Goal: Task Accomplishment & Management: Use online tool/utility

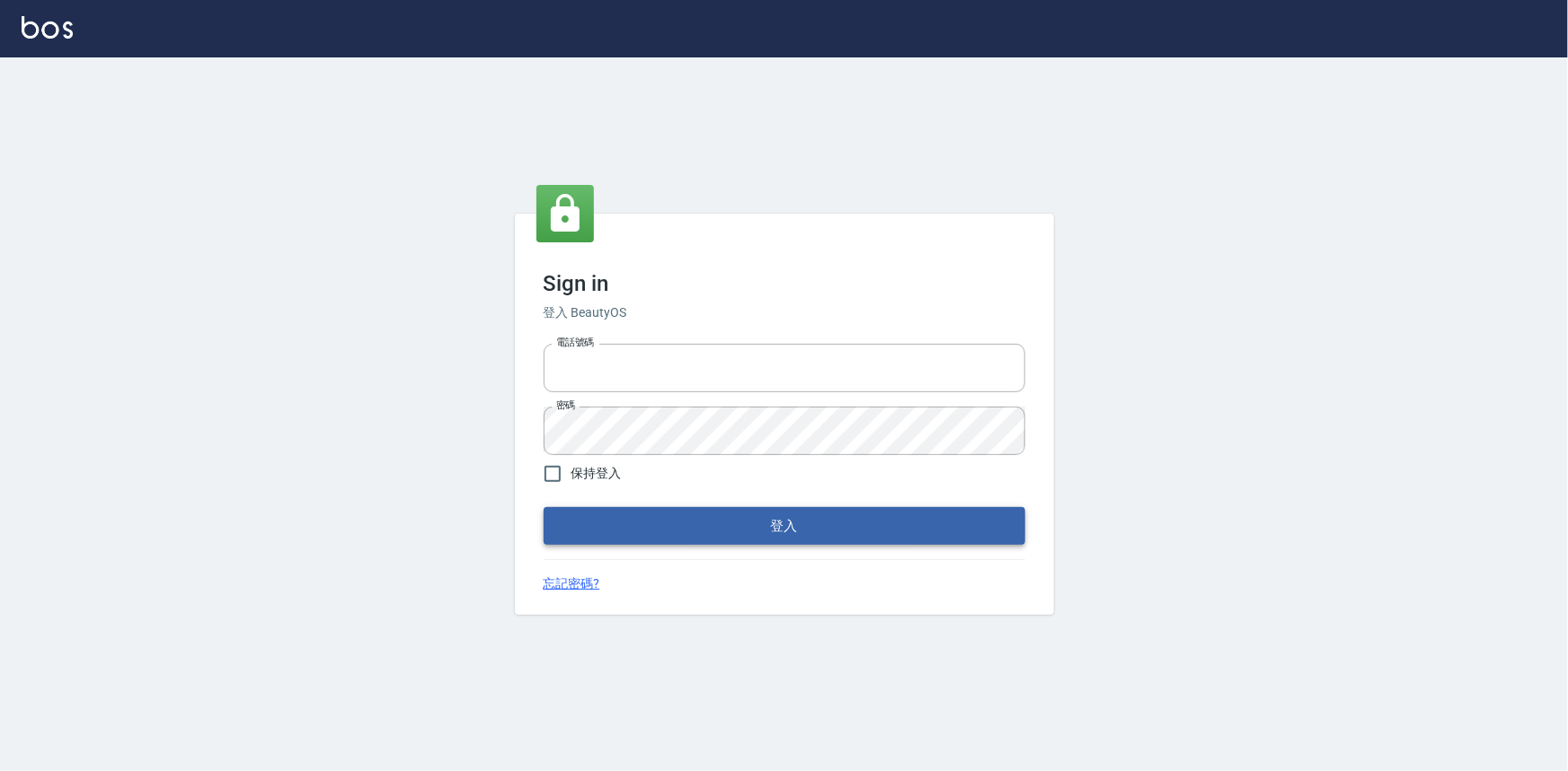
type input "0922670776"
click at [658, 527] on button "登入" at bounding box center [784, 526] width 482 height 38
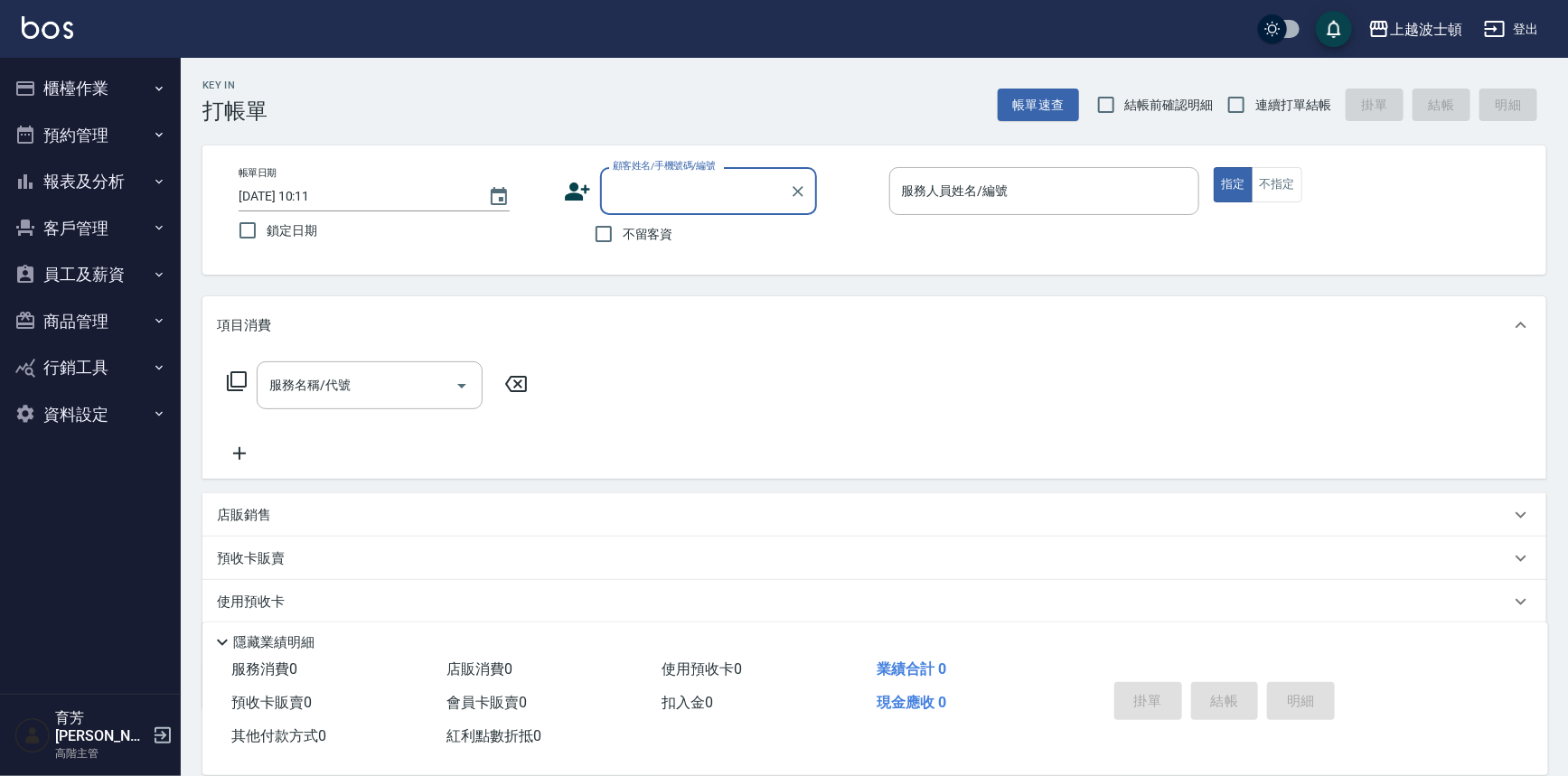
click at [92, 78] on button "櫃檯作業" at bounding box center [91, 89] width 167 height 47
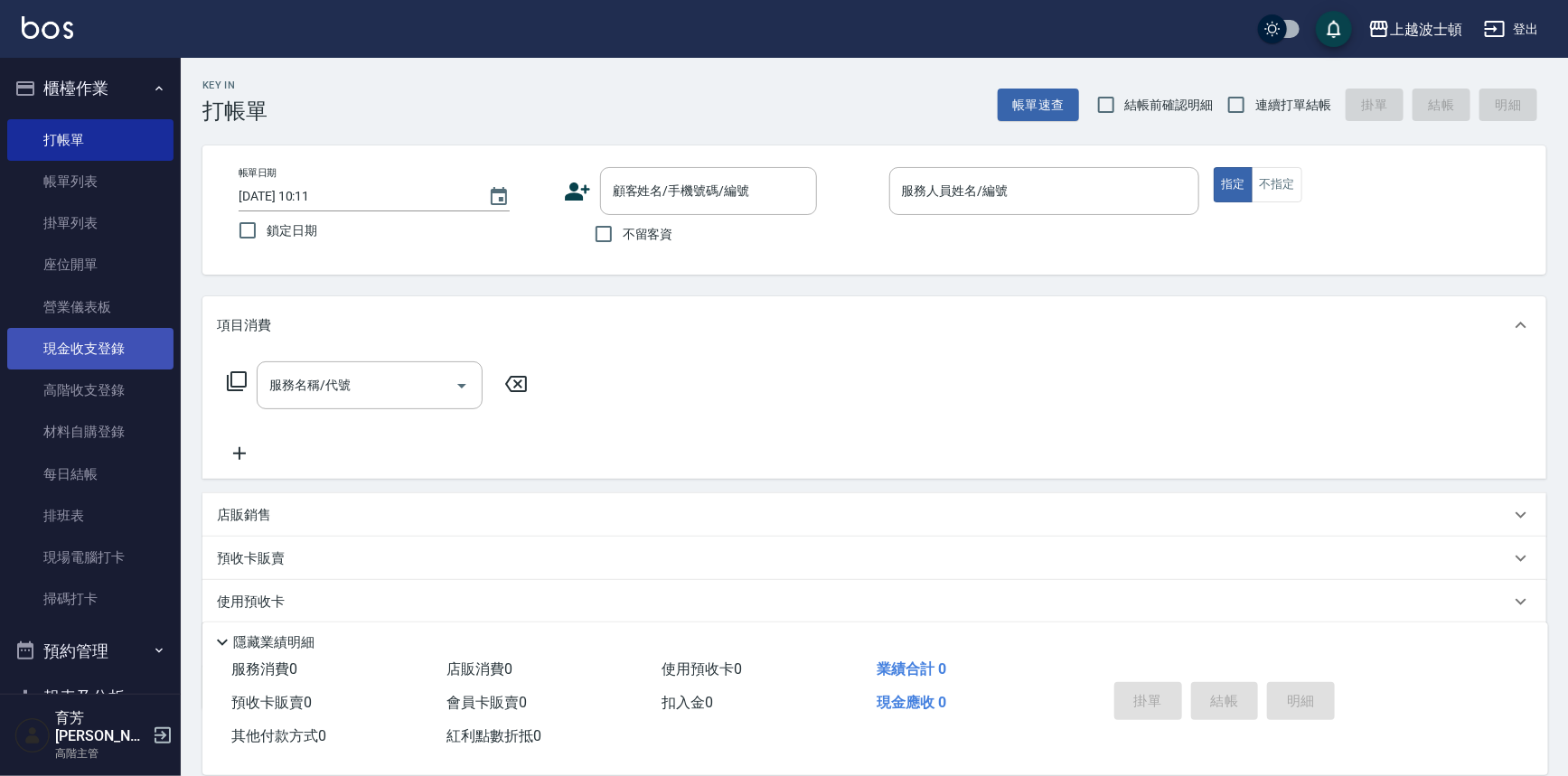
click at [88, 336] on link "現金收支登錄" at bounding box center [91, 348] width 167 height 41
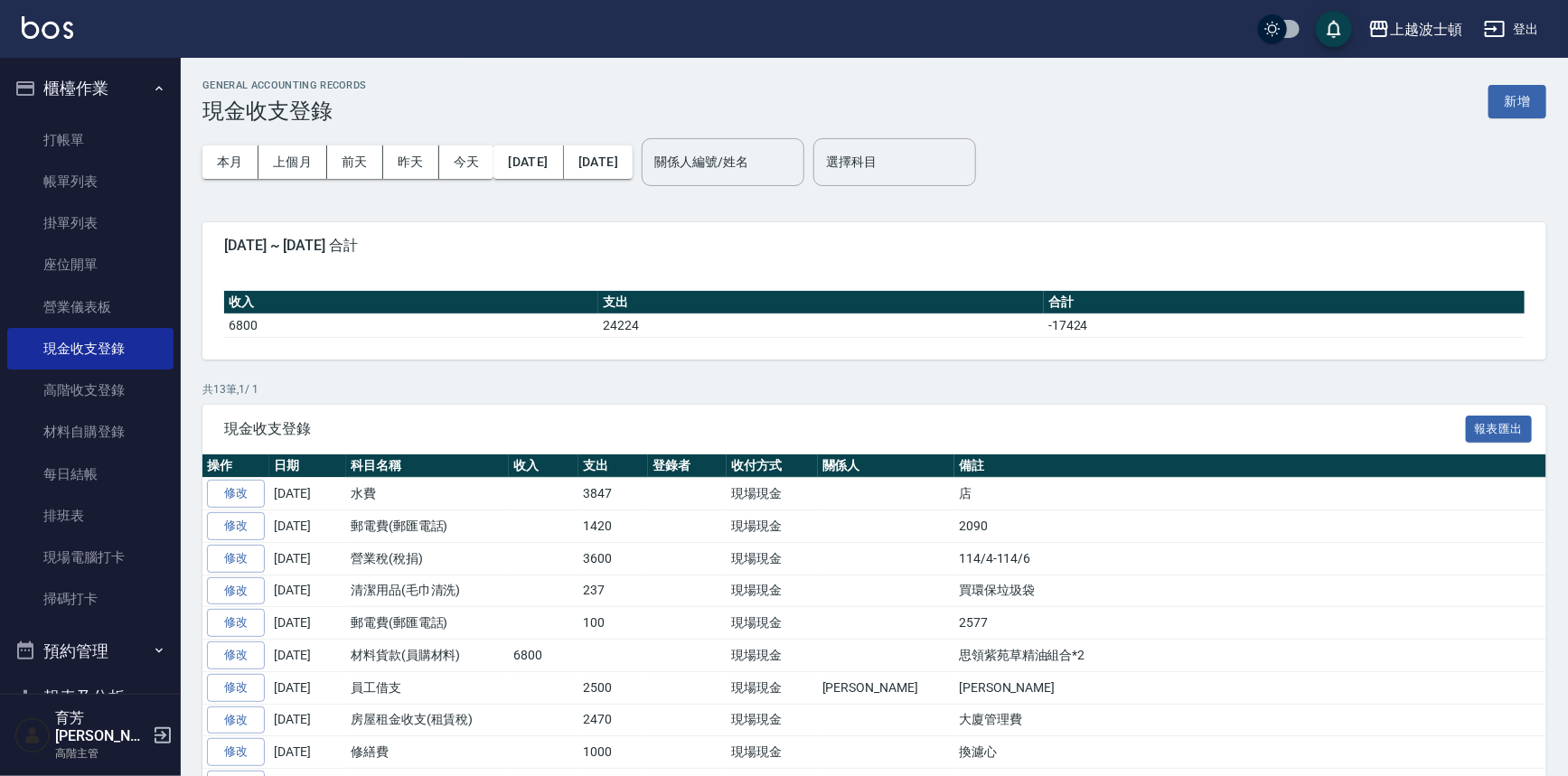
click at [1531, 98] on button "新增" at bounding box center [1517, 102] width 58 height 34
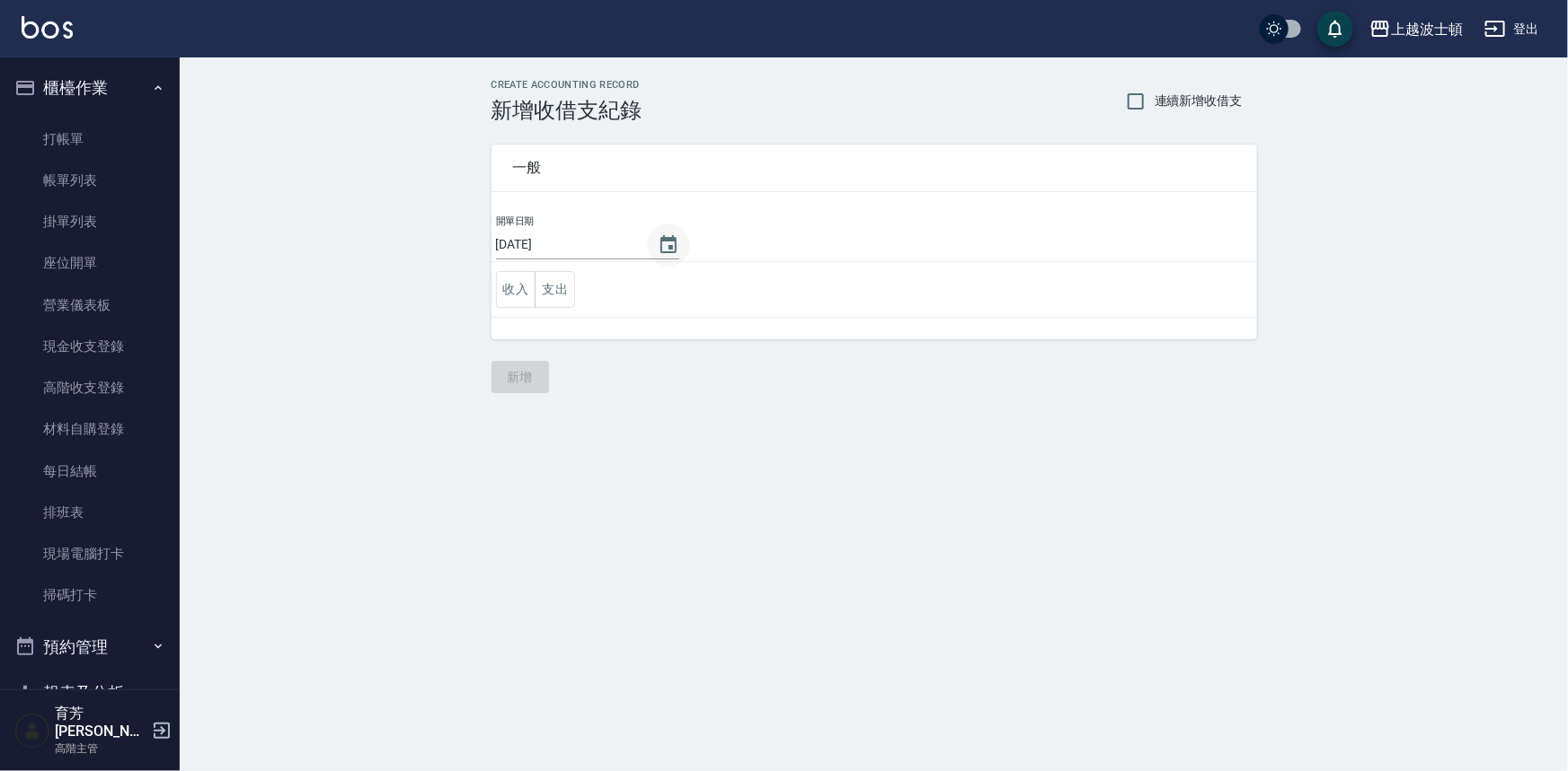
click at [671, 243] on icon "Choose date, selected date is 2025-08-13" at bounding box center [668, 245] width 21 height 21
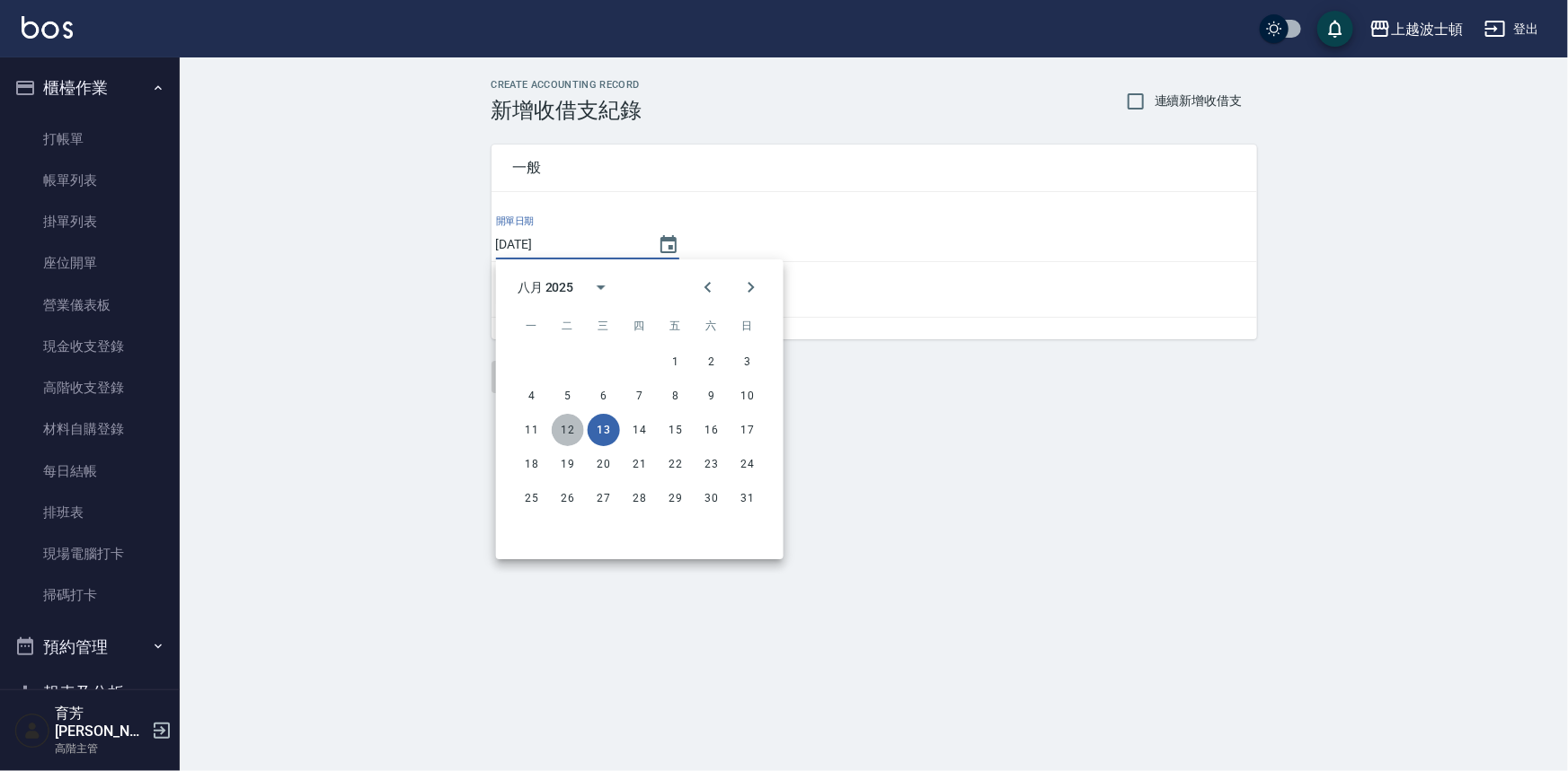
click at [563, 431] on button "12" at bounding box center [568, 430] width 33 height 33
type input "[DATE]"
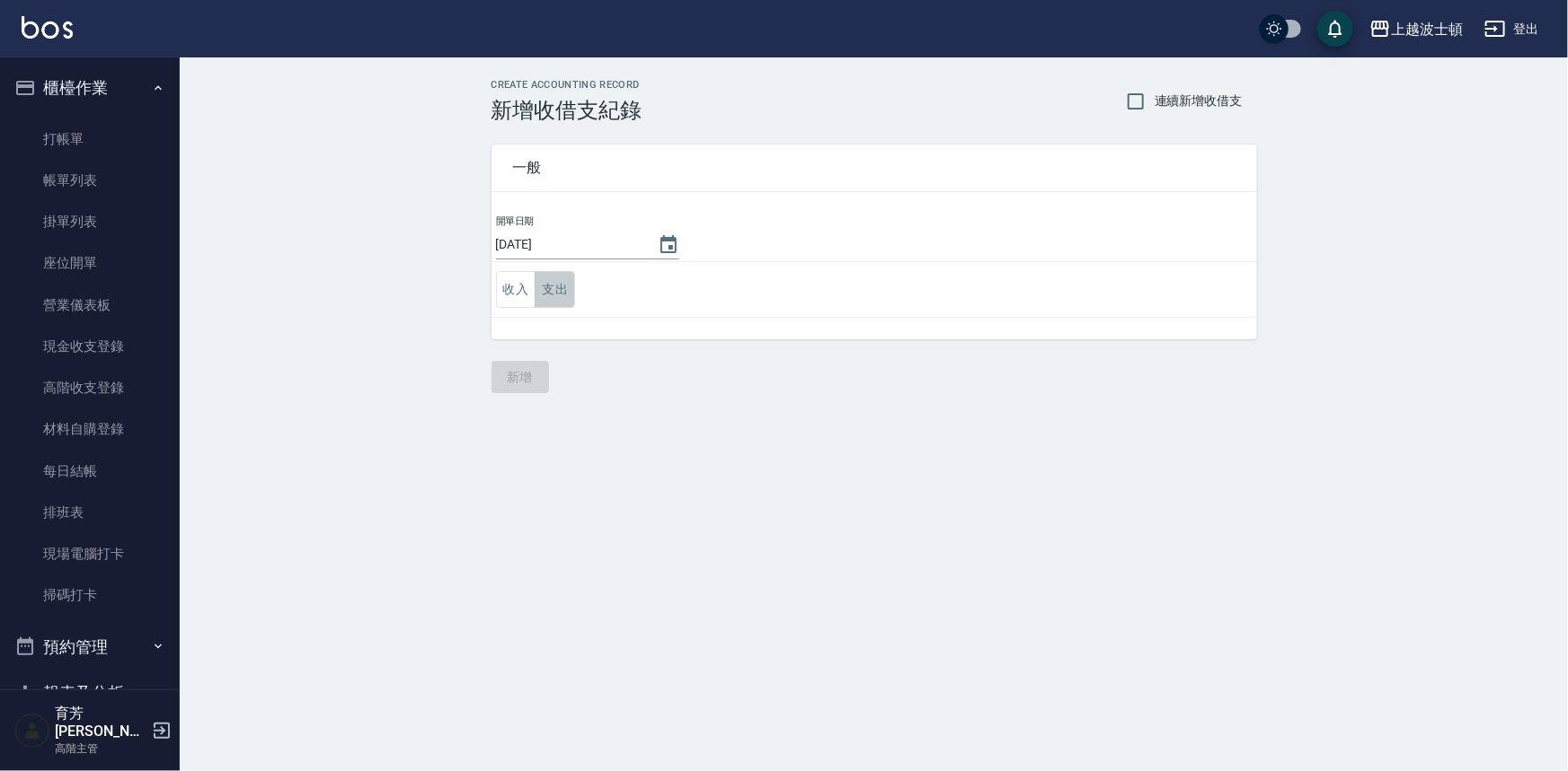
click at [560, 295] on button "支出" at bounding box center [554, 290] width 40 height 37
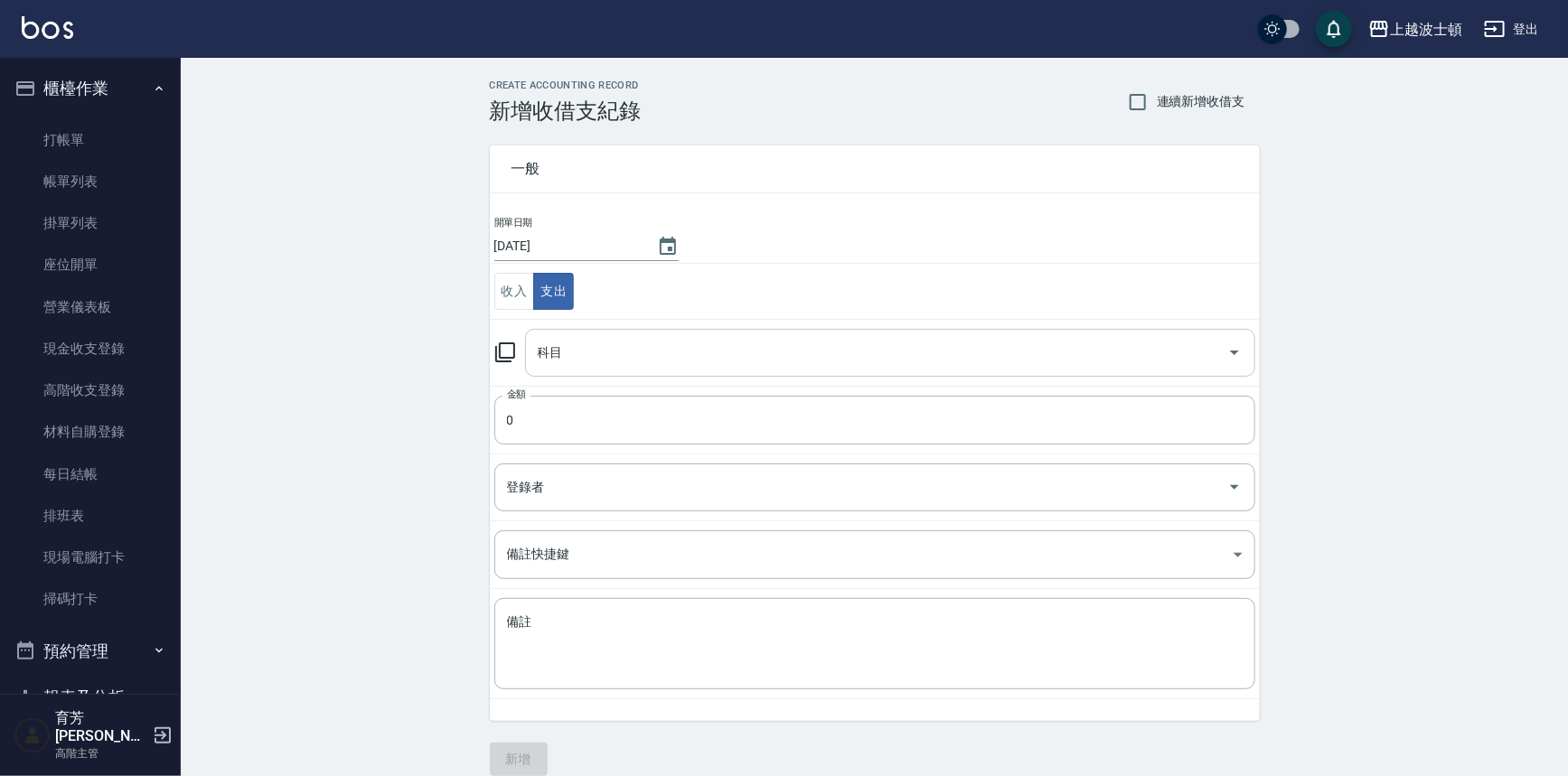
click at [567, 360] on input "科目" at bounding box center [877, 353] width 687 height 32
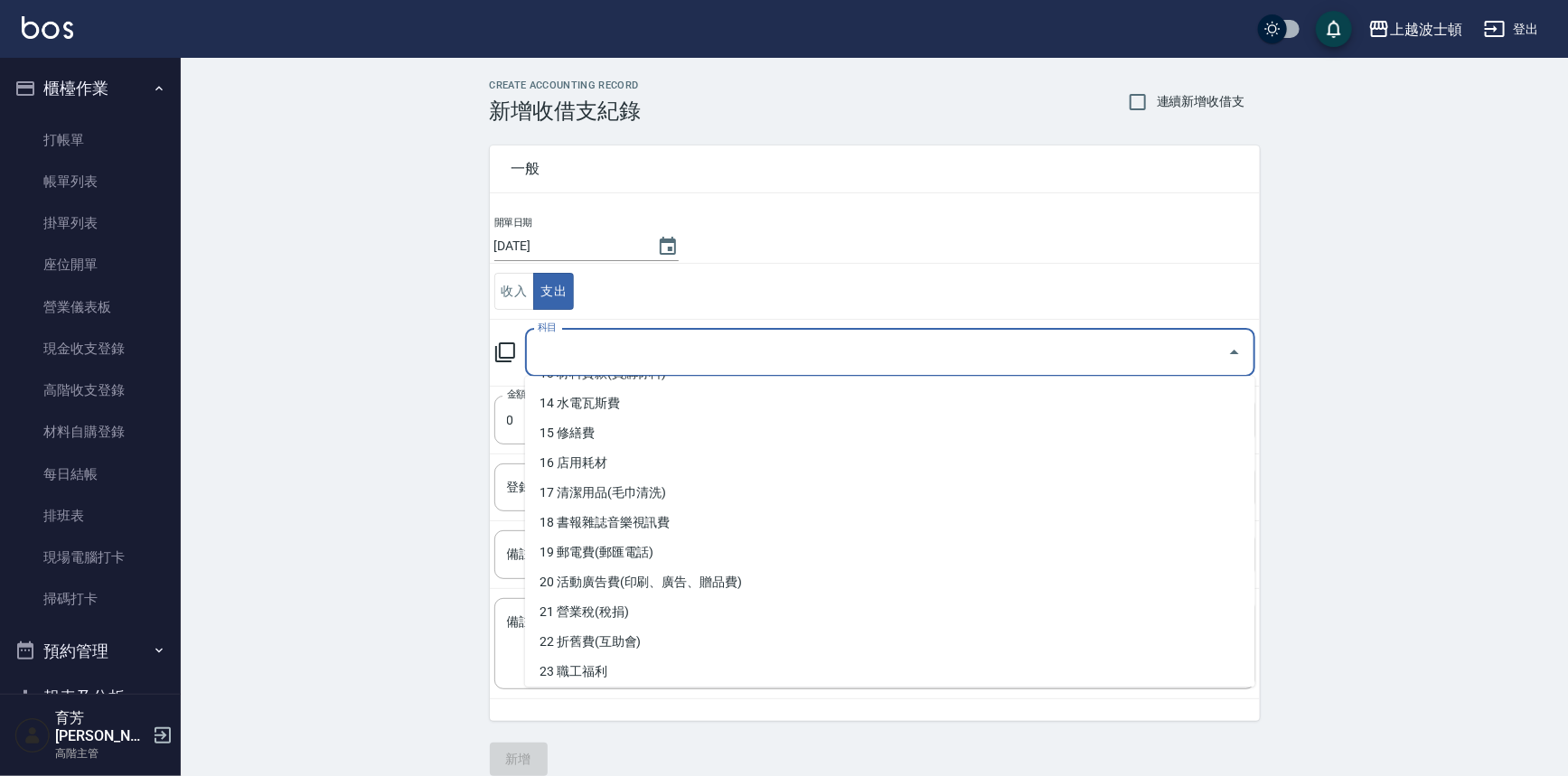
scroll to position [420, 0]
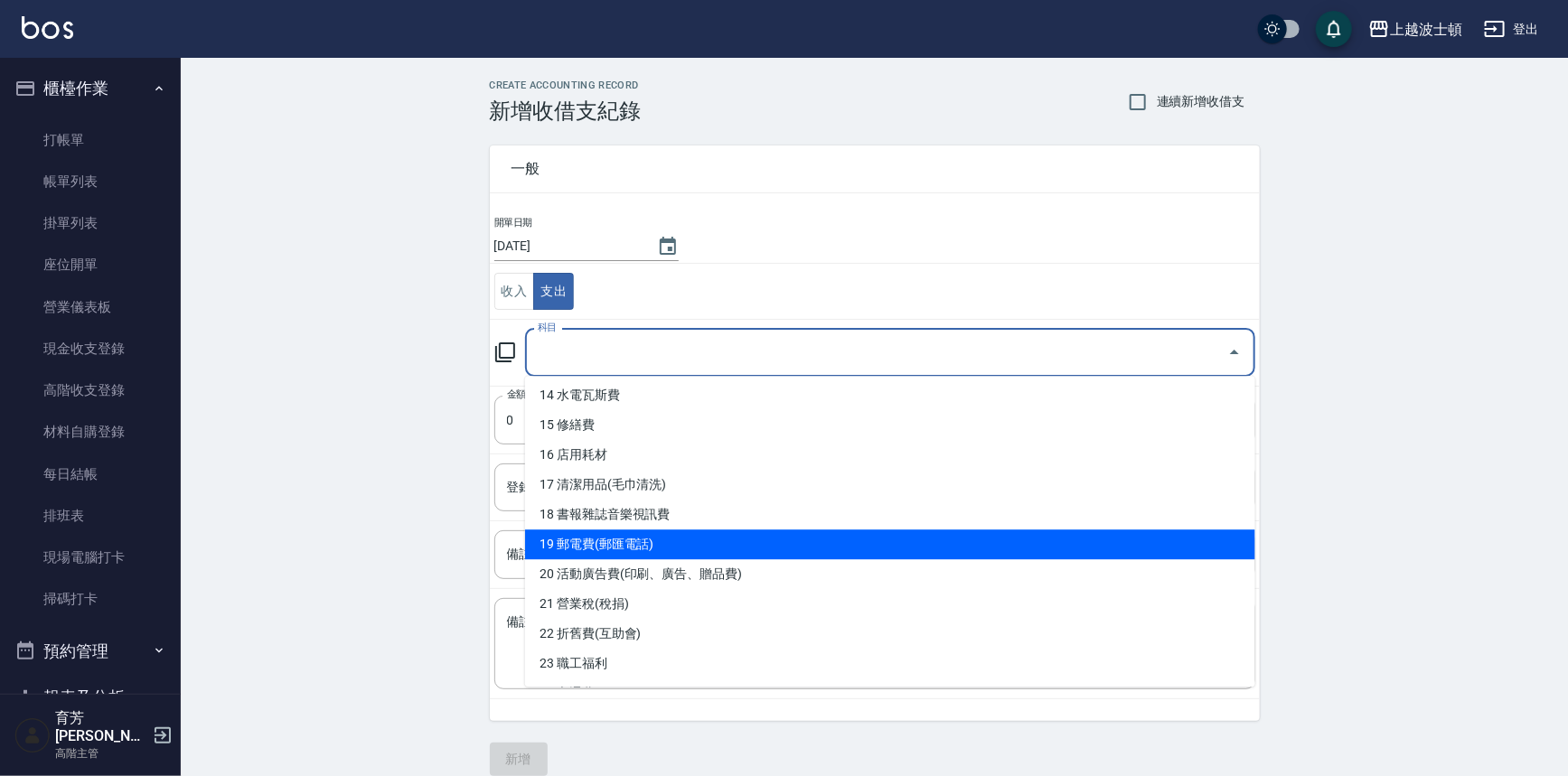
click at [601, 549] on li "19 郵電費(郵匯電話)" at bounding box center [890, 545] width 730 height 30
type input "19 郵電費(郵匯電話)"
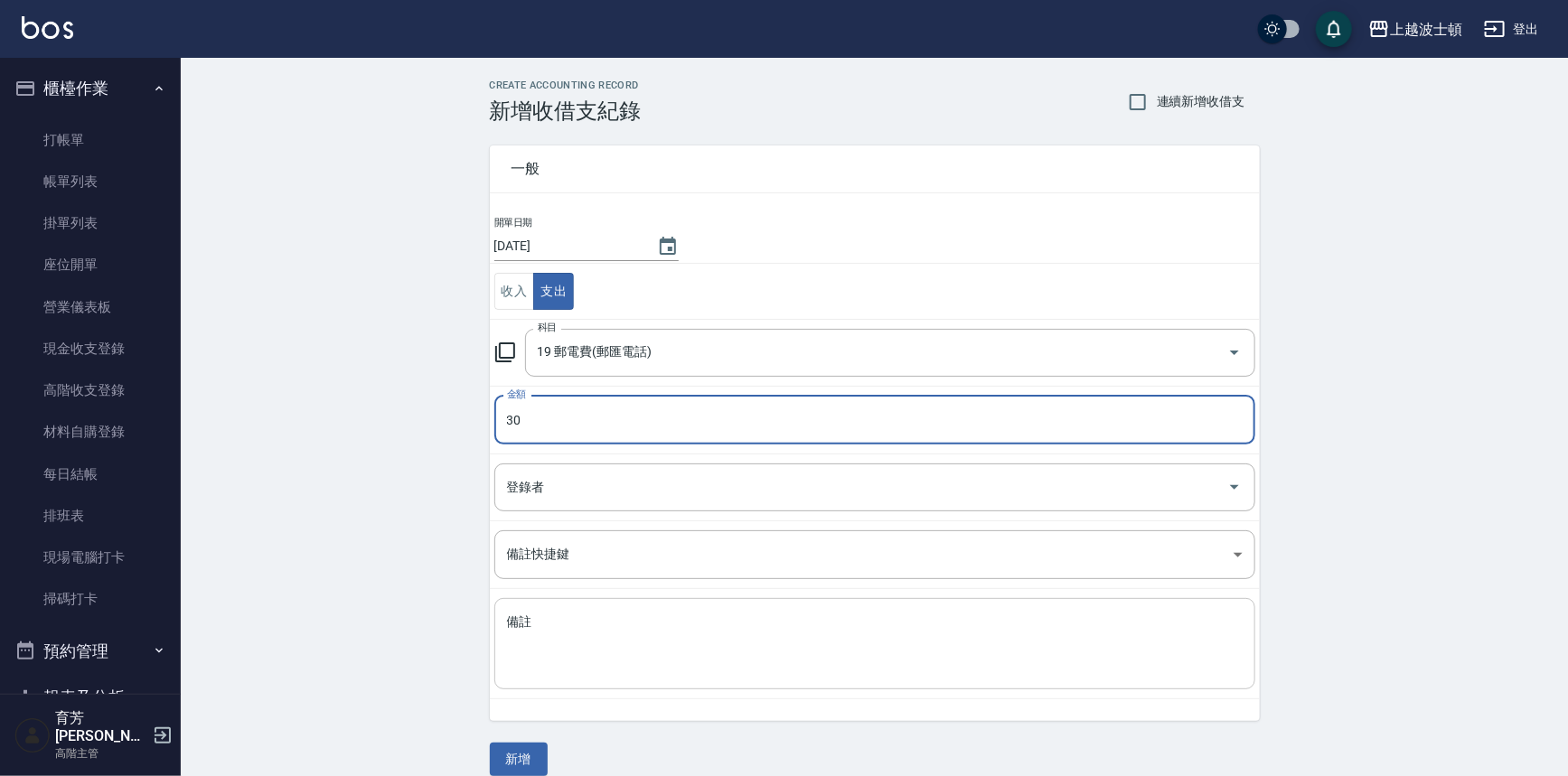
type input "30"
click at [608, 654] on textarea "備註" at bounding box center [875, 645] width 736 height 62
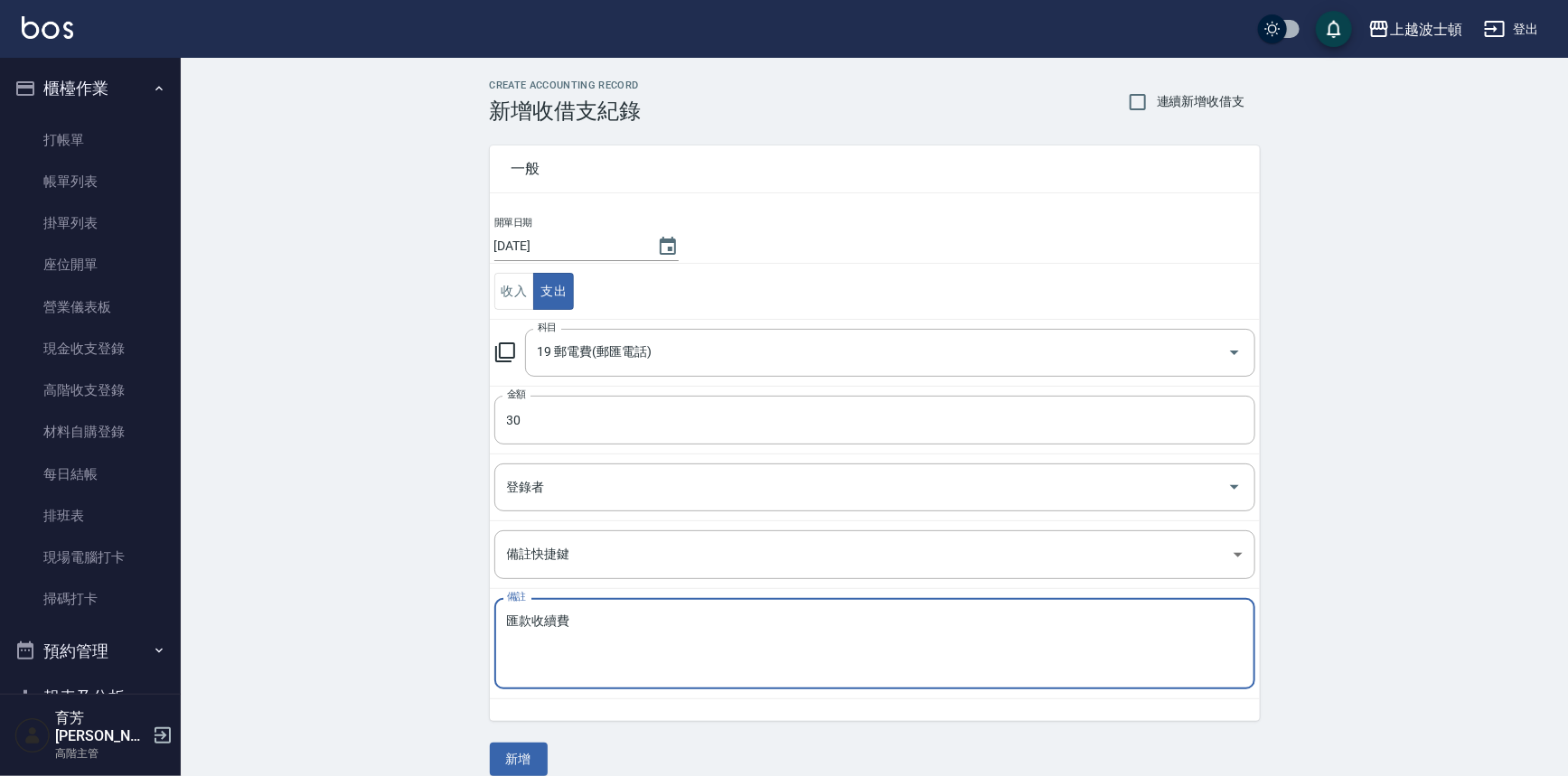
click at [542, 652] on textarea "匯款收續費" at bounding box center [875, 645] width 736 height 62
type textarea "匯款收續費"
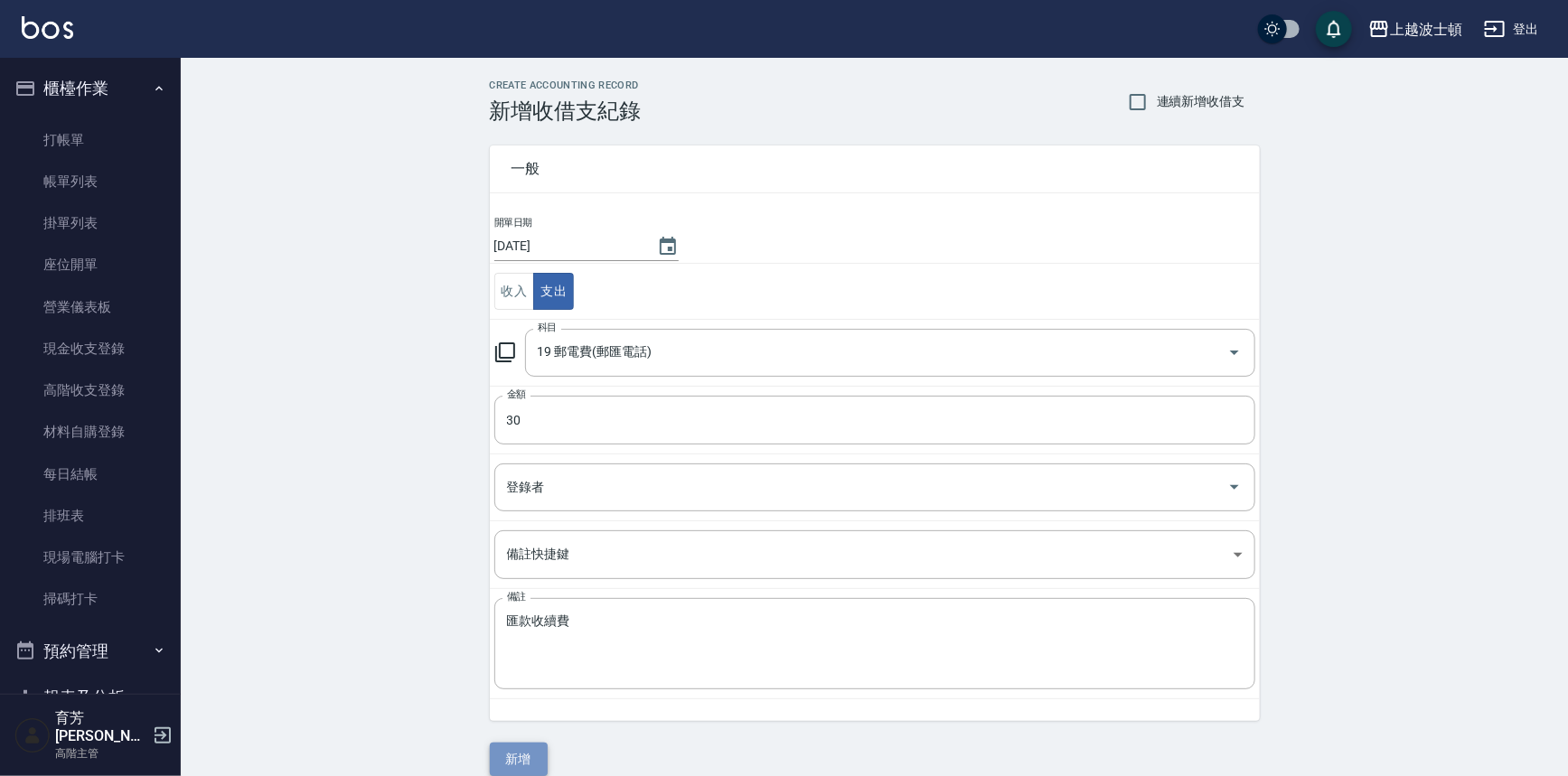
click at [525, 754] on button "新增" at bounding box center [519, 760] width 58 height 34
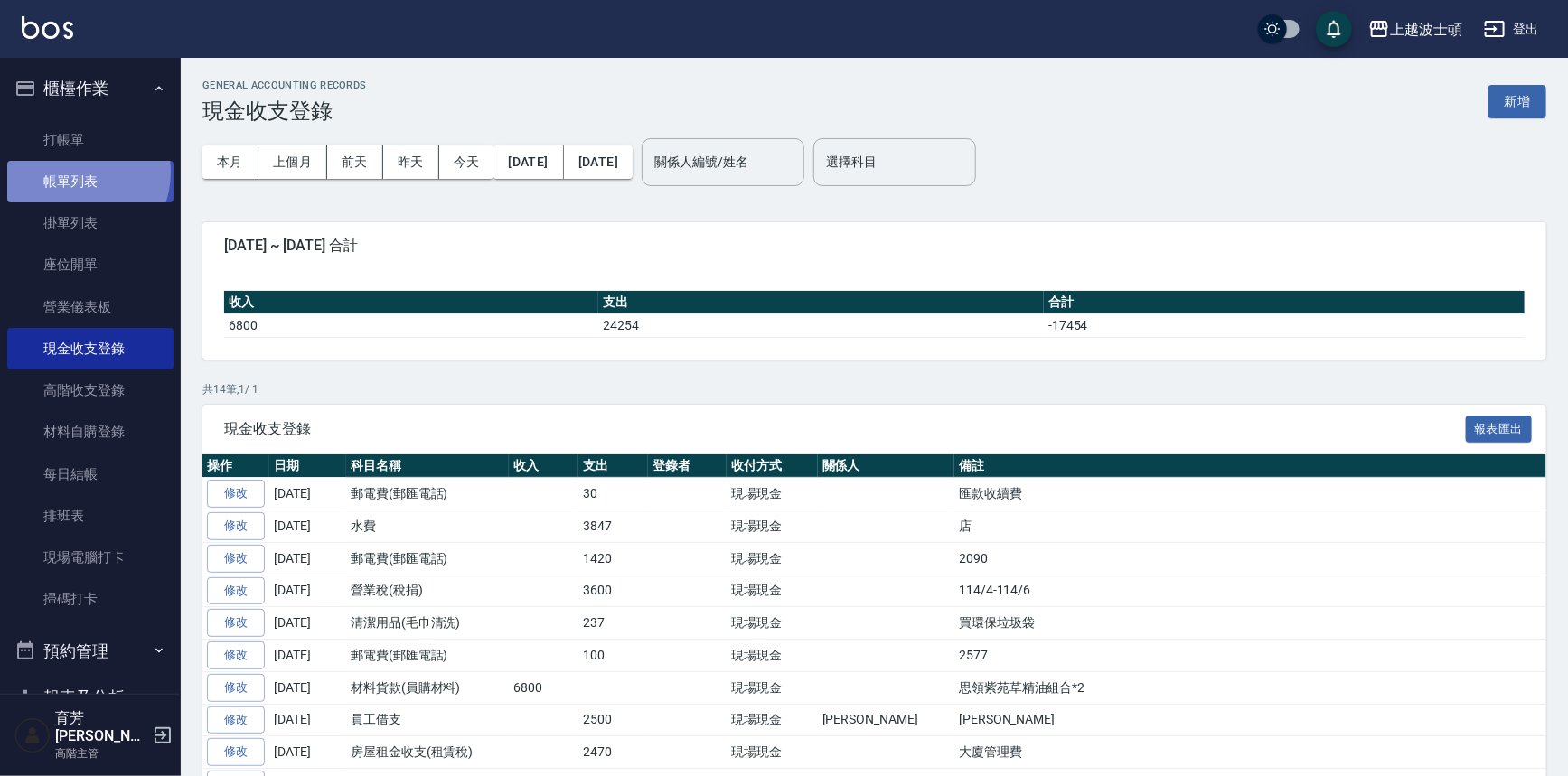
click at [72, 171] on link "帳單列表" at bounding box center [91, 182] width 167 height 41
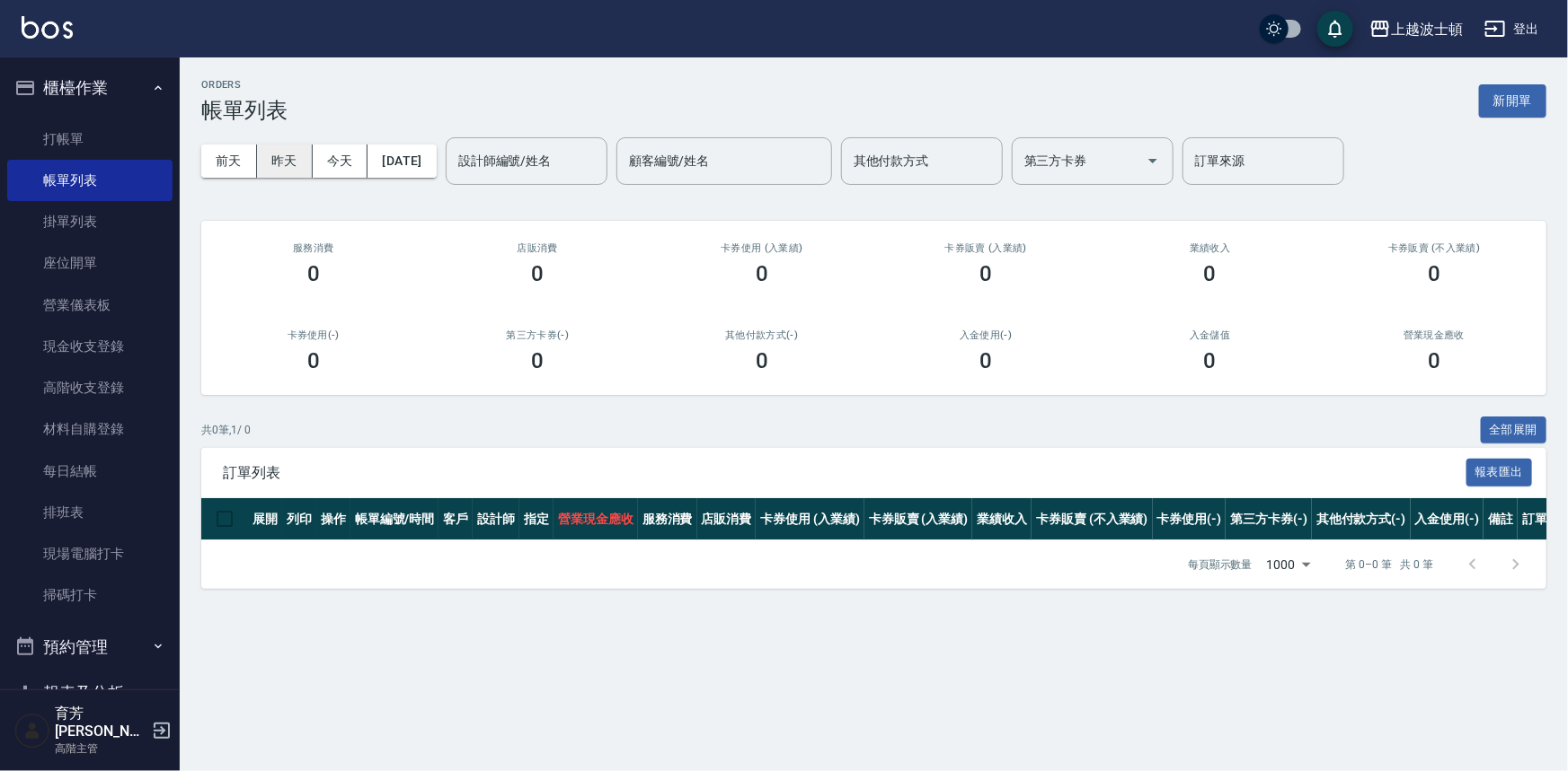
click at [302, 156] on button "昨天" at bounding box center [285, 161] width 56 height 33
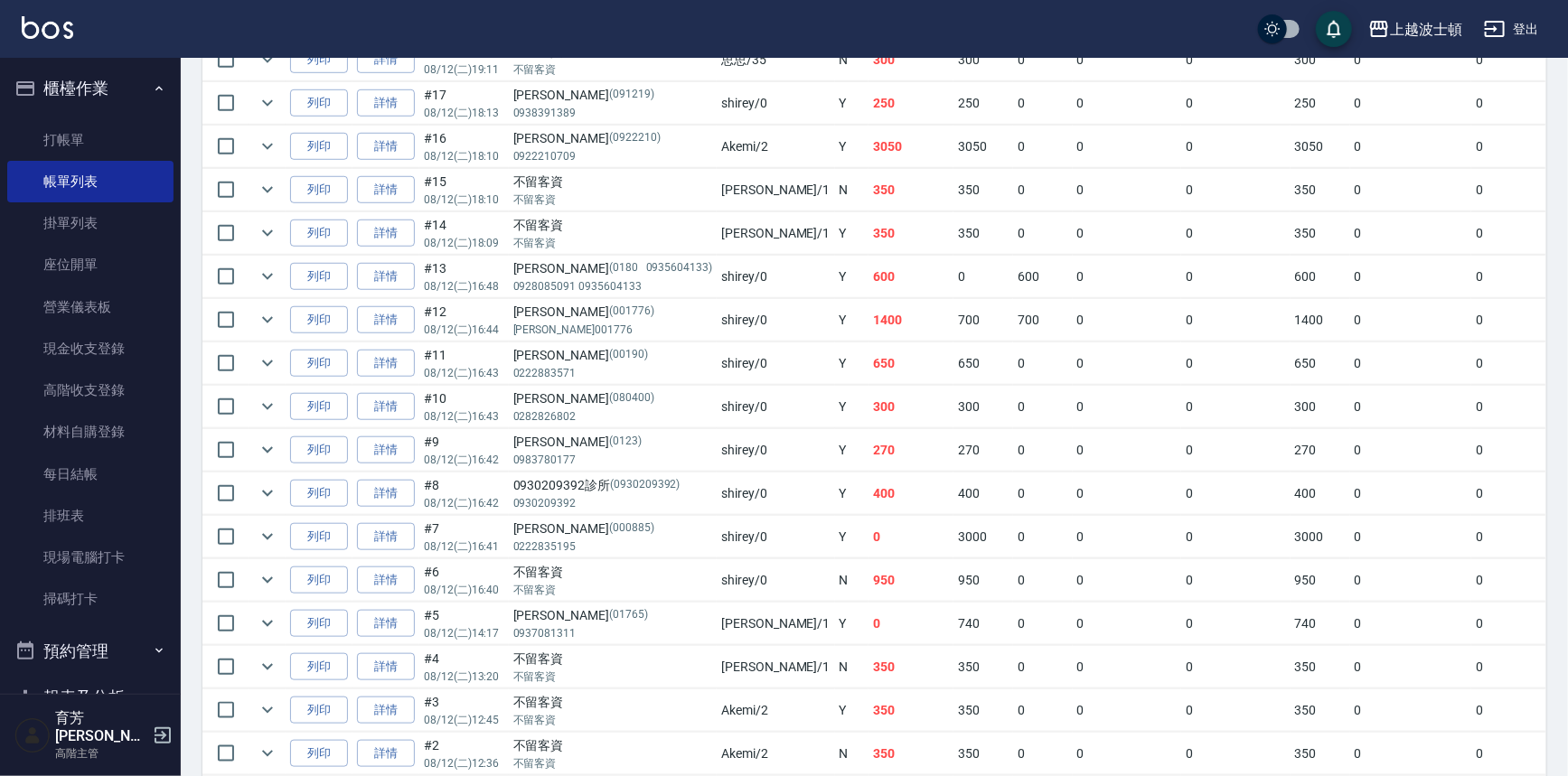
scroll to position [596, 0]
click at [265, 147] on icon "expand row" at bounding box center [267, 141] width 22 height 22
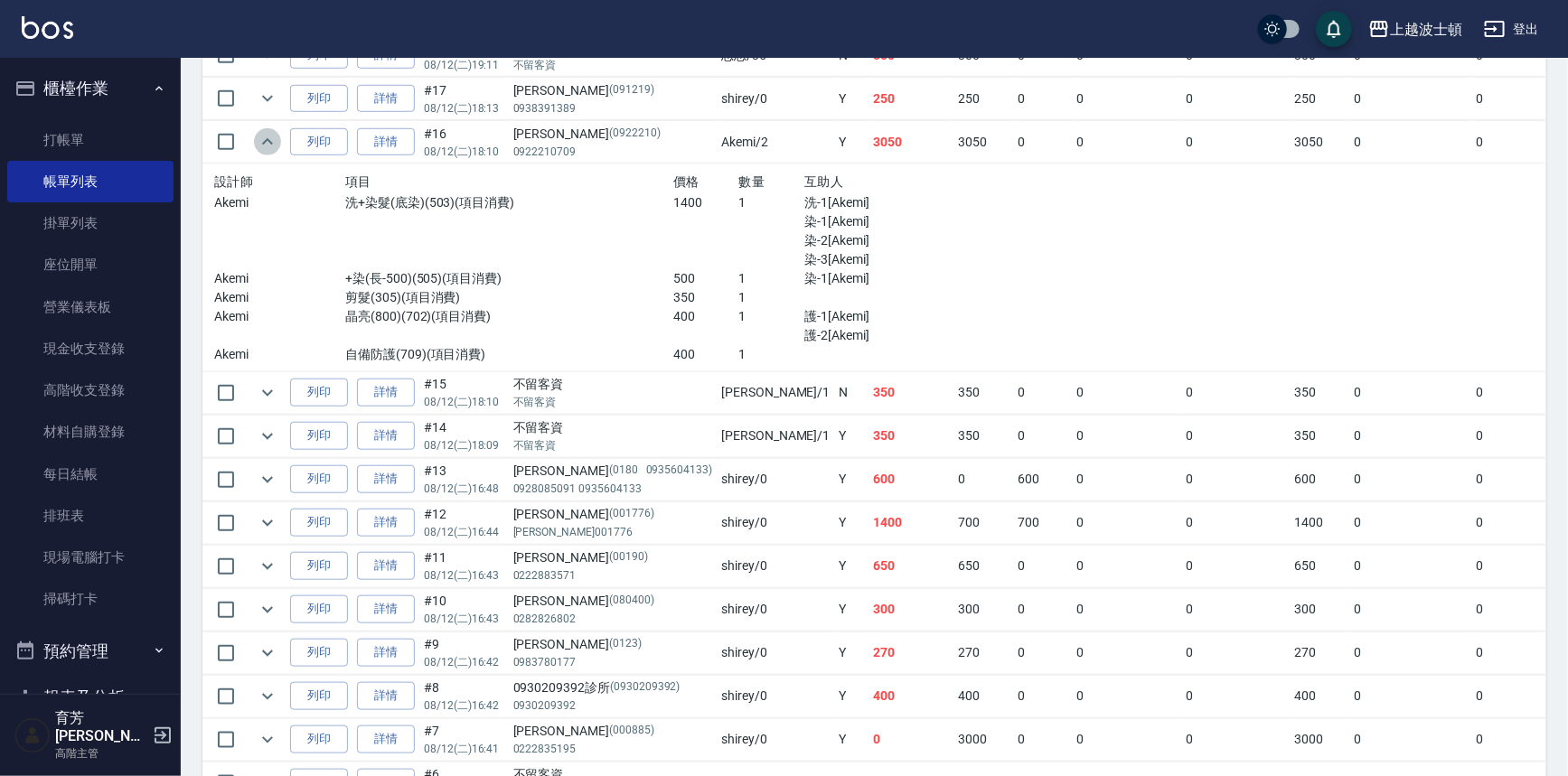
click at [265, 147] on icon "expand row" at bounding box center [267, 141] width 22 height 22
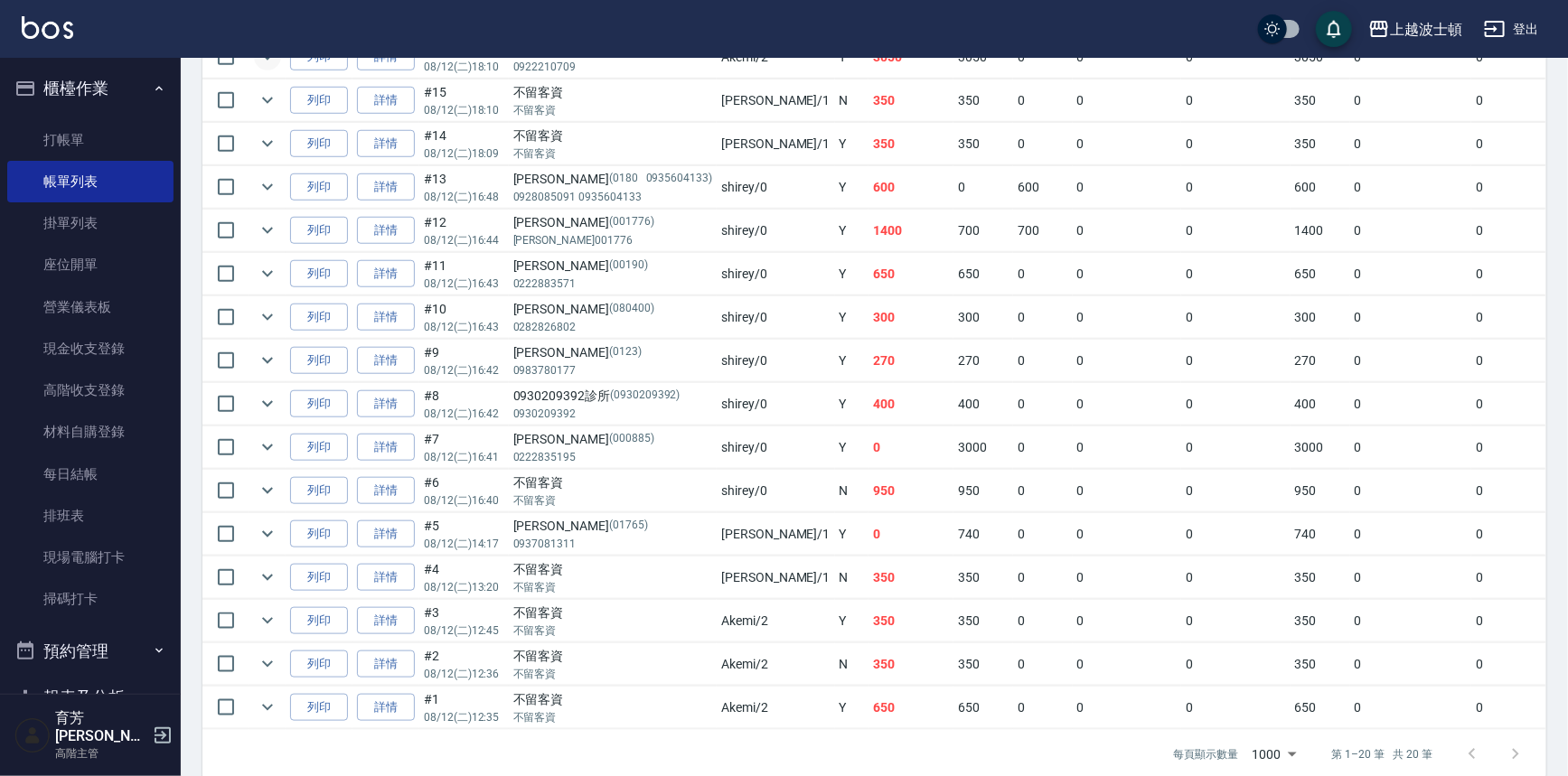
scroll to position [687, 0]
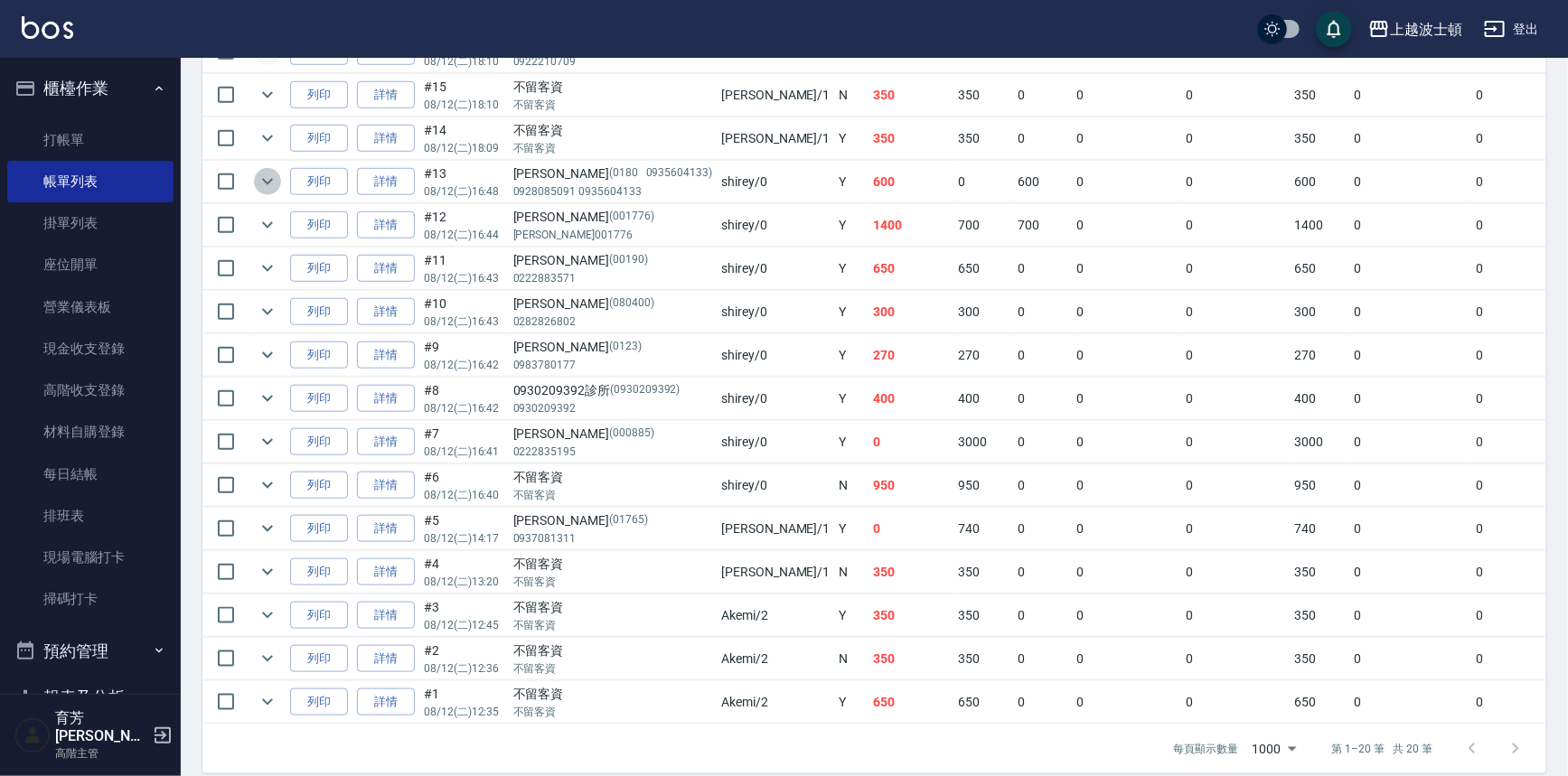
click at [267, 178] on icon "expand row" at bounding box center [267, 181] width 22 height 22
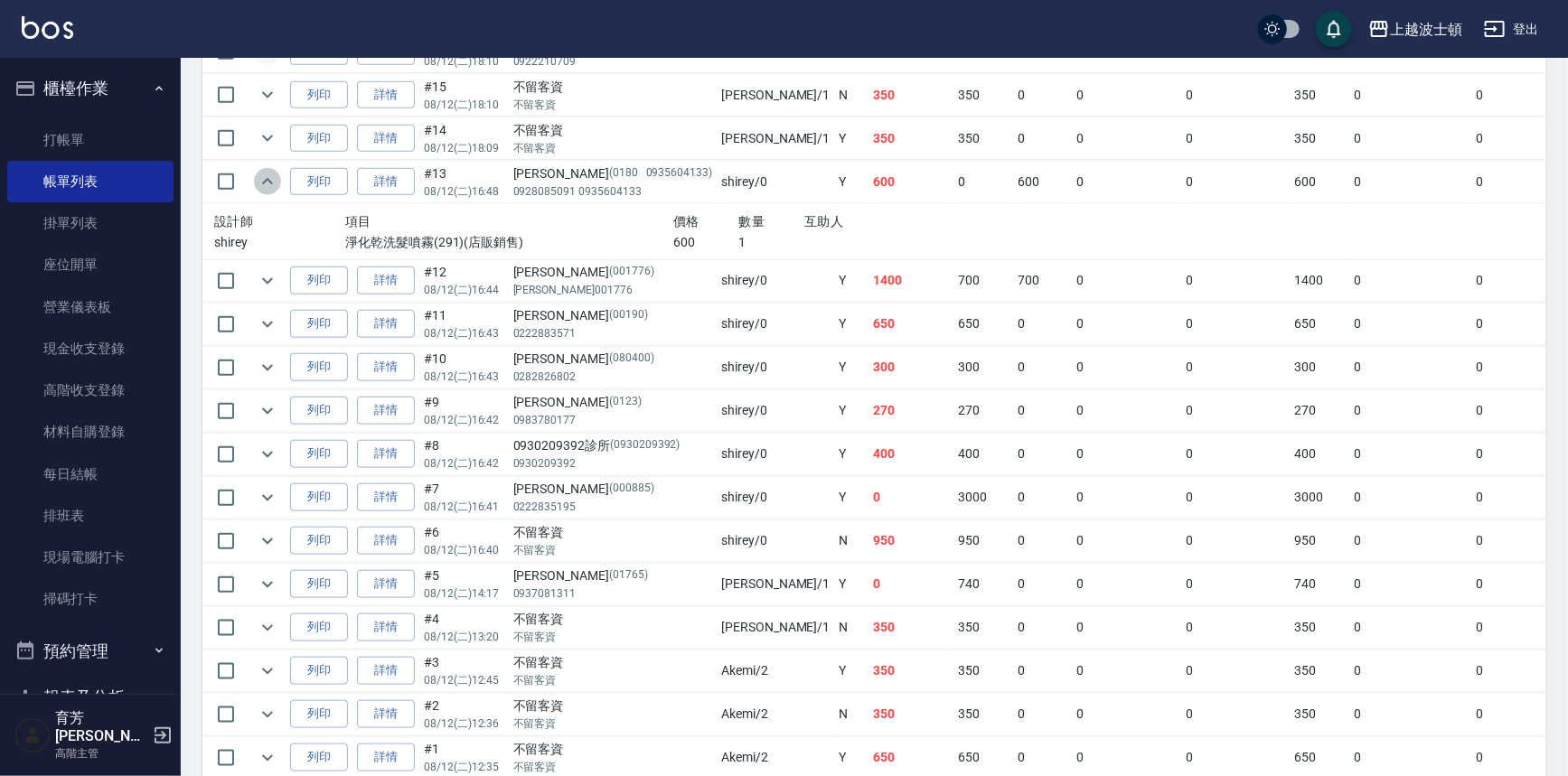
click at [267, 178] on icon "expand row" at bounding box center [268, 181] width 11 height 7
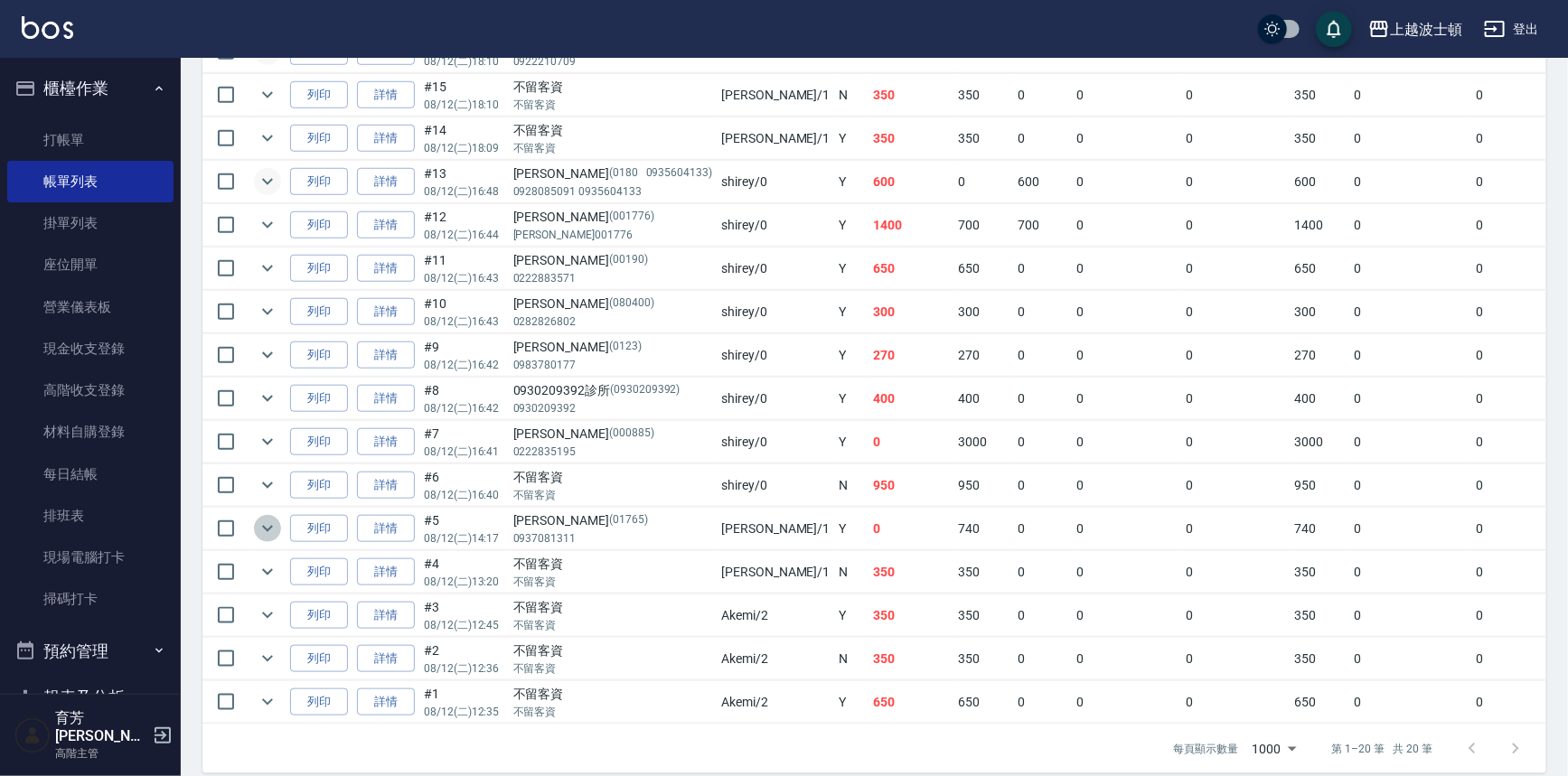
click at [271, 526] on icon "expand row" at bounding box center [268, 529] width 11 height 7
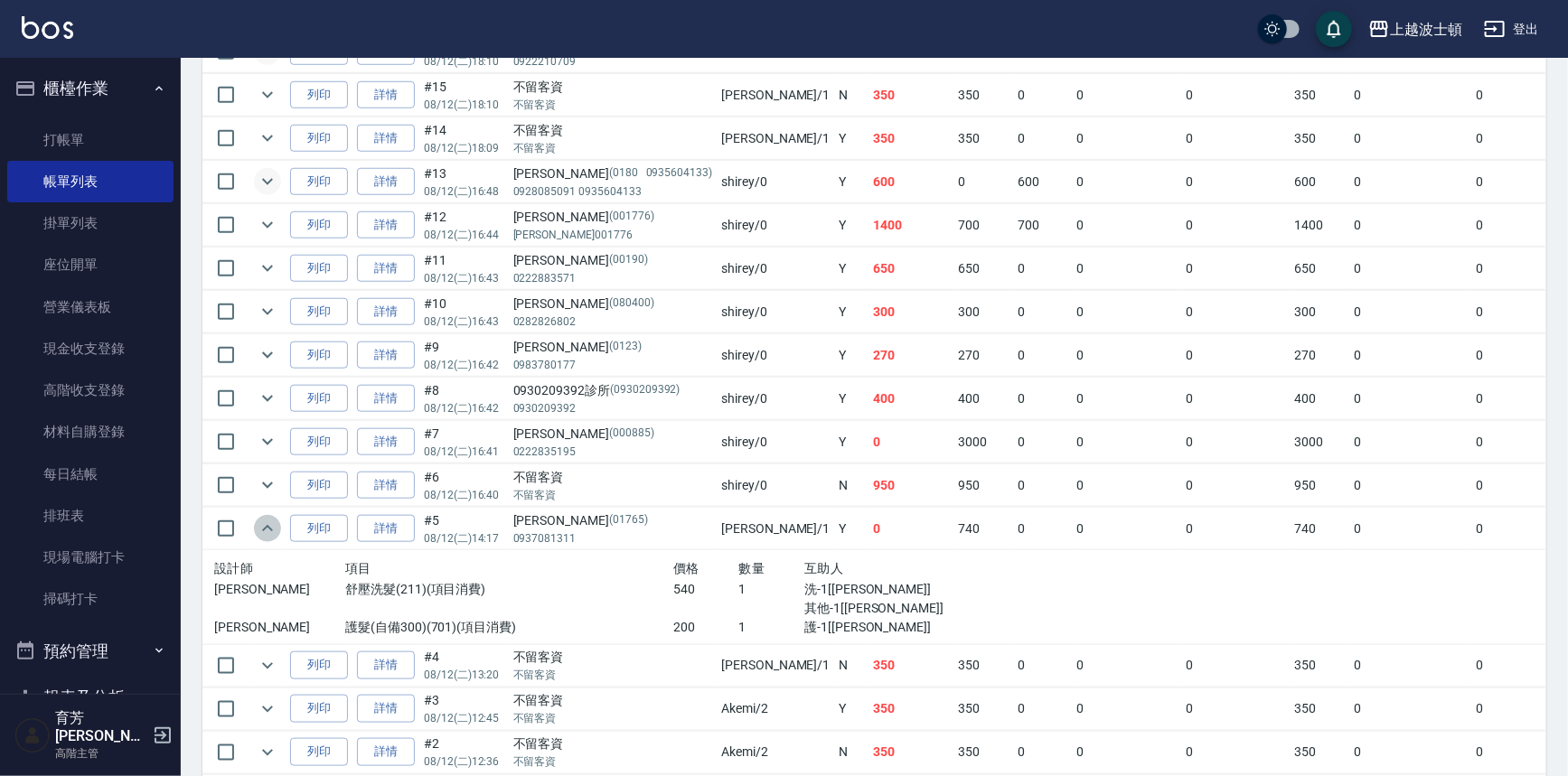
click at [271, 523] on icon "expand row" at bounding box center [267, 528] width 22 height 22
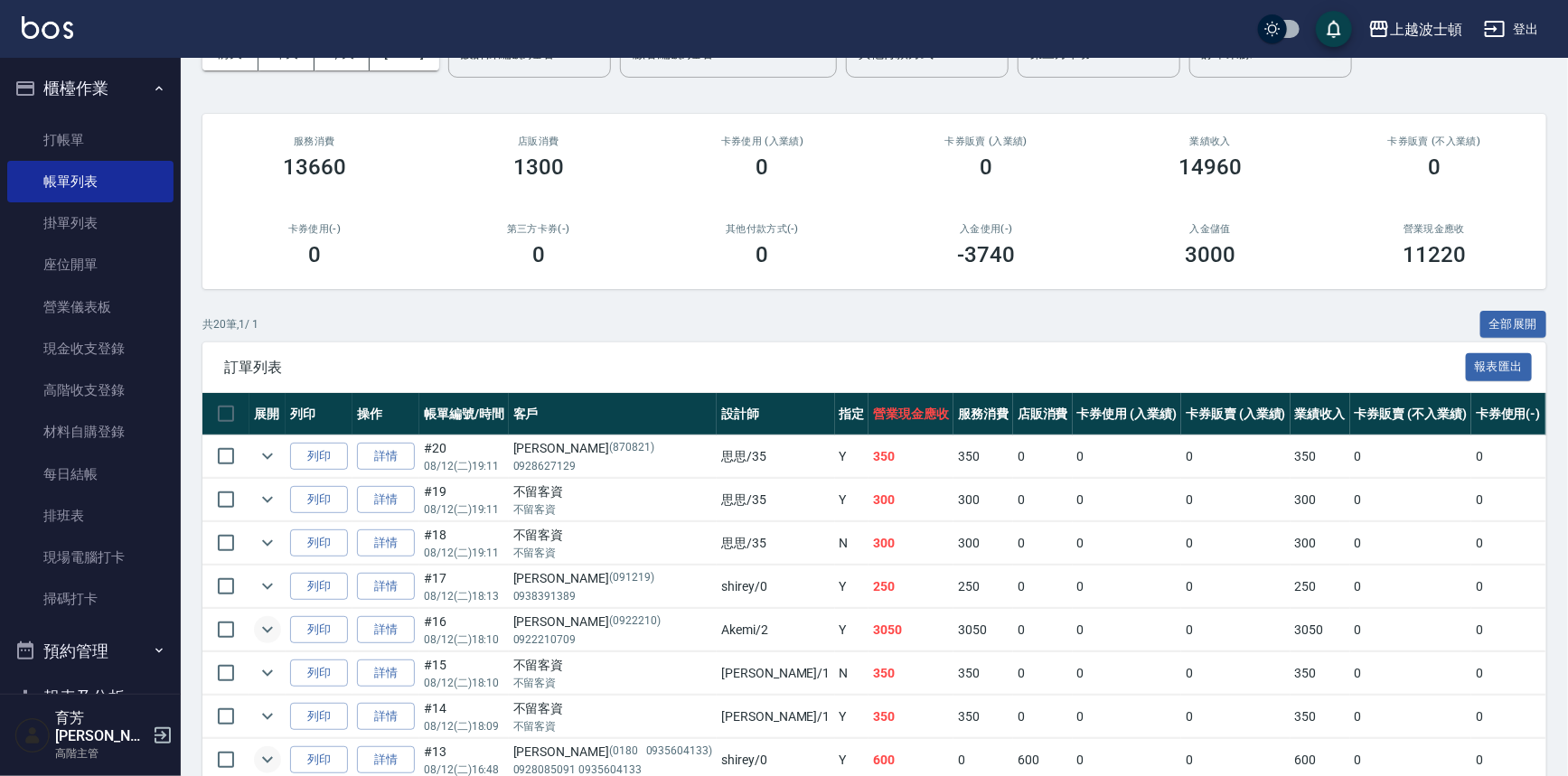
scroll to position [18, 0]
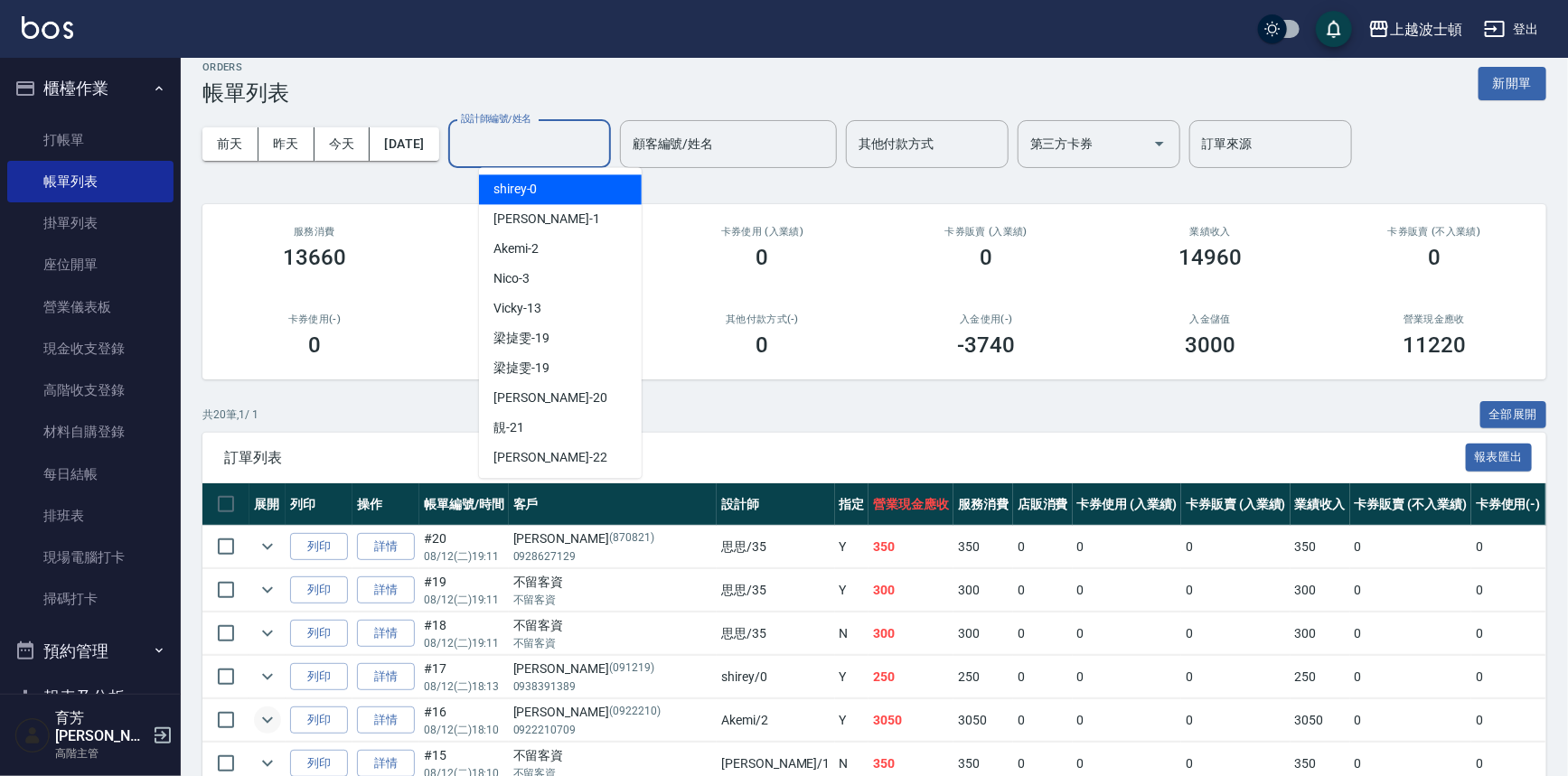
click at [590, 133] on input "設計師編號/姓名" at bounding box center [530, 144] width 146 height 32
click at [559, 193] on div "shirey -0" at bounding box center [561, 189] width 163 height 30
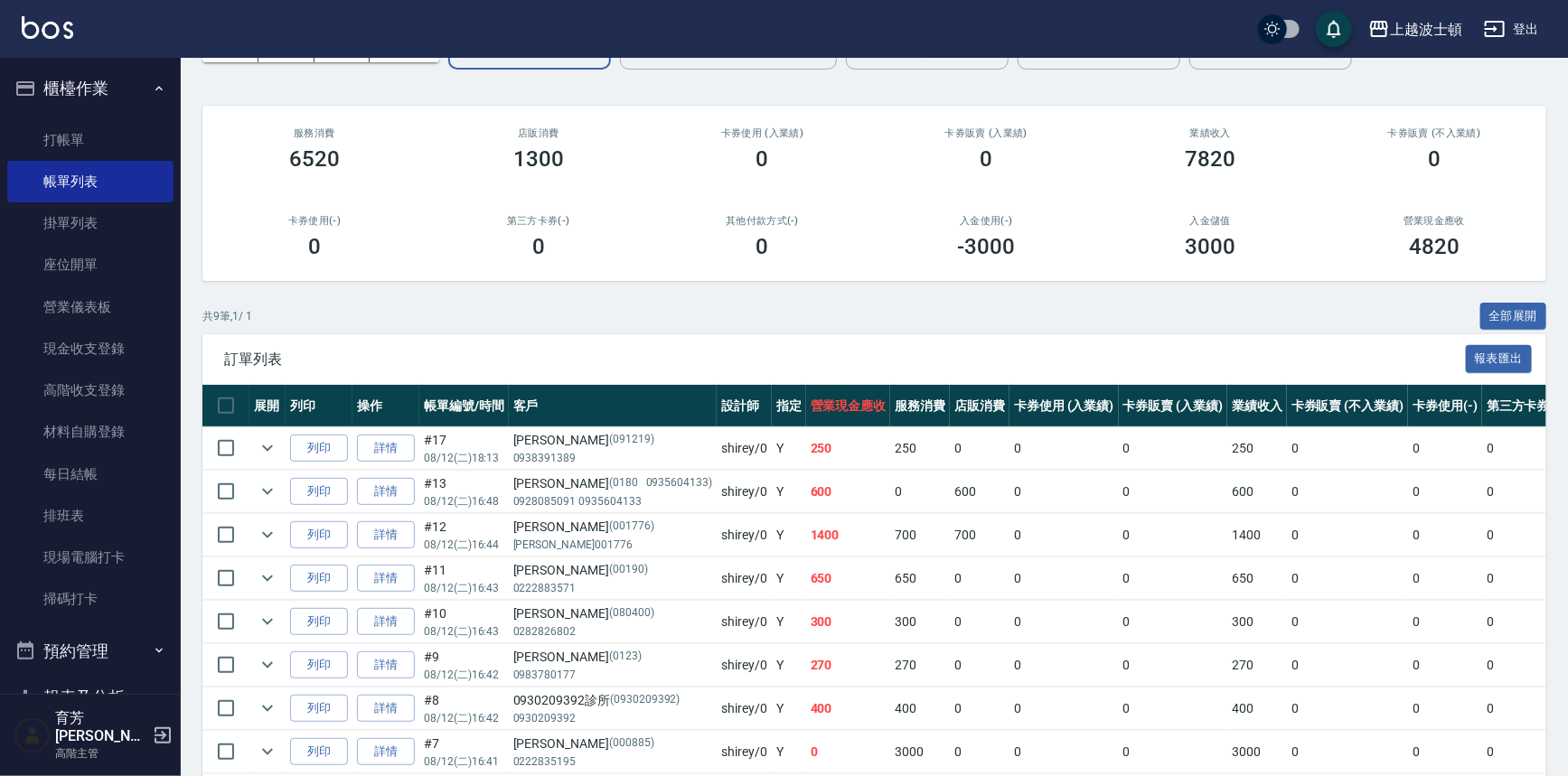
scroll to position [0, 0]
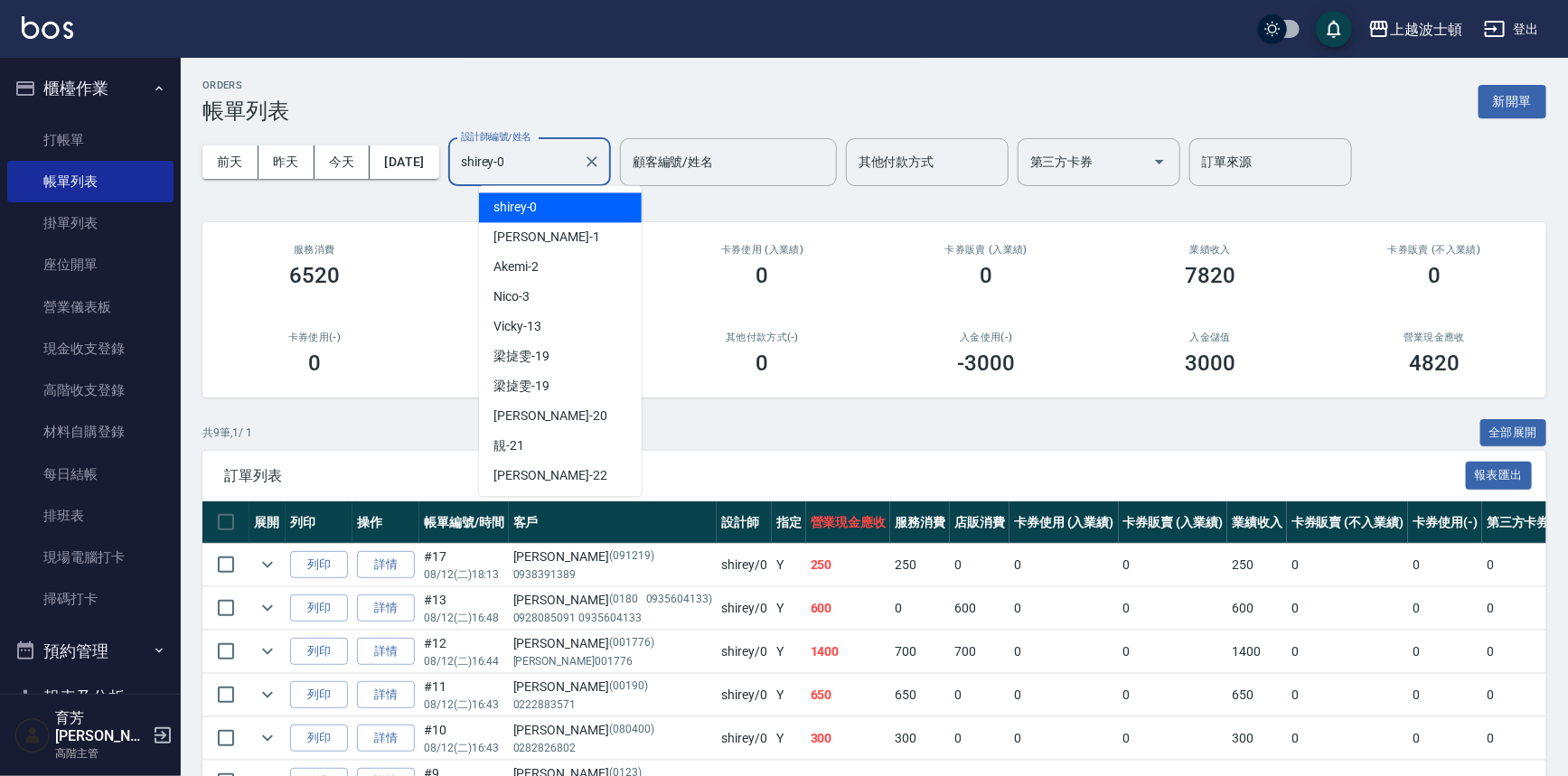
click at [572, 150] on input "shirey-0" at bounding box center [516, 162] width 119 height 32
drag, startPoint x: 555, startPoint y: 221, endPoint x: 555, endPoint y: 233, distance: 12.0
click at [555, 224] on ul "shirey -0 麥可 -1 Akemi -2 Nico -3 Vicky -13 梁㨗雯 -19 梁㨗雯 -19 燕如 -20 靚 -21 雅如 -22 …" at bounding box center [561, 341] width 163 height 311
click at [555, 233] on div "麥可 -1" at bounding box center [561, 238] width 163 height 30
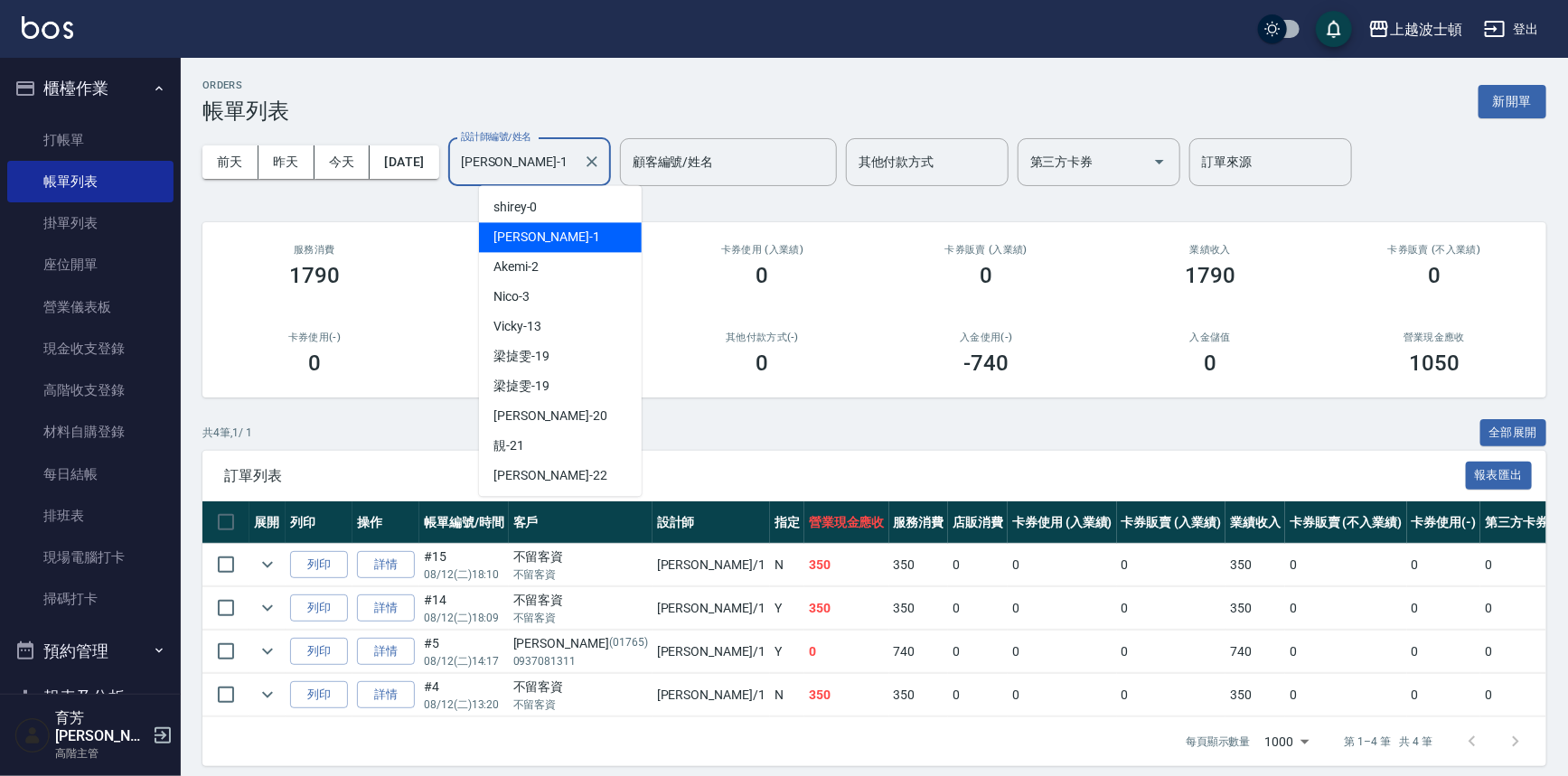
click at [569, 155] on input "麥可-1" at bounding box center [516, 162] width 119 height 32
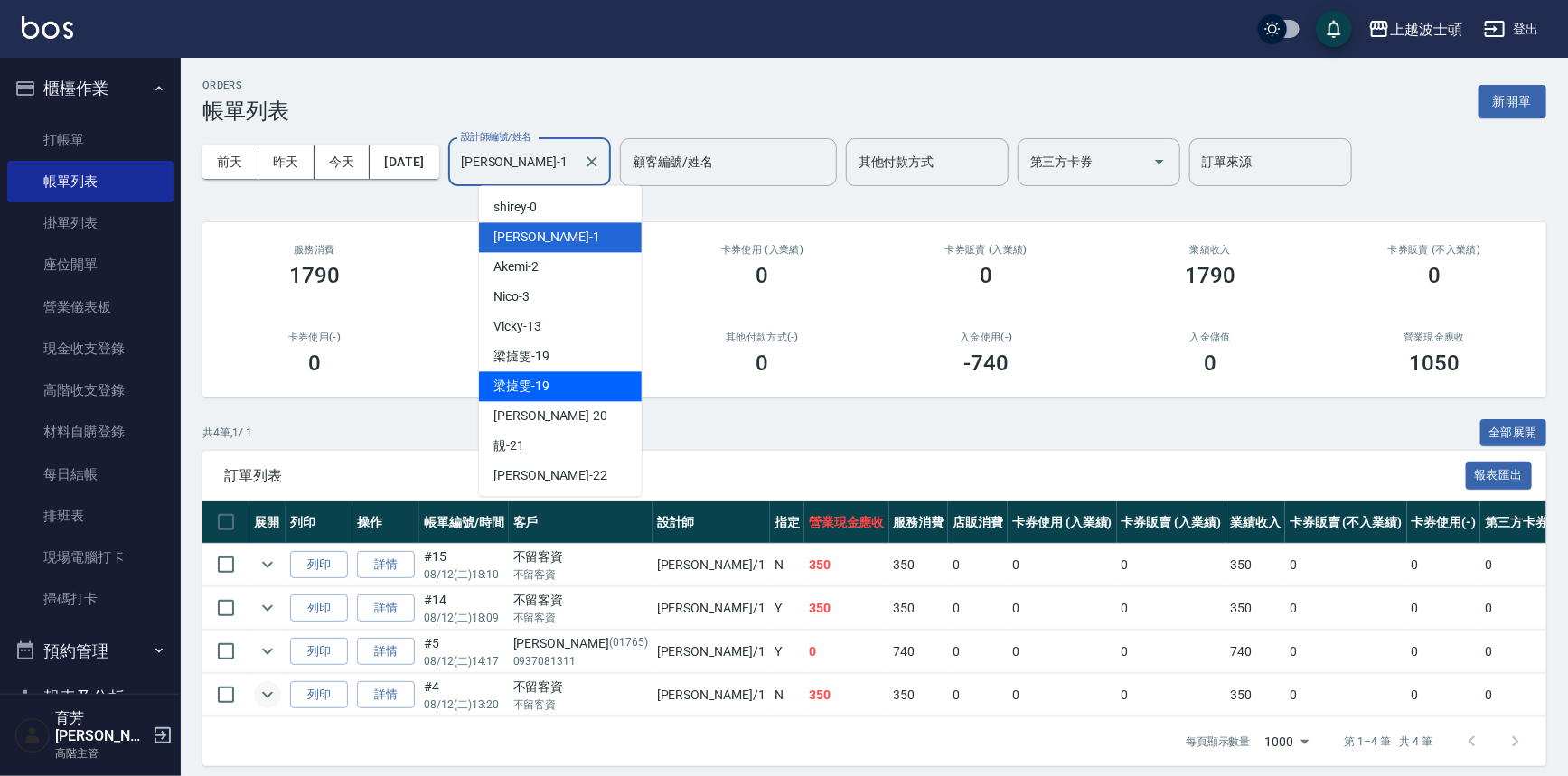
click at [257, 694] on icon "expand row" at bounding box center [267, 695] width 22 height 22
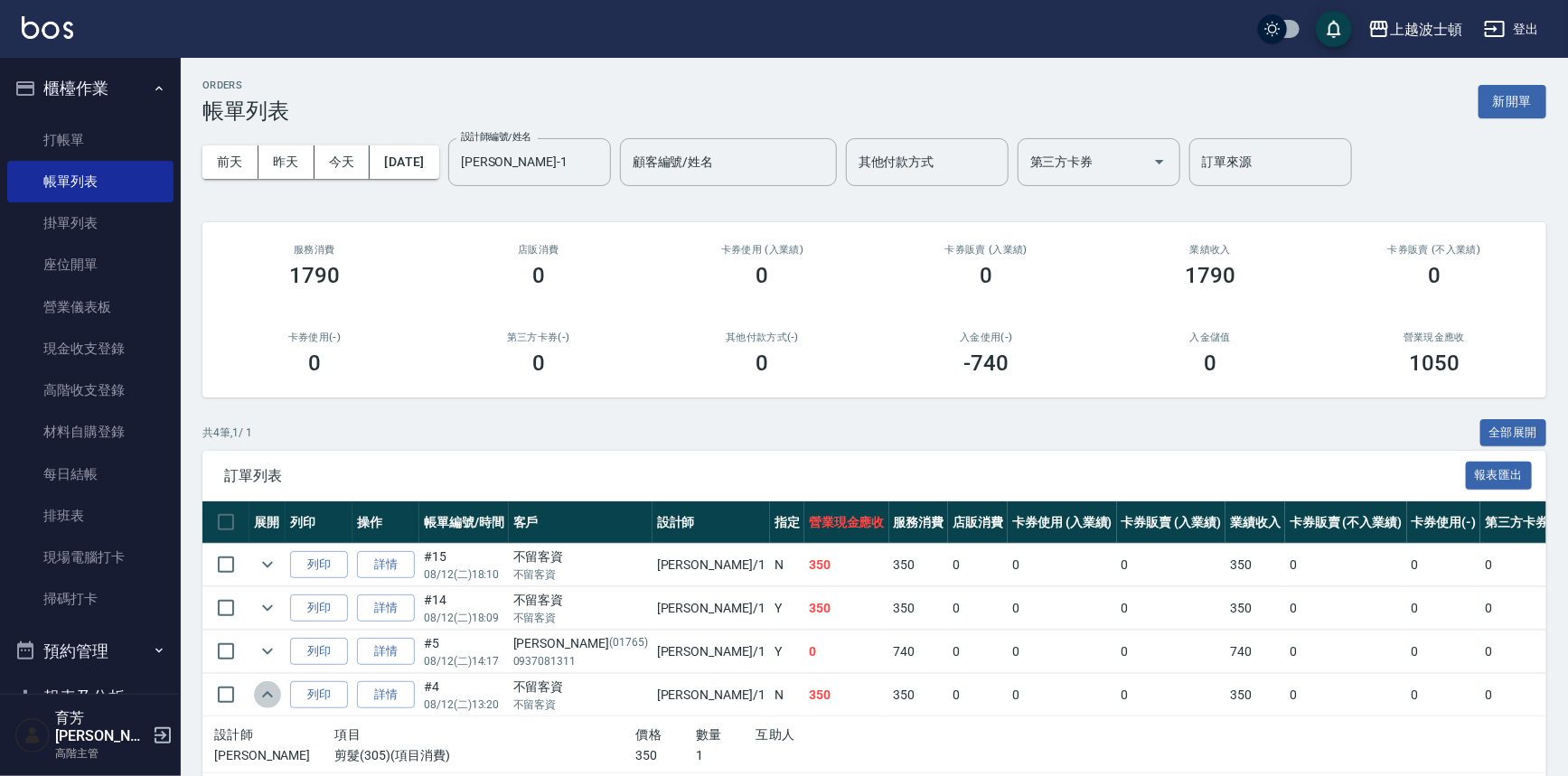
click at [257, 694] on icon "expand row" at bounding box center [267, 695] width 22 height 22
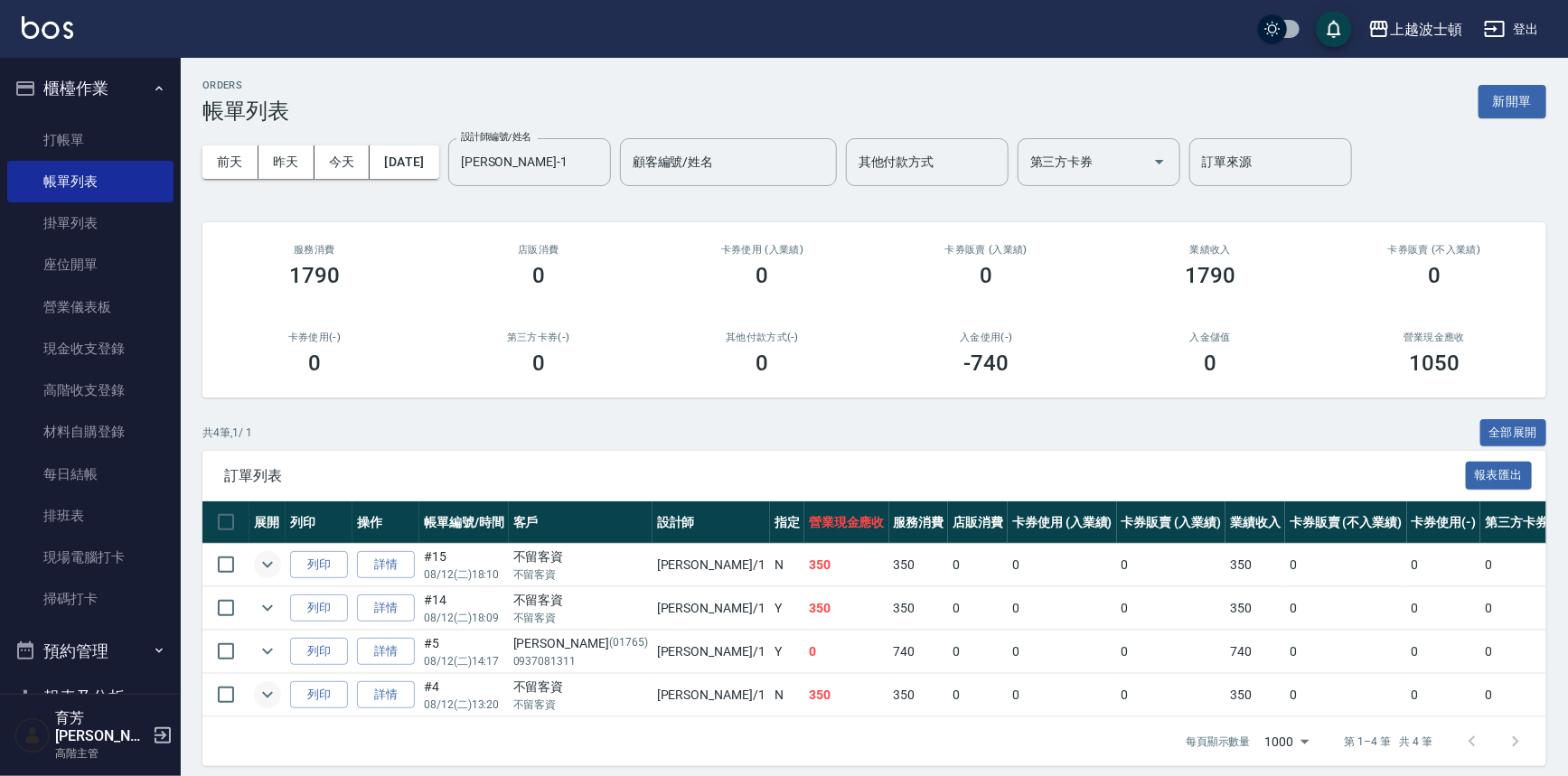
click at [276, 562] on icon "expand row" at bounding box center [267, 564] width 22 height 22
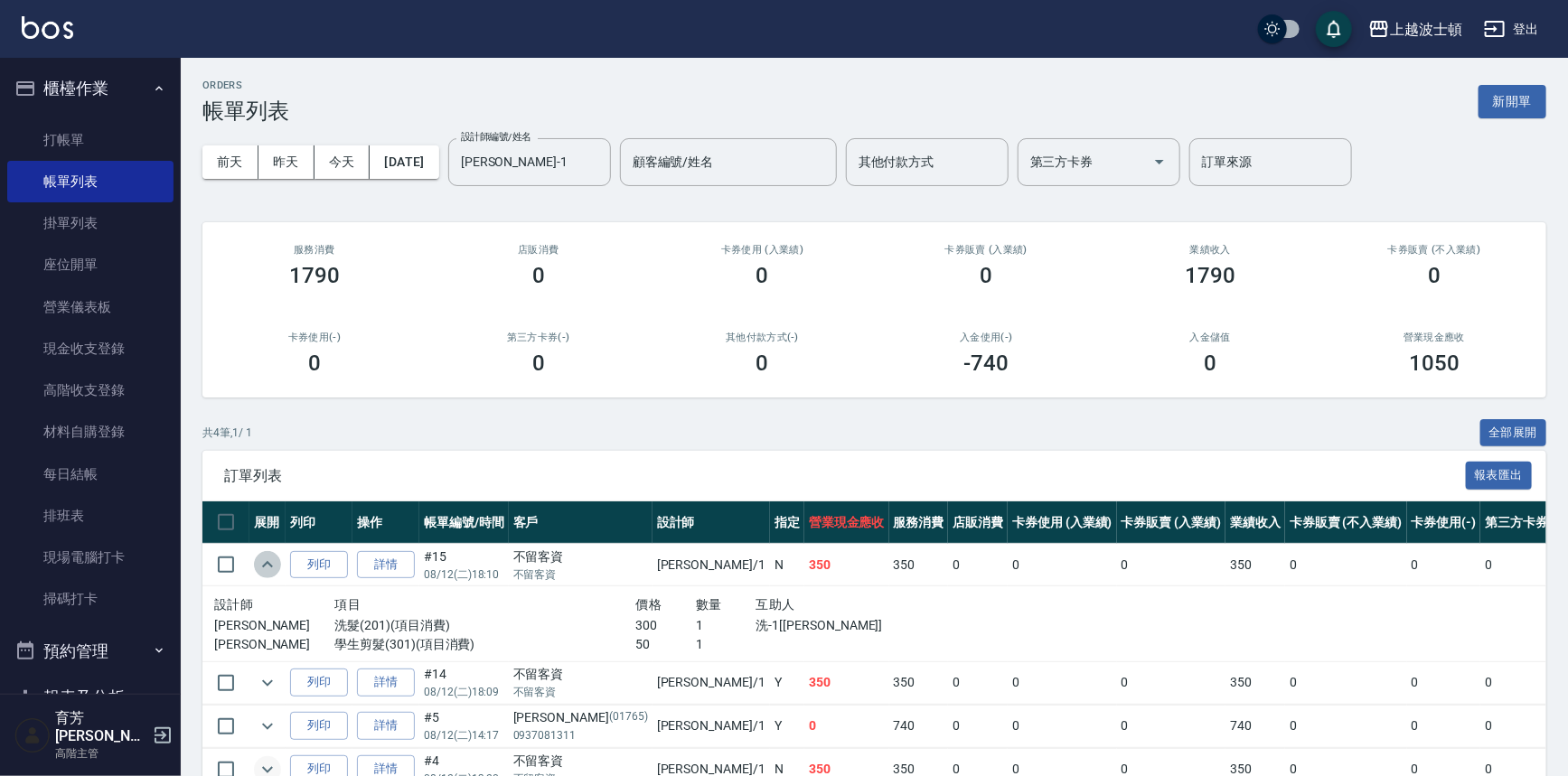
click at [276, 561] on icon "expand row" at bounding box center [267, 564] width 22 height 22
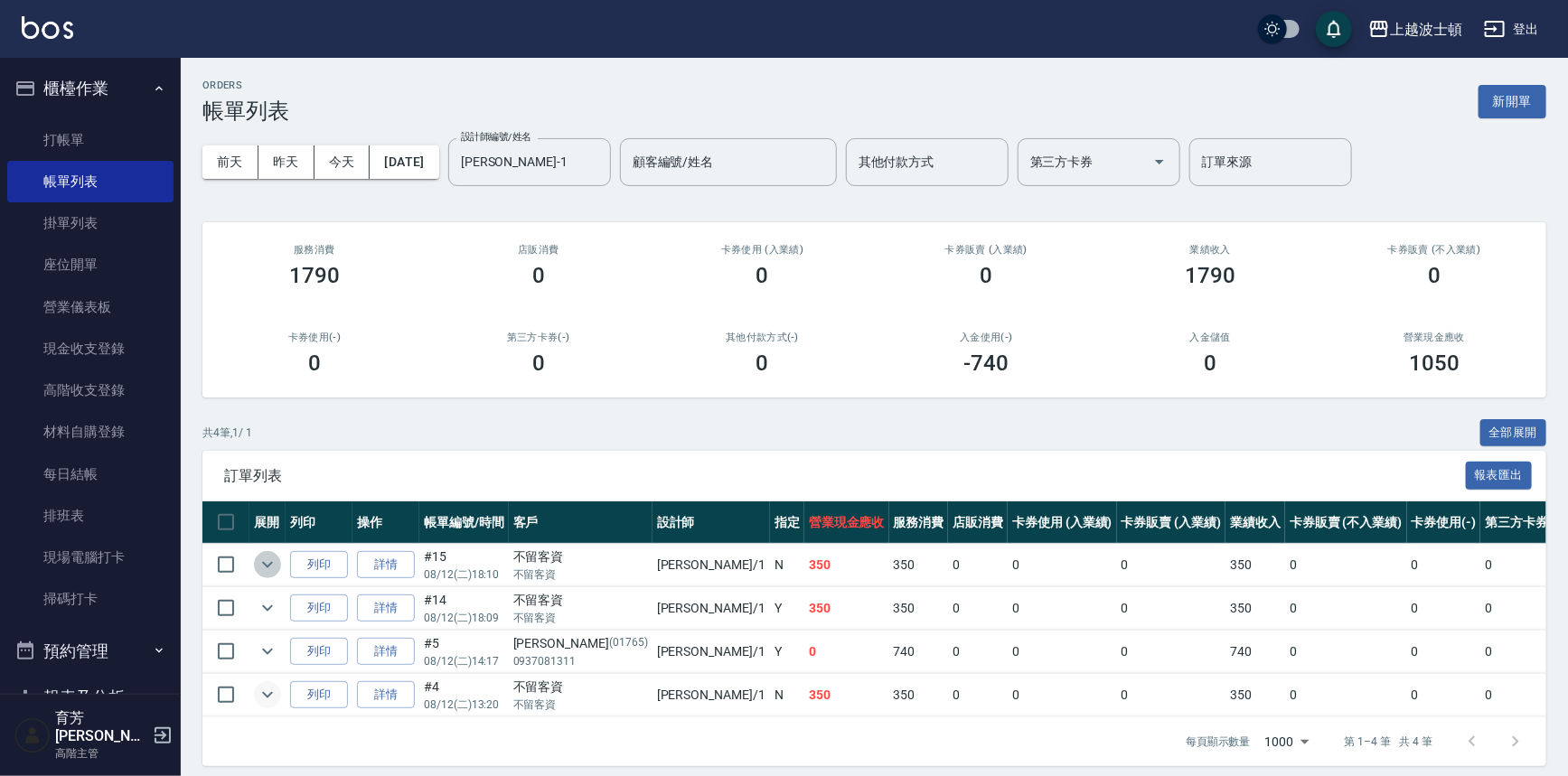
click at [262, 573] on icon "expand row" at bounding box center [267, 564] width 22 height 22
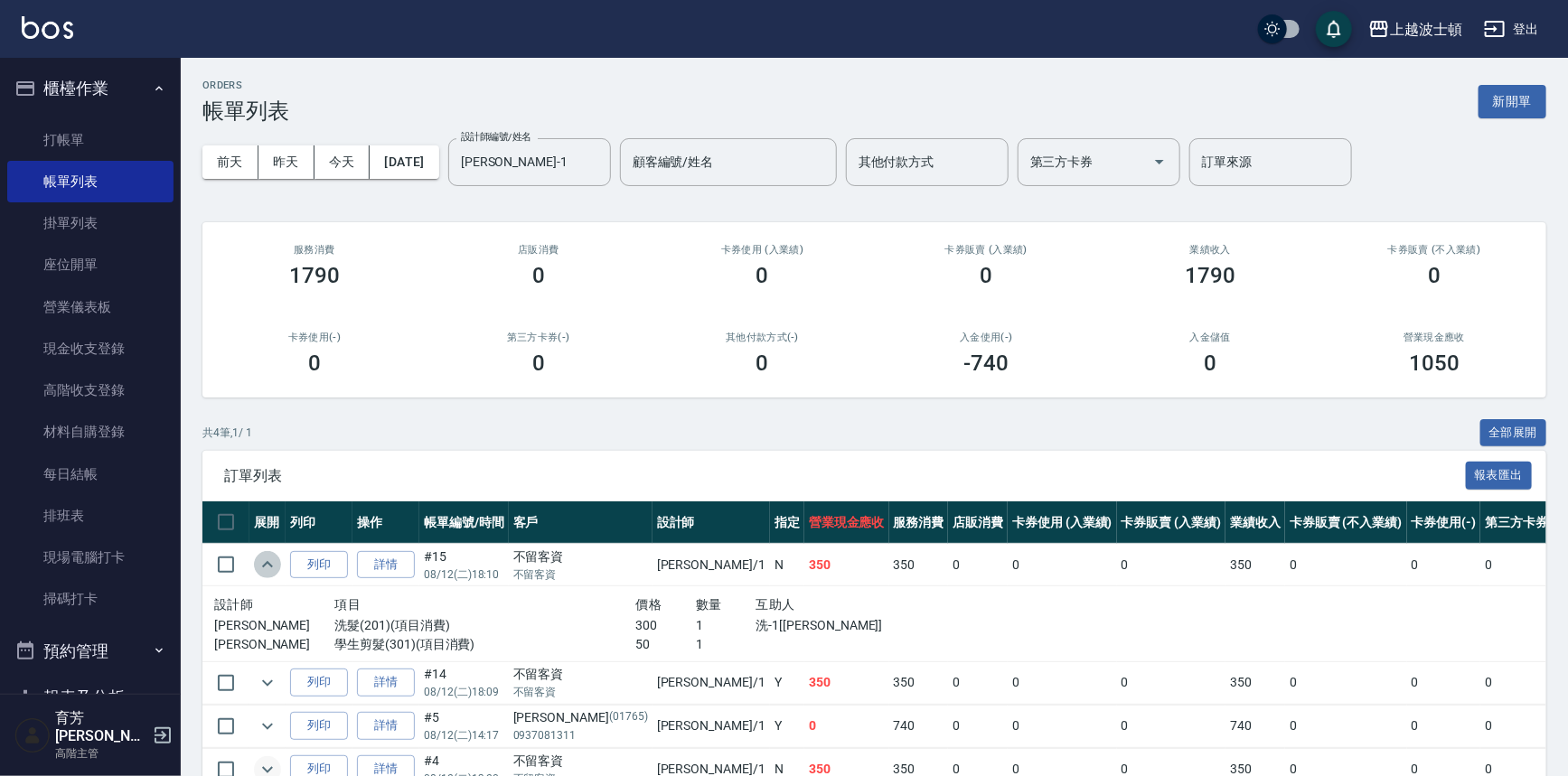
click at [262, 573] on icon "expand row" at bounding box center [267, 564] width 22 height 22
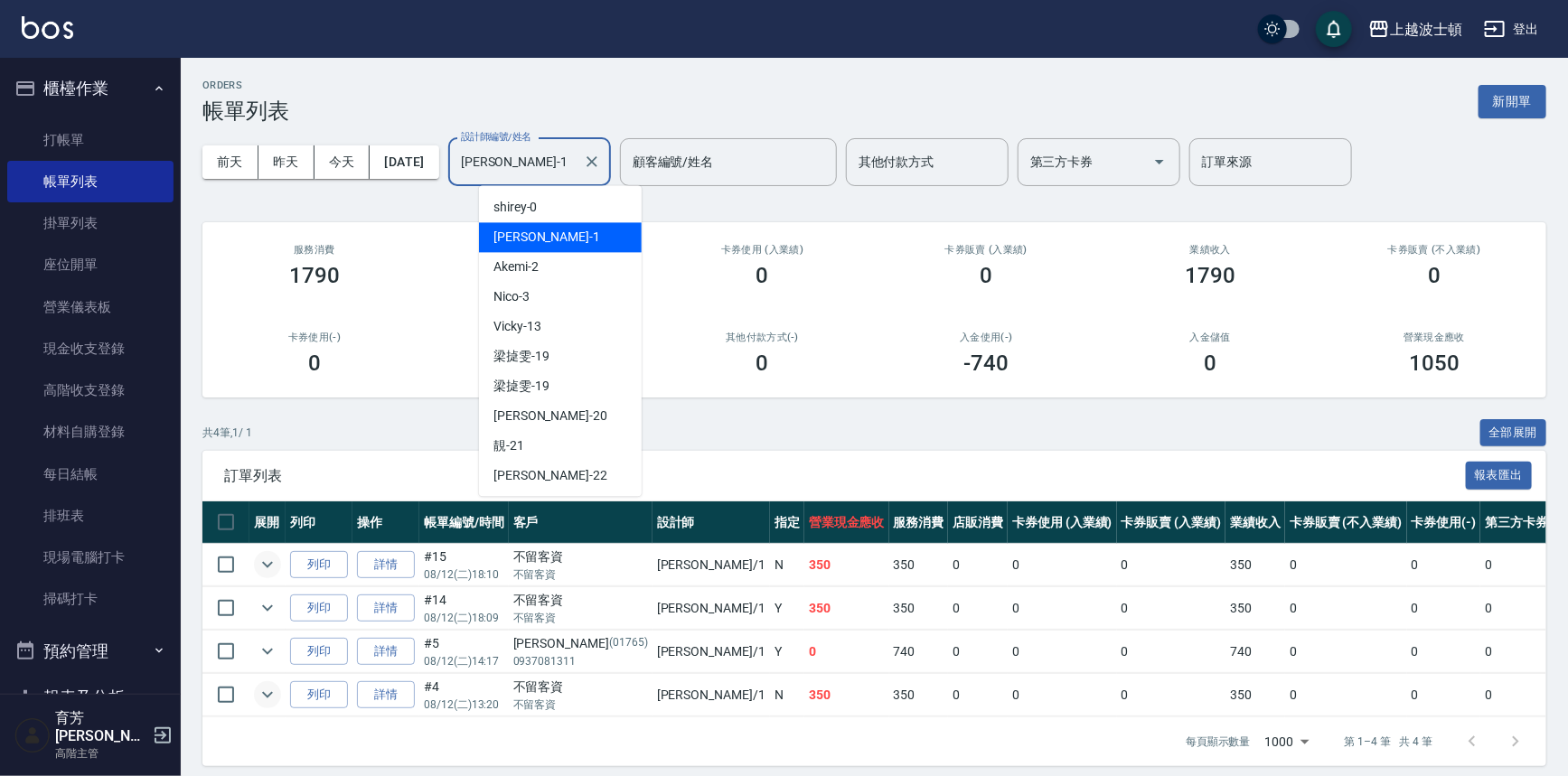
click at [540, 171] on input "麥可-1" at bounding box center [516, 162] width 119 height 32
click at [526, 271] on span "Akemi -2" at bounding box center [516, 267] width 45 height 19
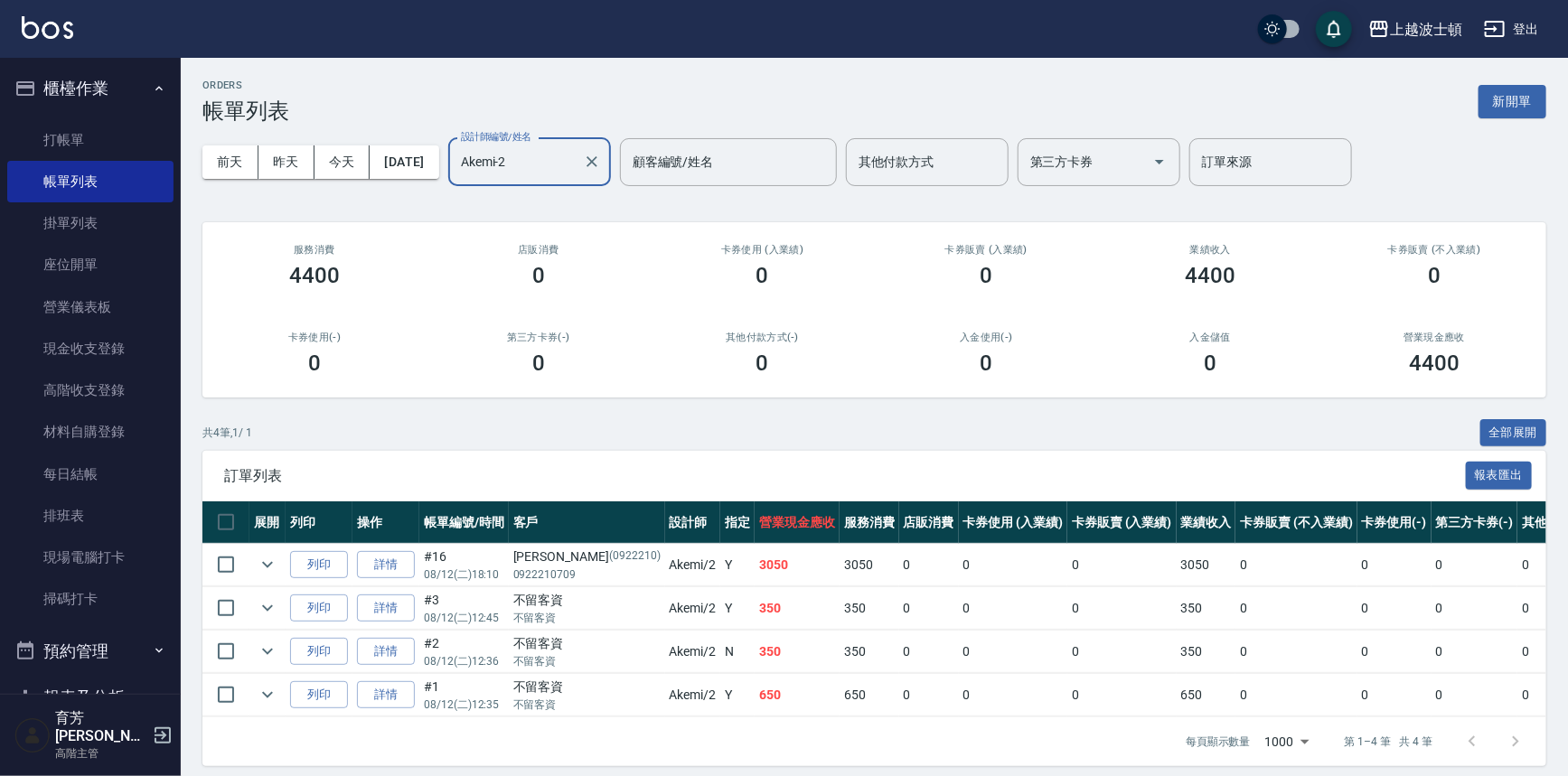
click at [561, 162] on input "Akemi-2" at bounding box center [516, 162] width 119 height 32
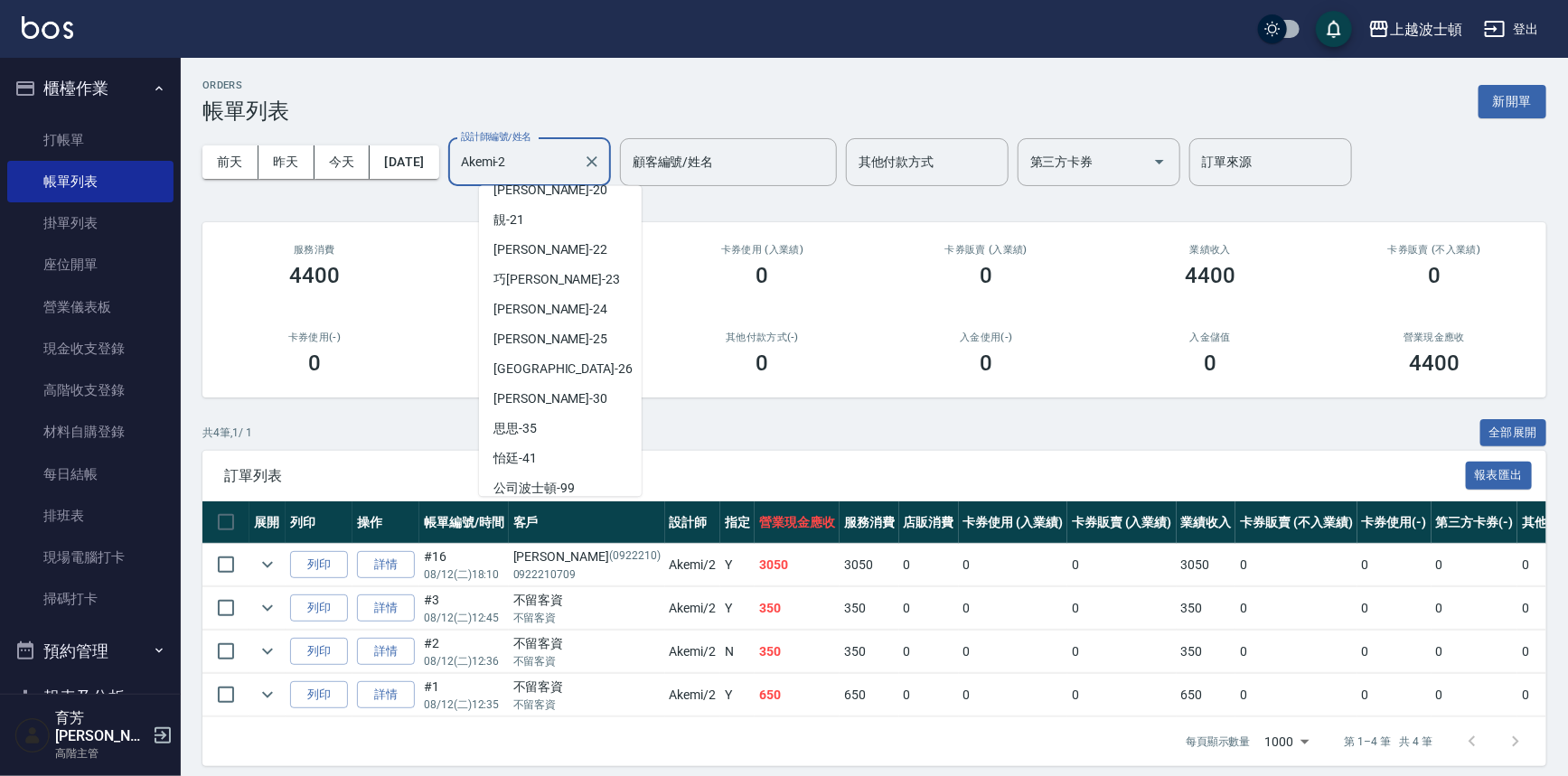
scroll to position [241, 0]
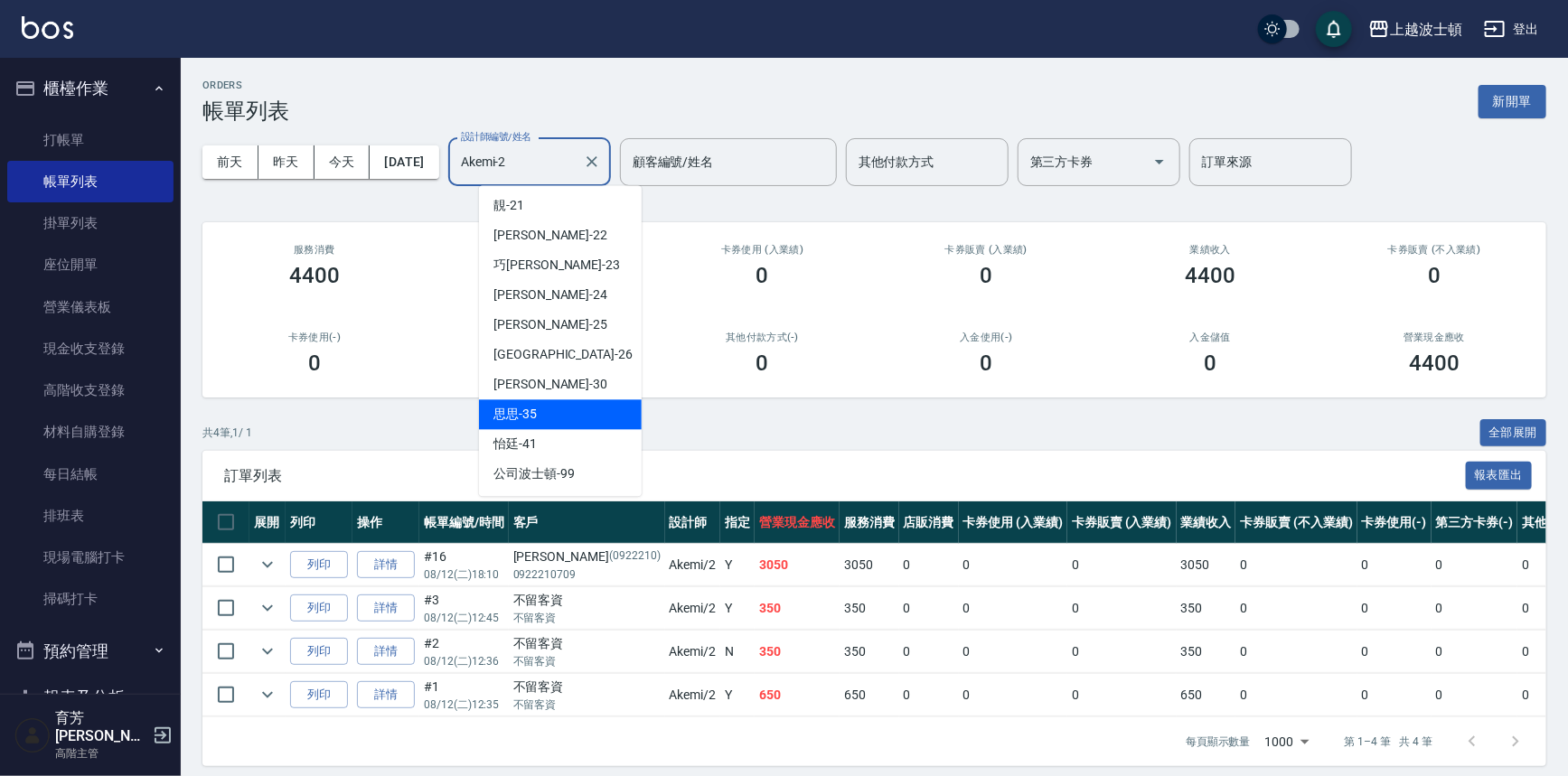
click at [570, 419] on div "思思 -35" at bounding box center [561, 415] width 163 height 30
type input "思思-35"
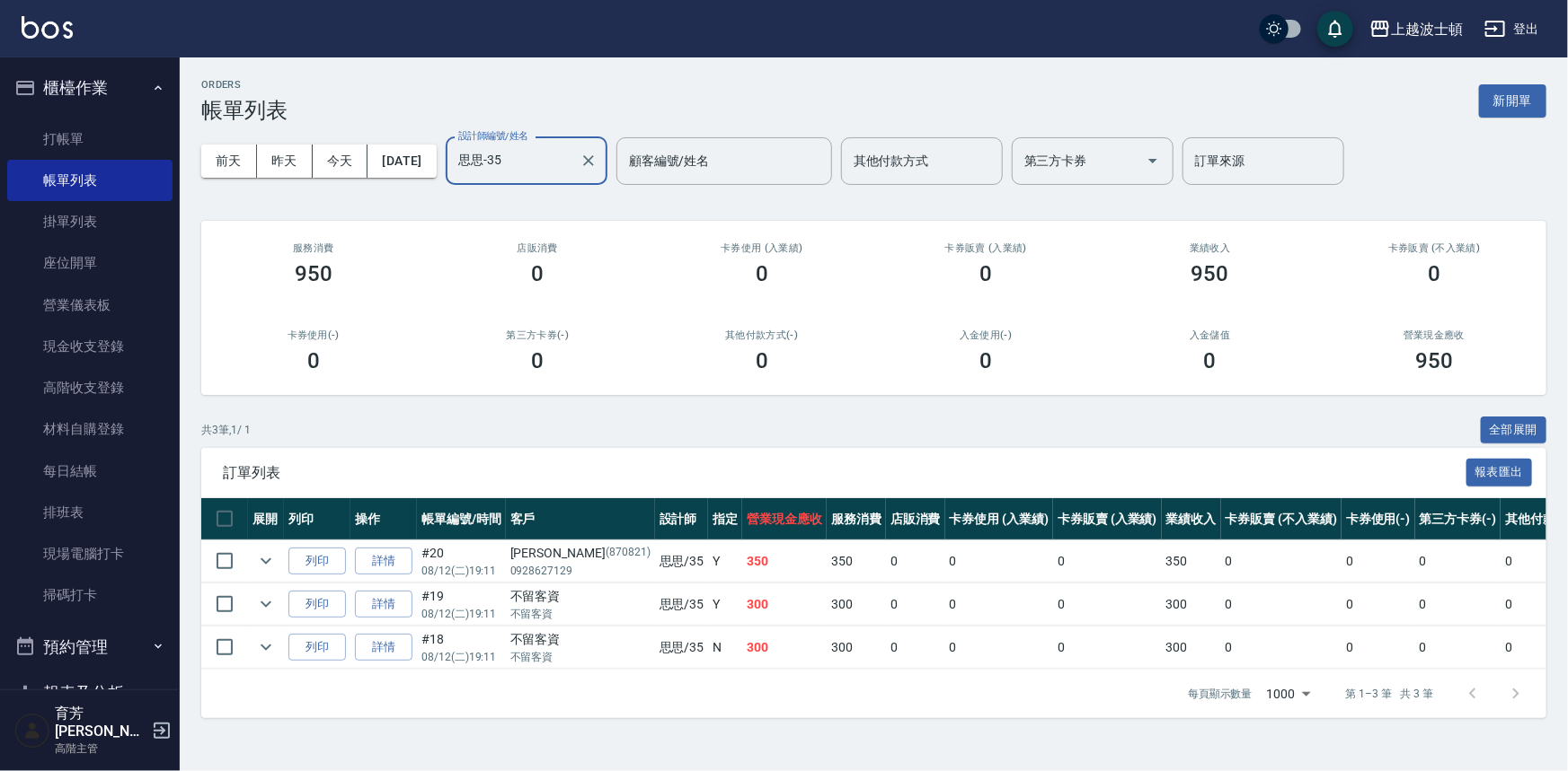
click at [76, 94] on button "櫃檯作業" at bounding box center [90, 88] width 166 height 47
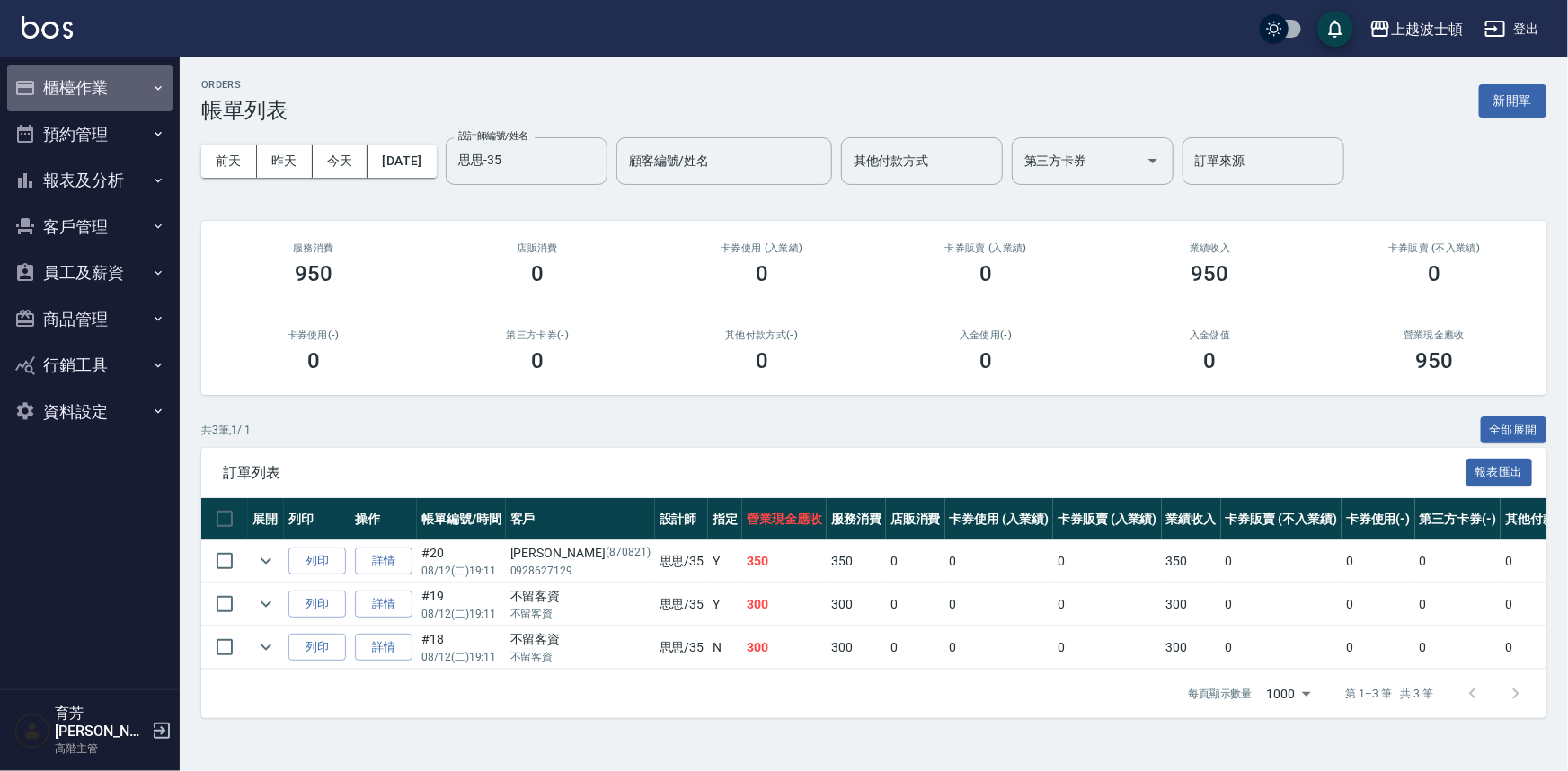
click at [72, 97] on button "櫃檯作業" at bounding box center [90, 88] width 166 height 47
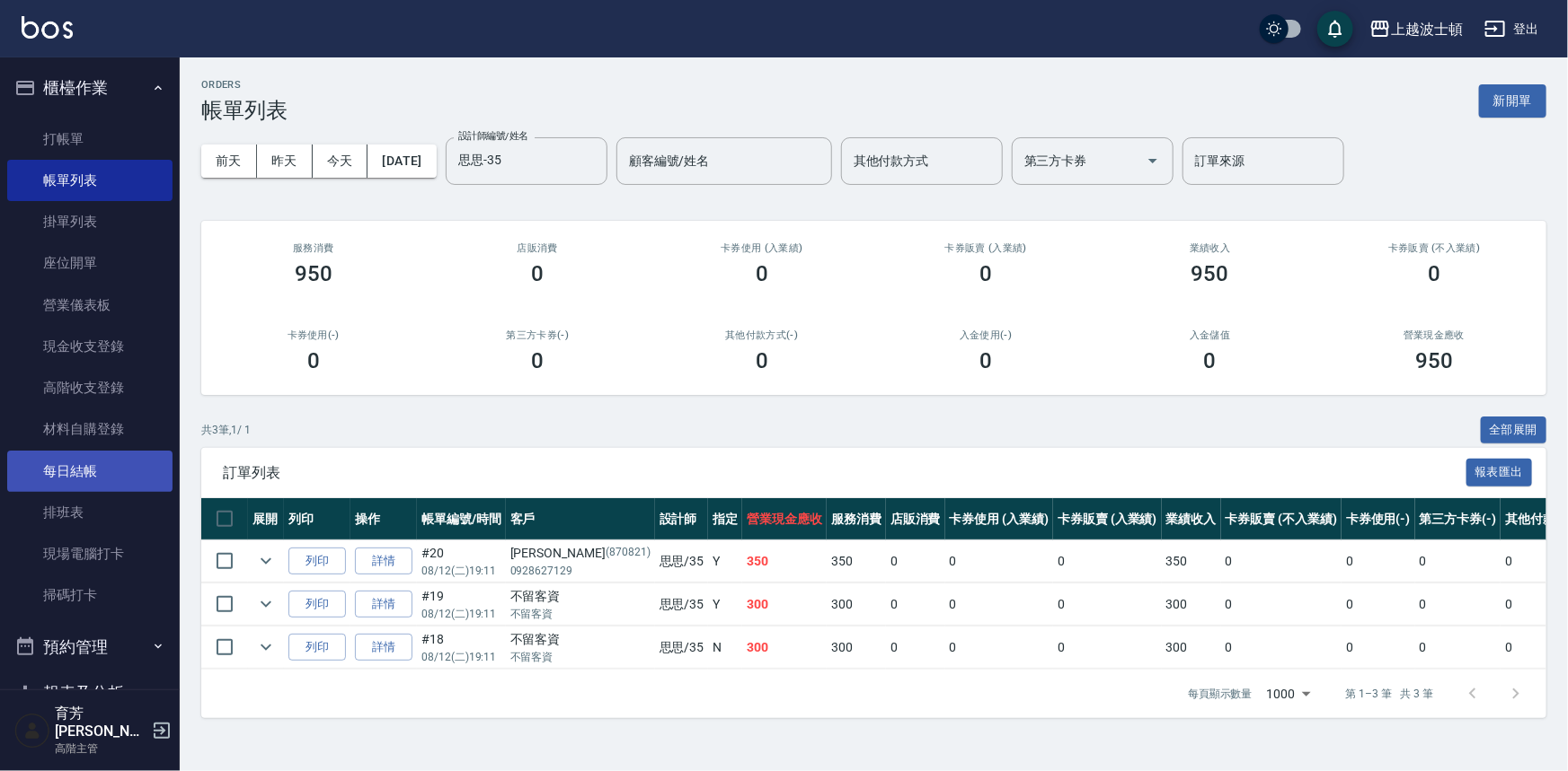
click at [75, 467] on link "每日結帳" at bounding box center [90, 472] width 166 height 41
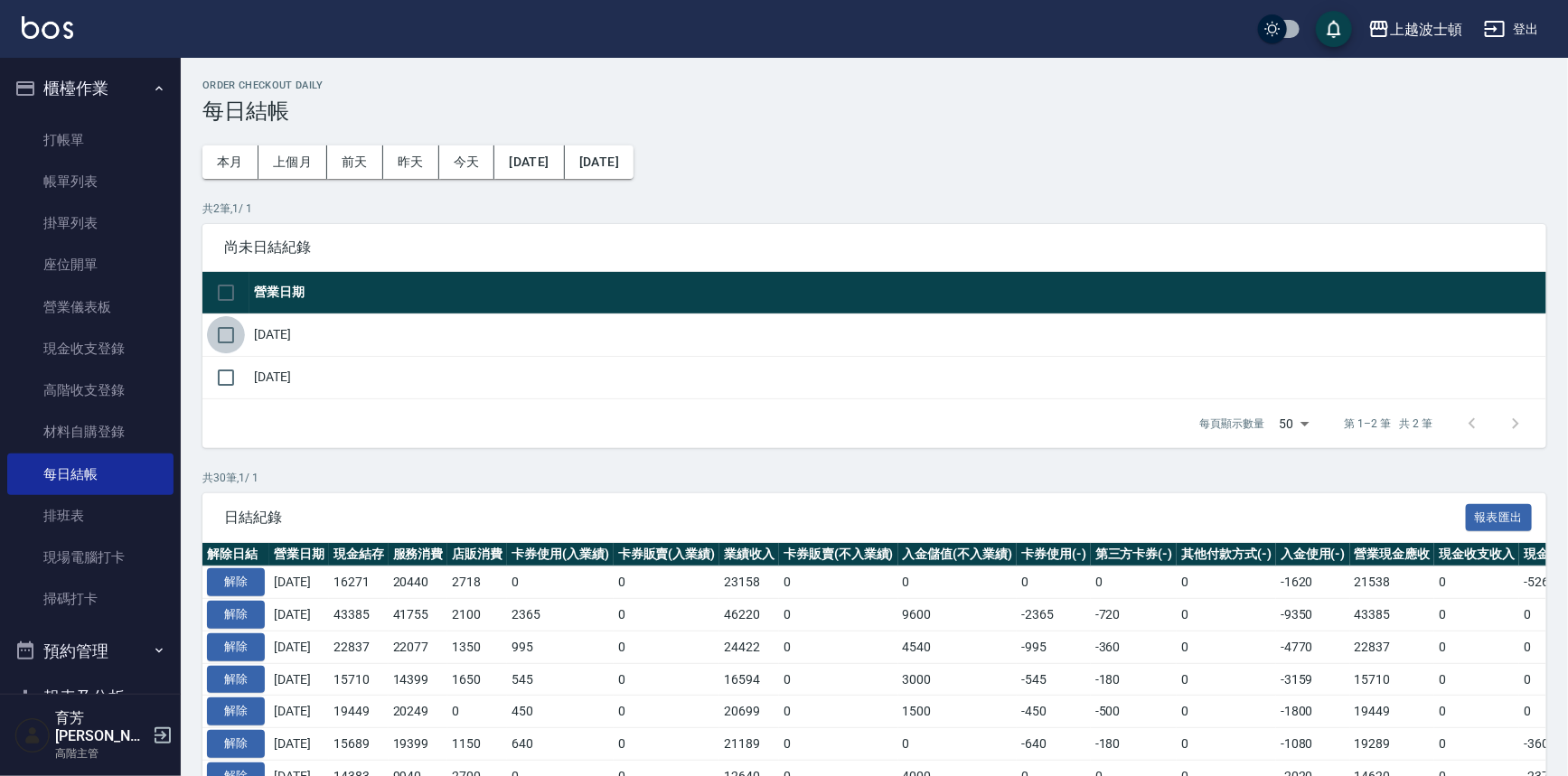
click at [226, 339] on input "checkbox" at bounding box center [226, 335] width 38 height 38
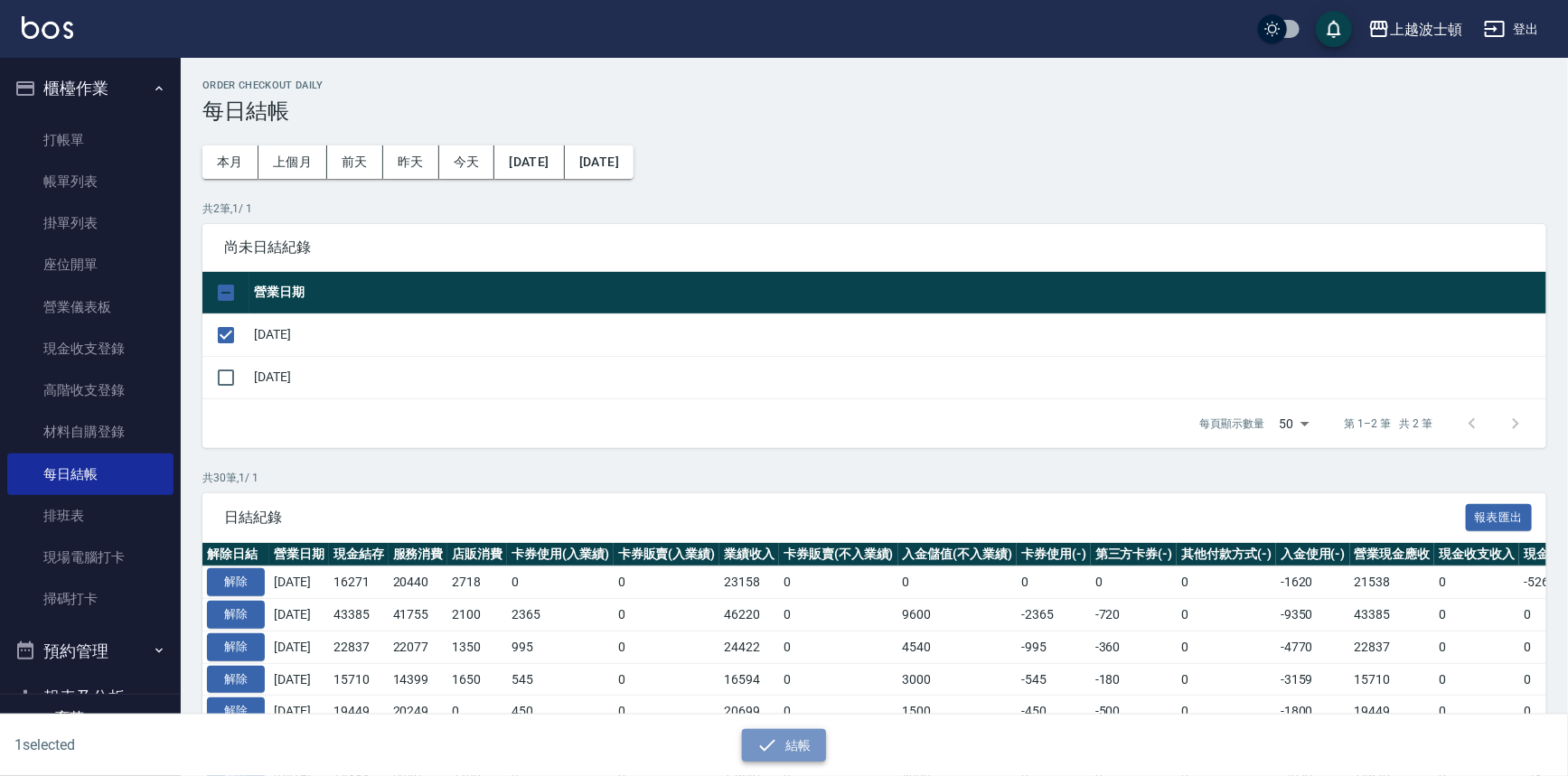
click at [770, 753] on icon "button" at bounding box center [767, 745] width 22 height 22
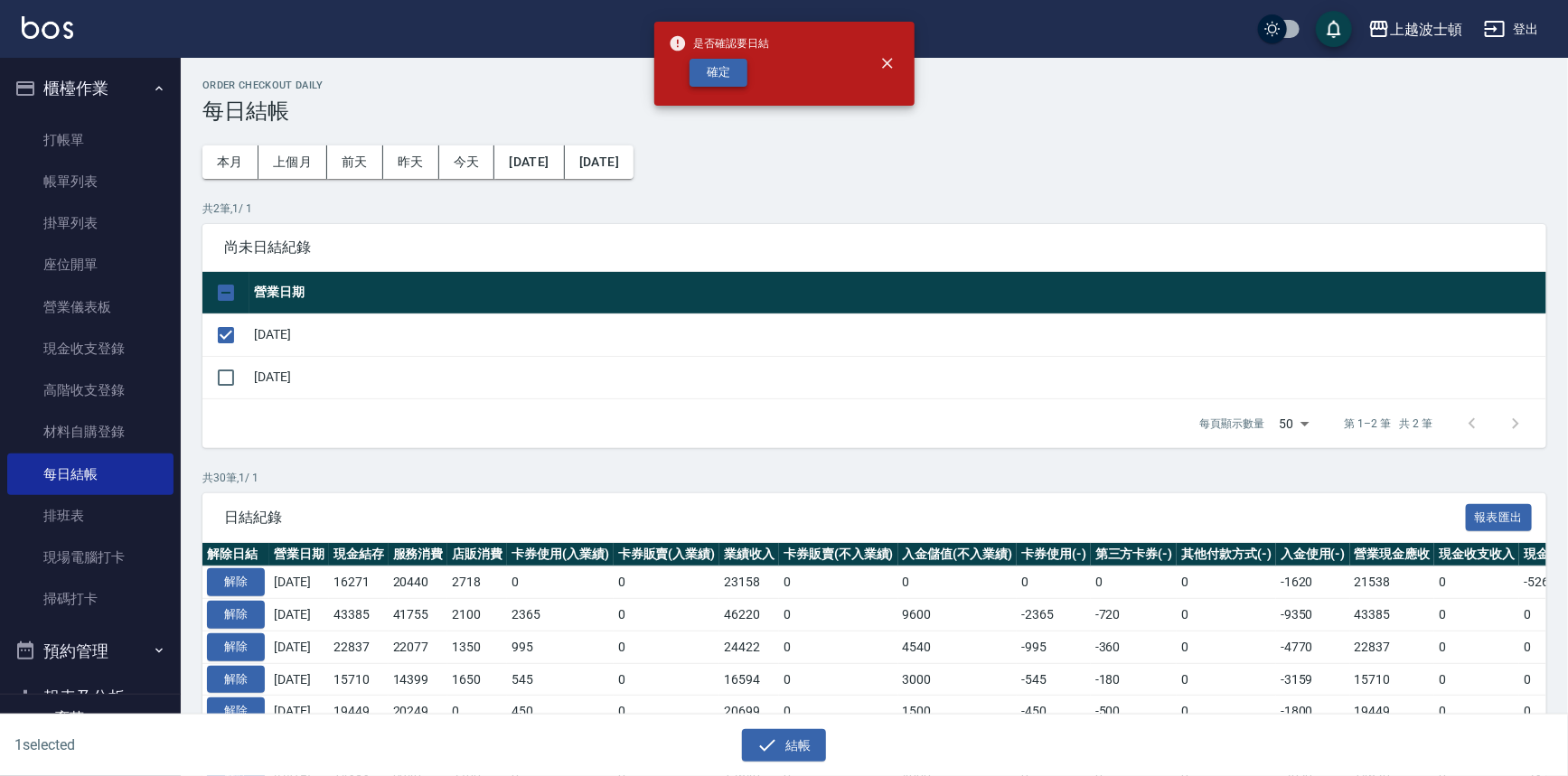
click at [729, 82] on button "確定" at bounding box center [719, 73] width 58 height 28
checkbox input "false"
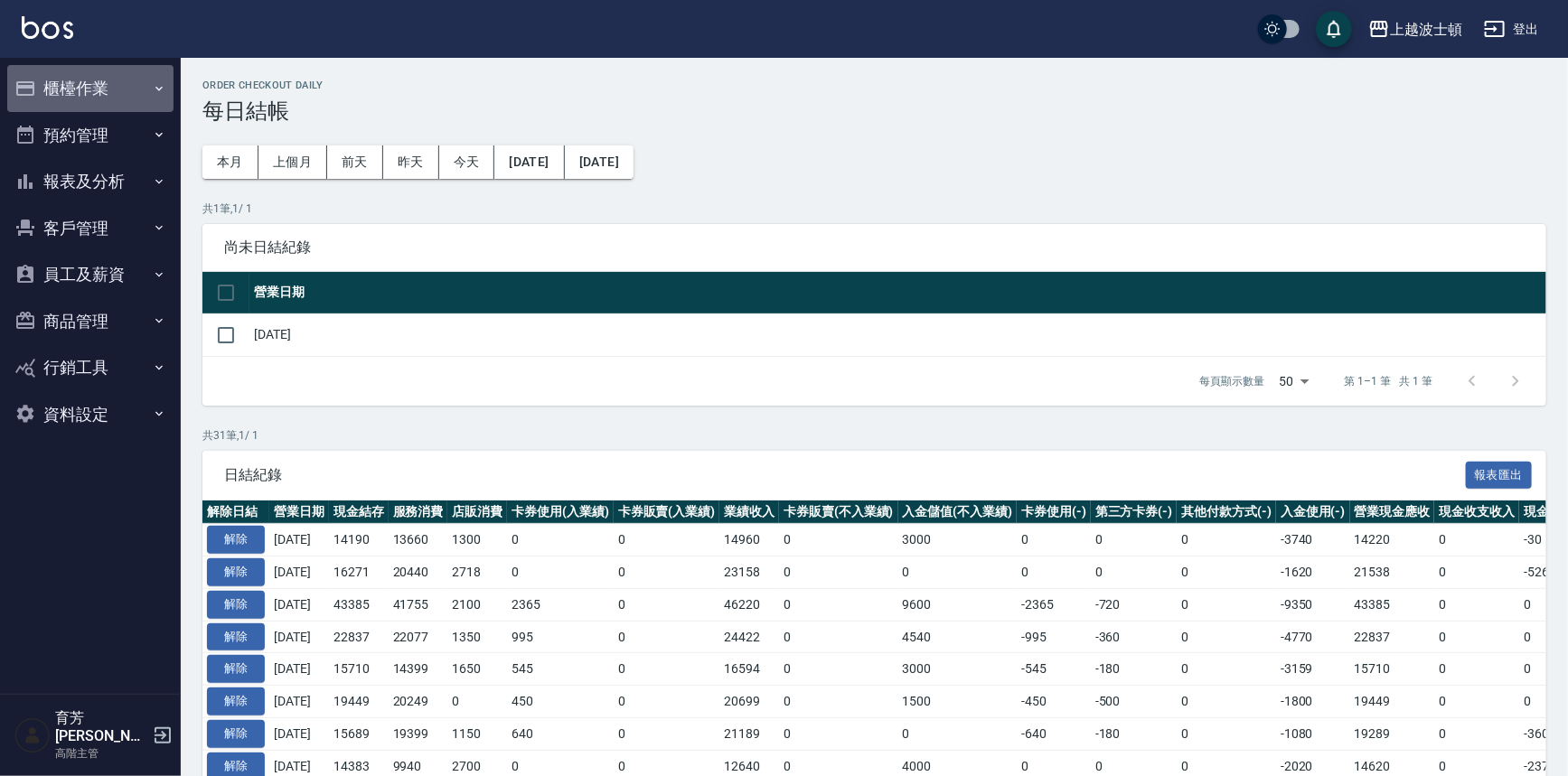
click at [67, 95] on button "櫃檯作業" at bounding box center [91, 89] width 167 height 47
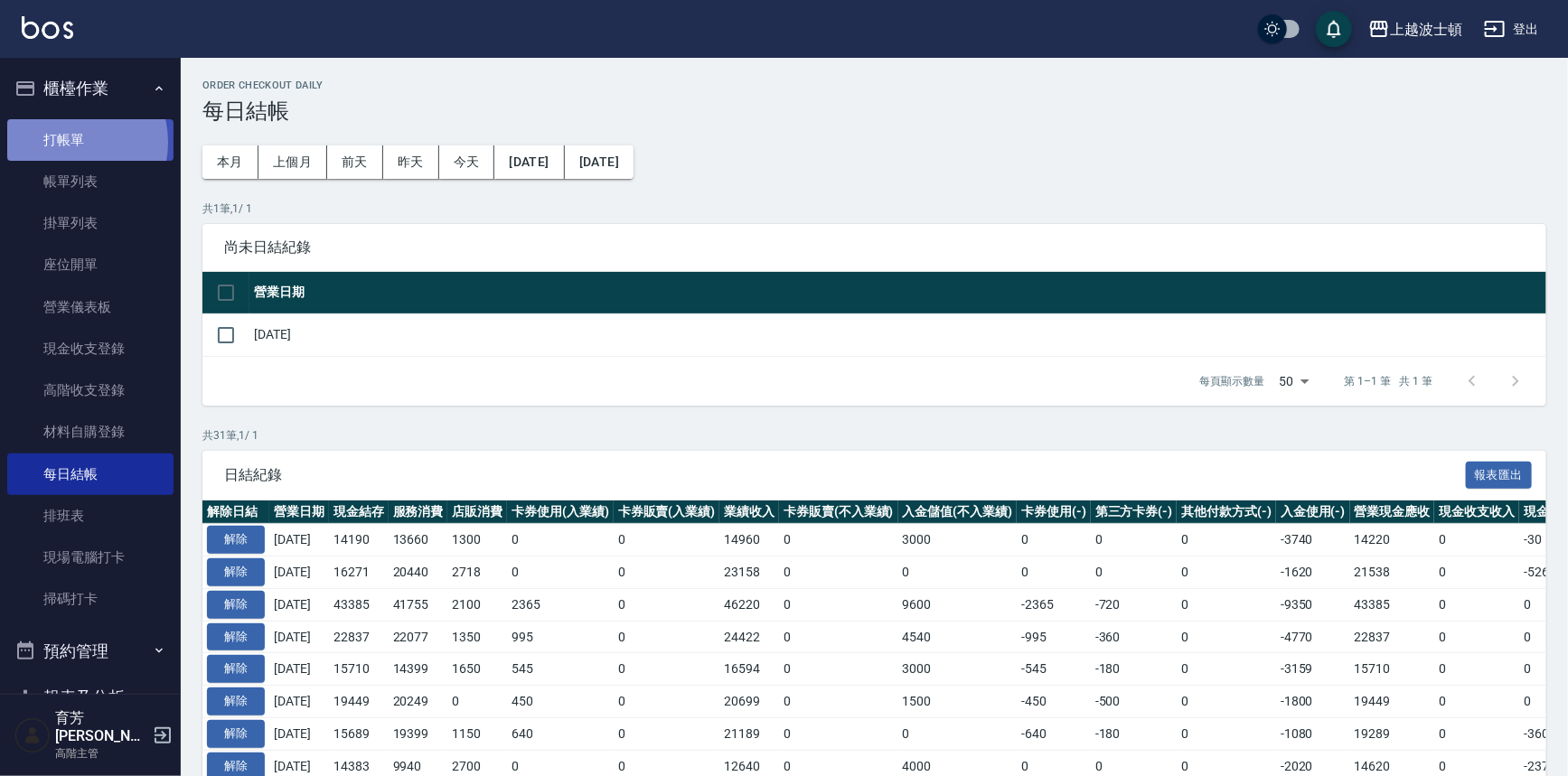
click at [67, 142] on link "打帳單" at bounding box center [91, 139] width 167 height 41
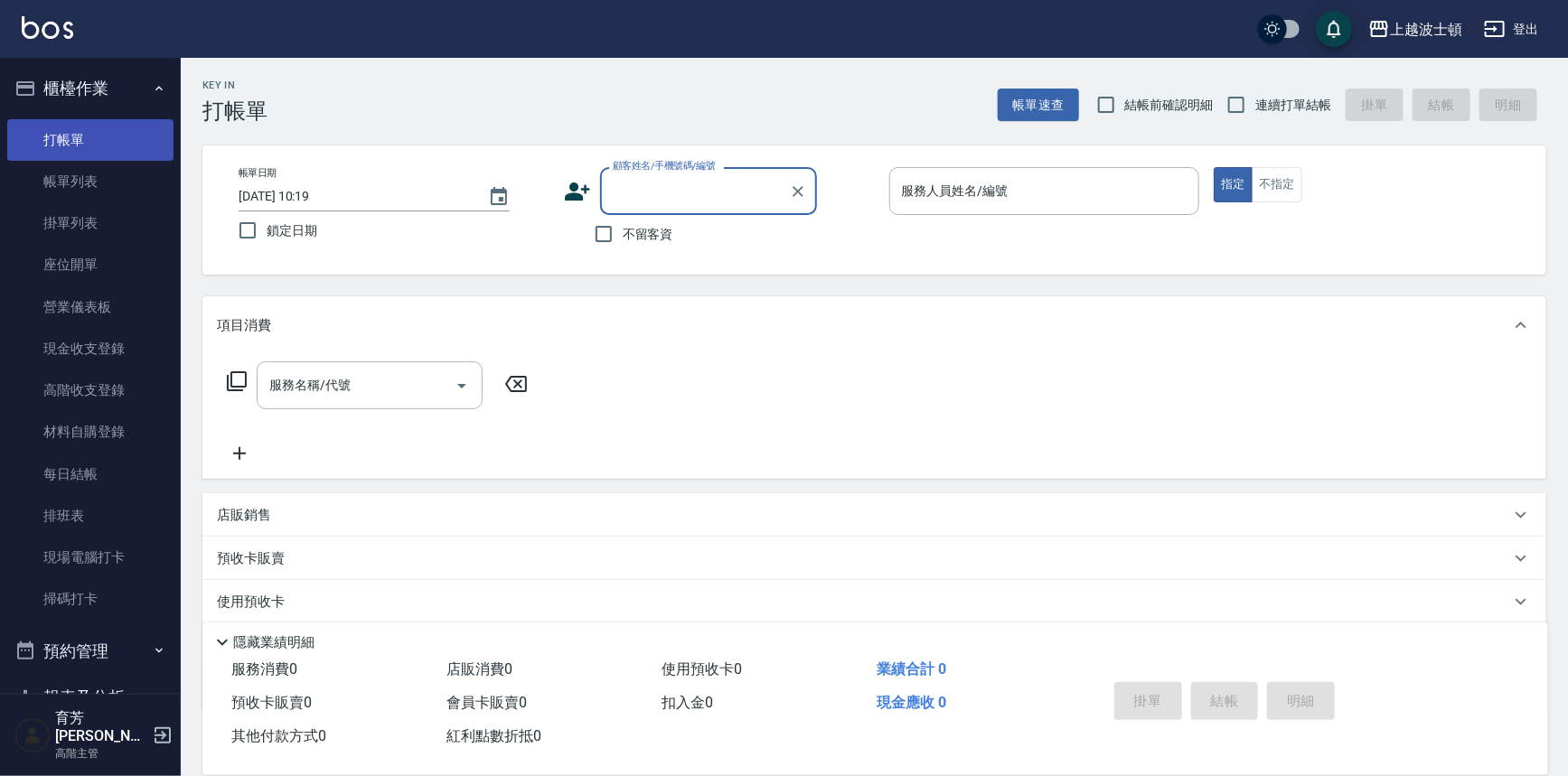
drag, startPoint x: 53, startPoint y: 121, endPoint x: 809, endPoint y: 398, distance: 805.1
click at [795, 383] on div "上越波士頓 登出 櫃檯作業 打帳單 帳單列表 掛單列表 座位開單 營業儀表板 現金收支登錄 高階收支登錄 材料自購登錄 每日結帳 排班表 現場電腦打卡 掃碼打…" at bounding box center [784, 440] width 1568 height 880
click at [834, 418] on div "服務名稱/代號 服務名稱/代號" at bounding box center [874, 416] width 1344 height 124
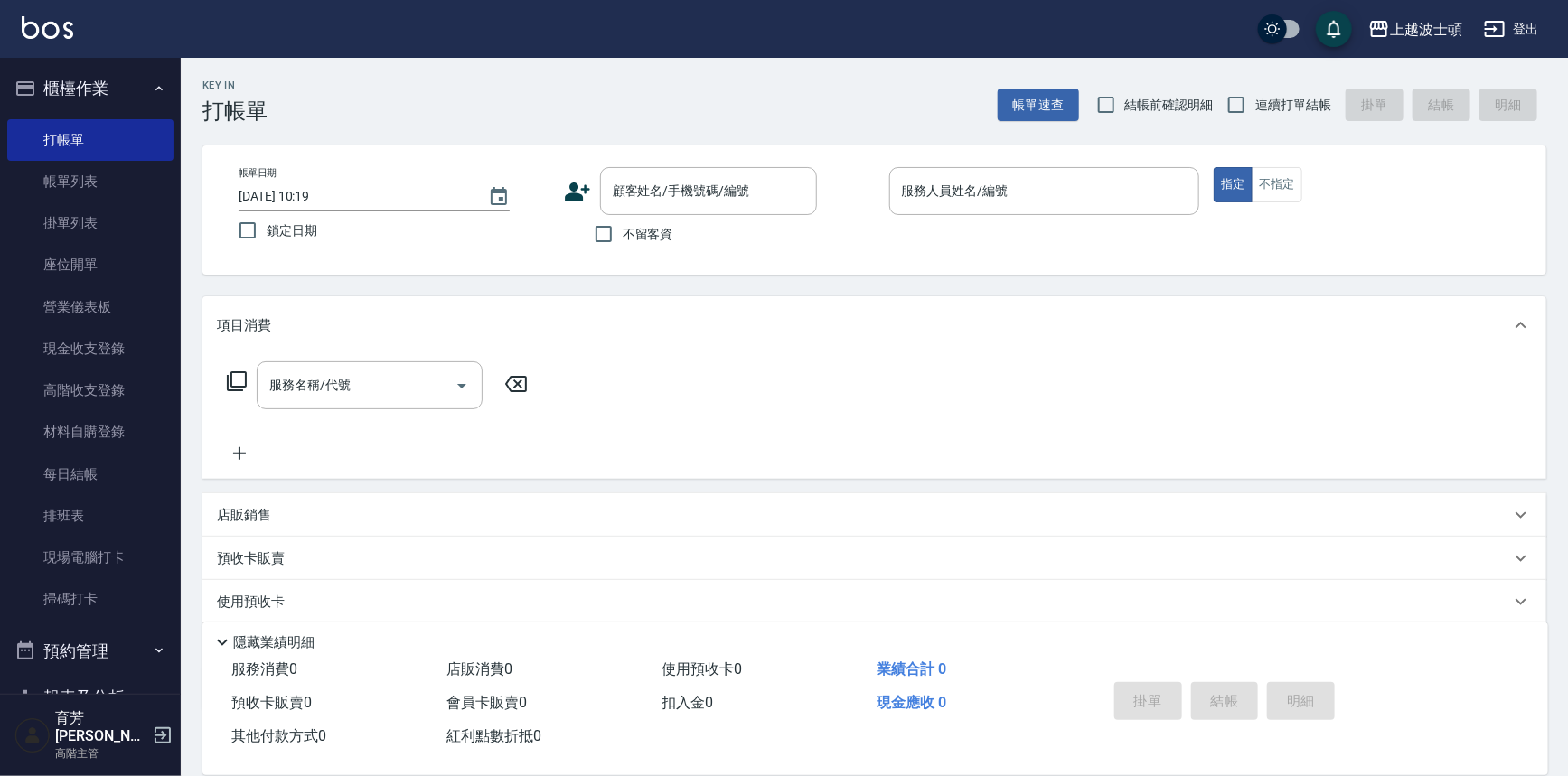
click at [845, 460] on div "服務名稱/代號 服務名稱/代號" at bounding box center [874, 416] width 1344 height 124
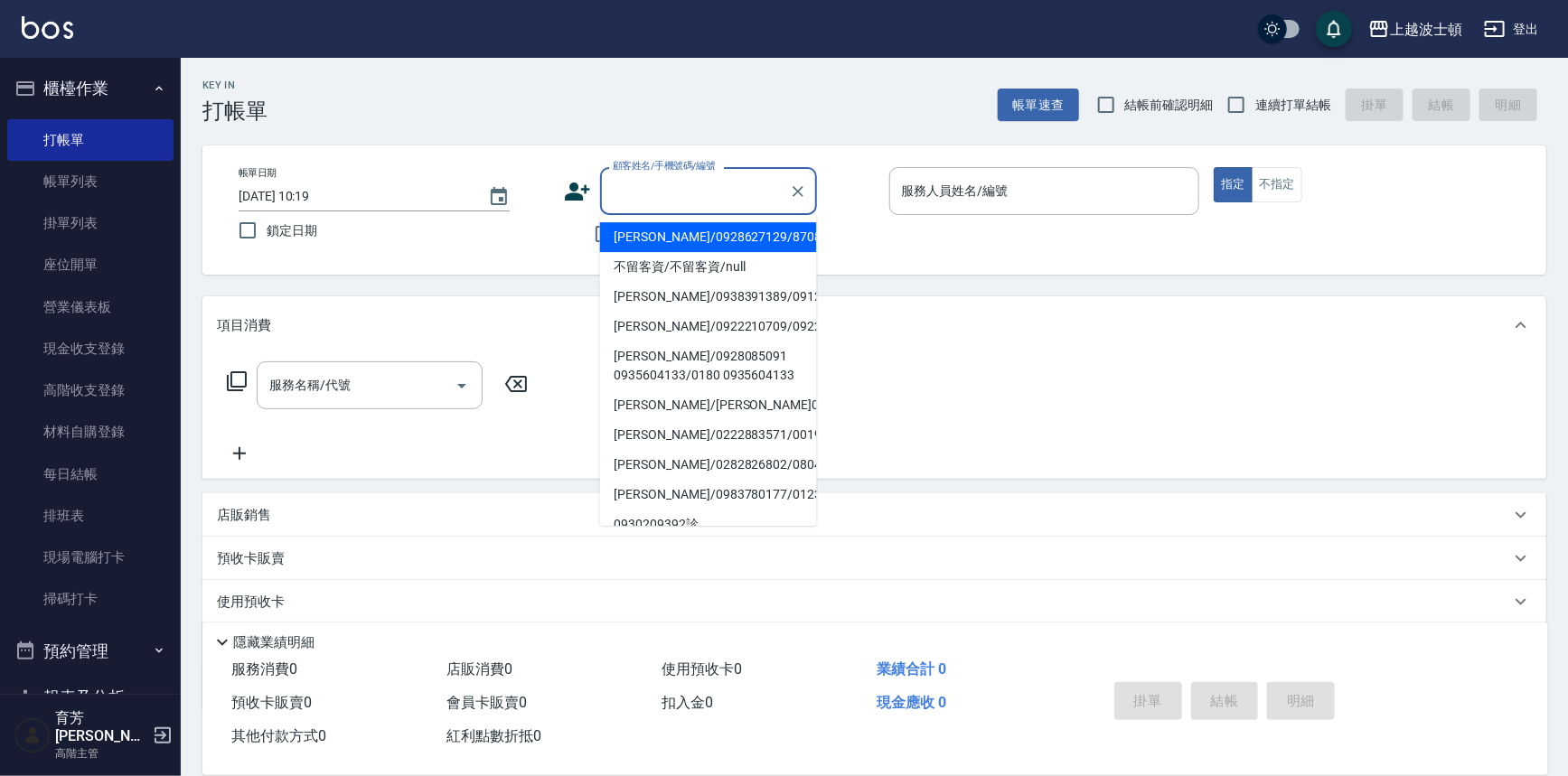
click at [646, 197] on input "顧客姓名/手機號碼/編號" at bounding box center [695, 191] width 173 height 32
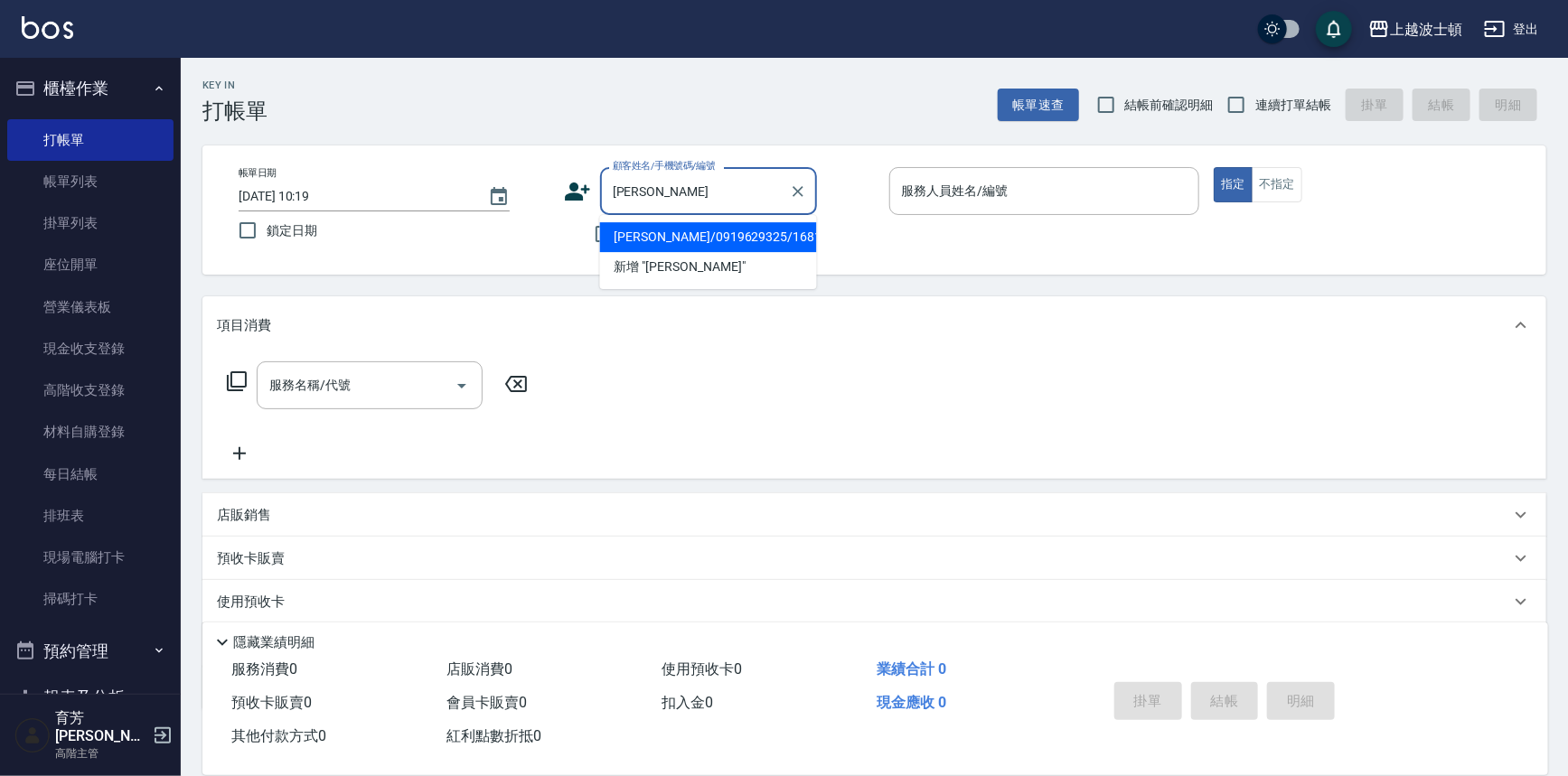
click at [638, 230] on li "[PERSON_NAME]/0919629325/1681680" at bounding box center [709, 238] width 217 height 30
type input "[PERSON_NAME]/0919629325/1681680"
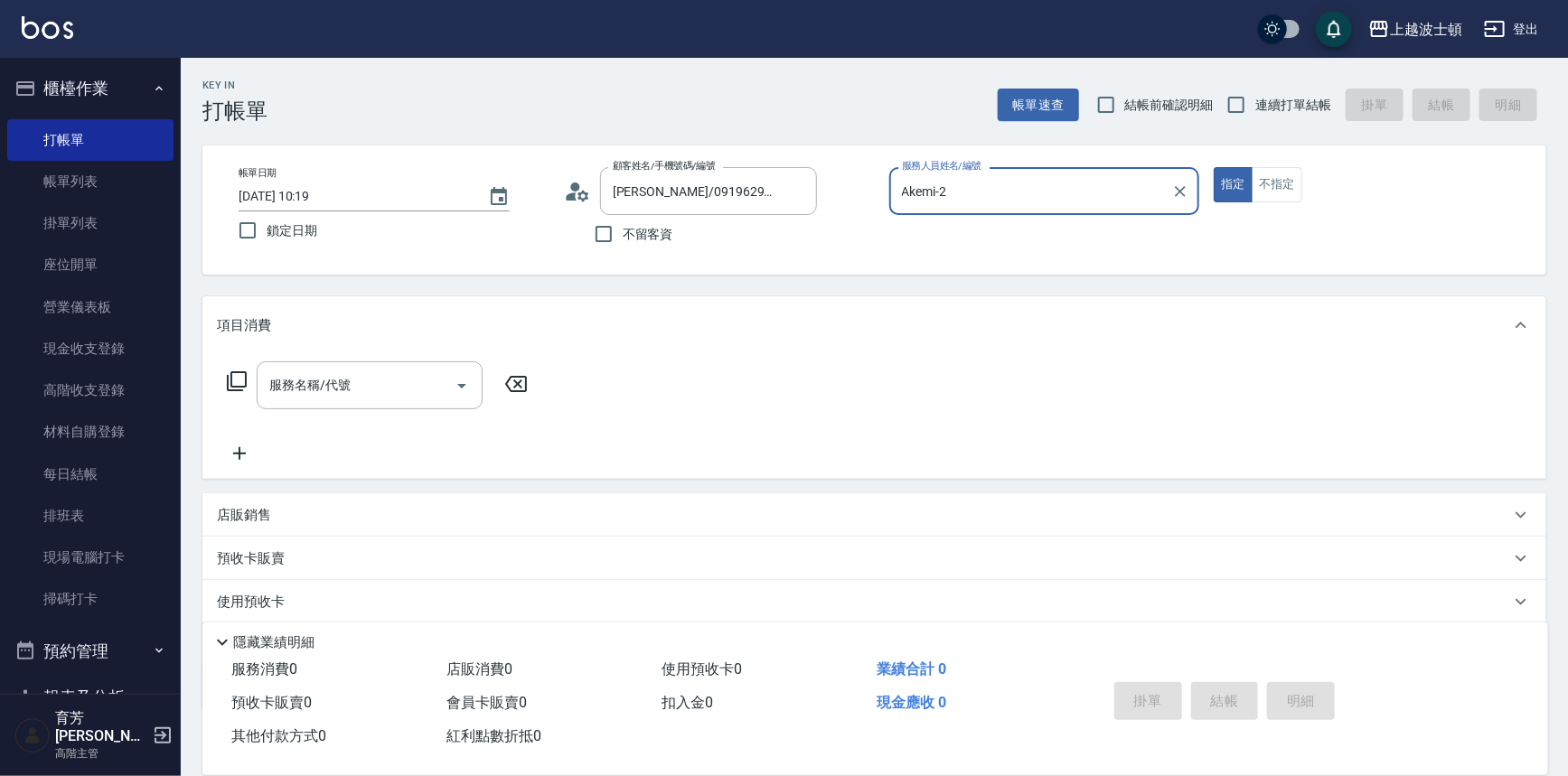
type input "Akemi-2"
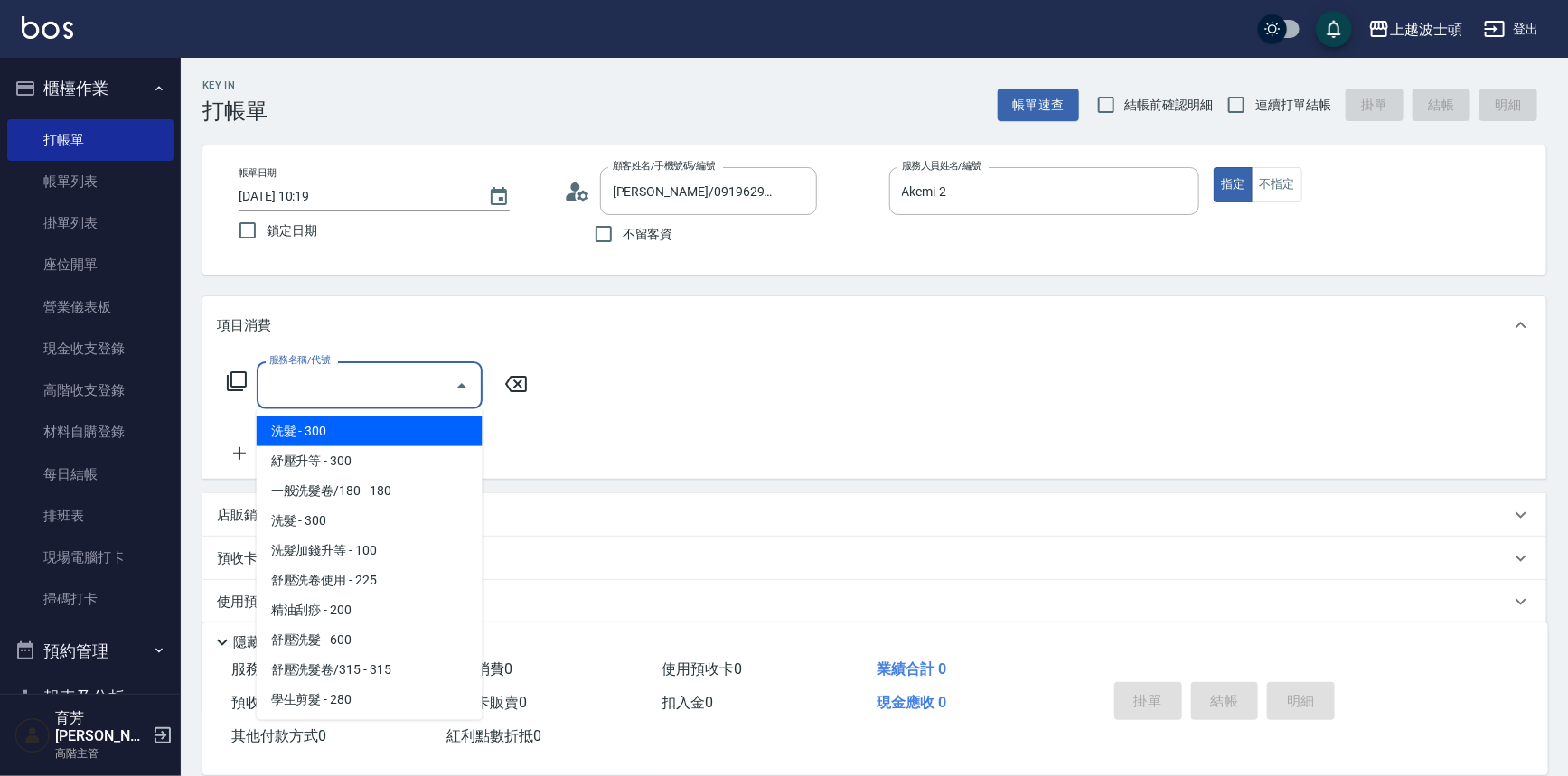
click at [364, 380] on input "服務名稱/代號" at bounding box center [356, 386] width 183 height 32
click at [379, 428] on span "洗髮 - 300" at bounding box center [369, 432] width 226 height 30
type input "洗髮(201)"
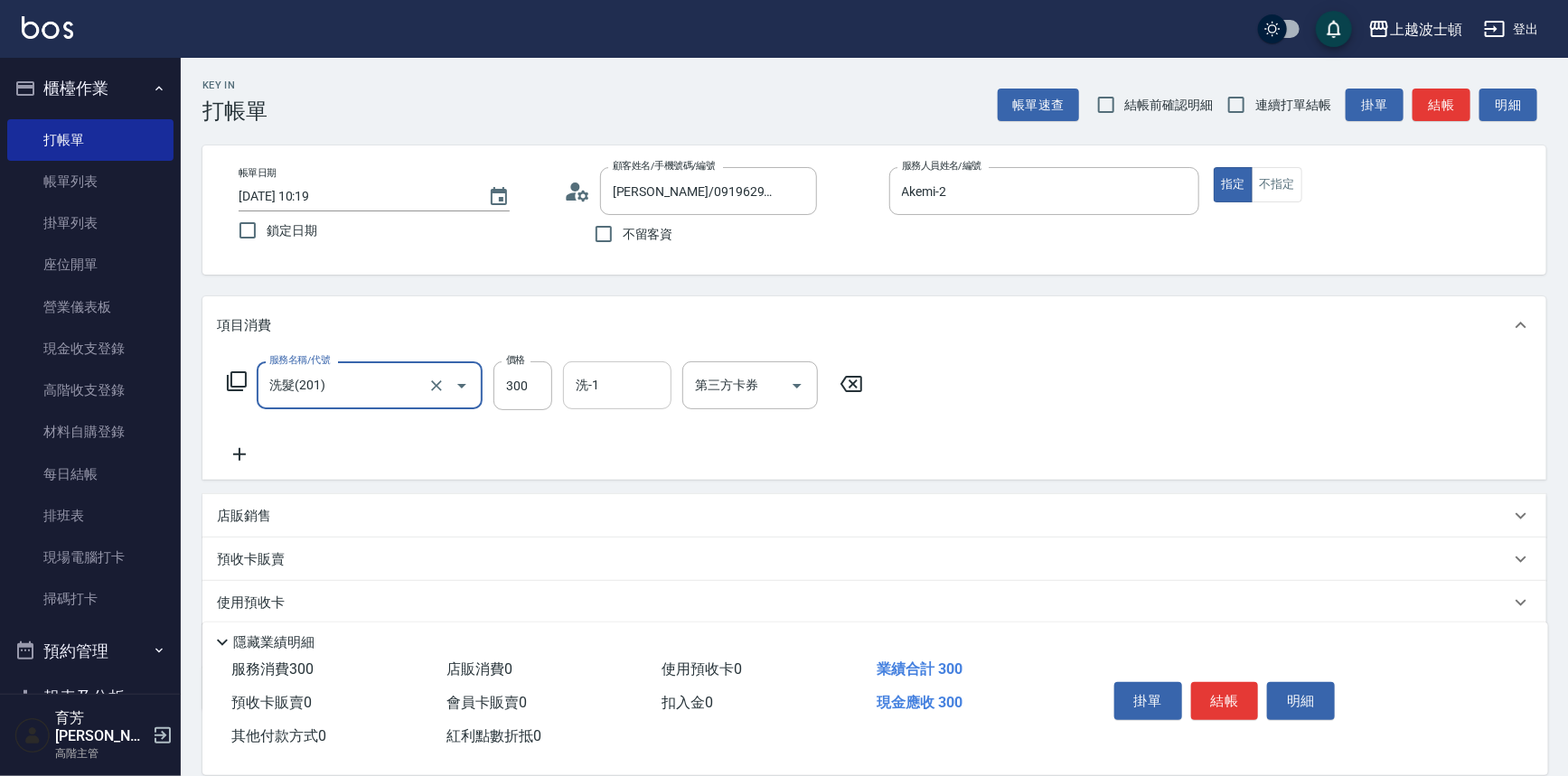
click at [622, 380] on input "洗-1" at bounding box center [617, 386] width 92 height 32
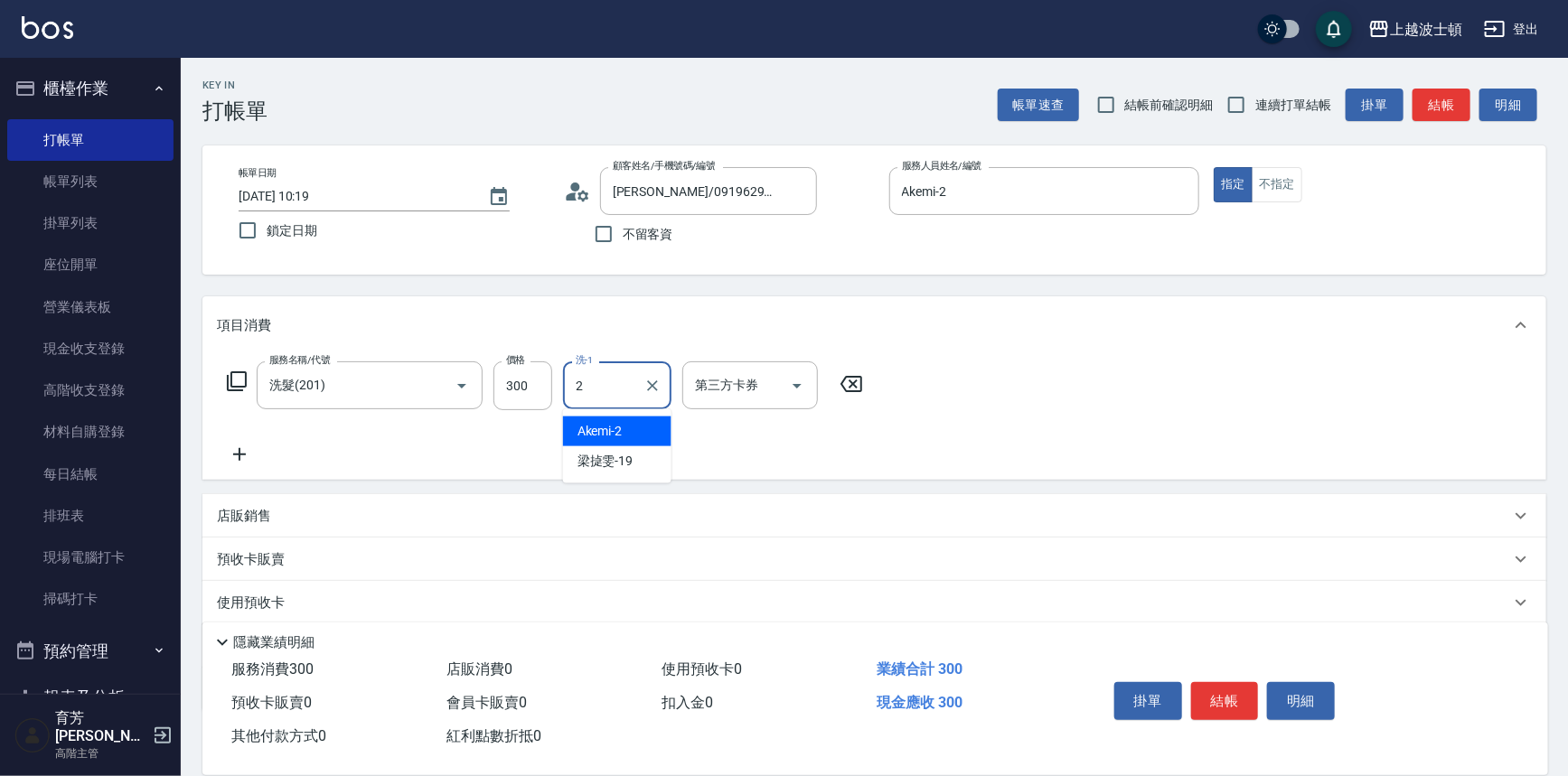
click at [616, 428] on span "Akemi -2" at bounding box center [600, 432] width 45 height 19
type input "Akemi-2"
click at [236, 454] on icon at bounding box center [240, 455] width 13 height 13
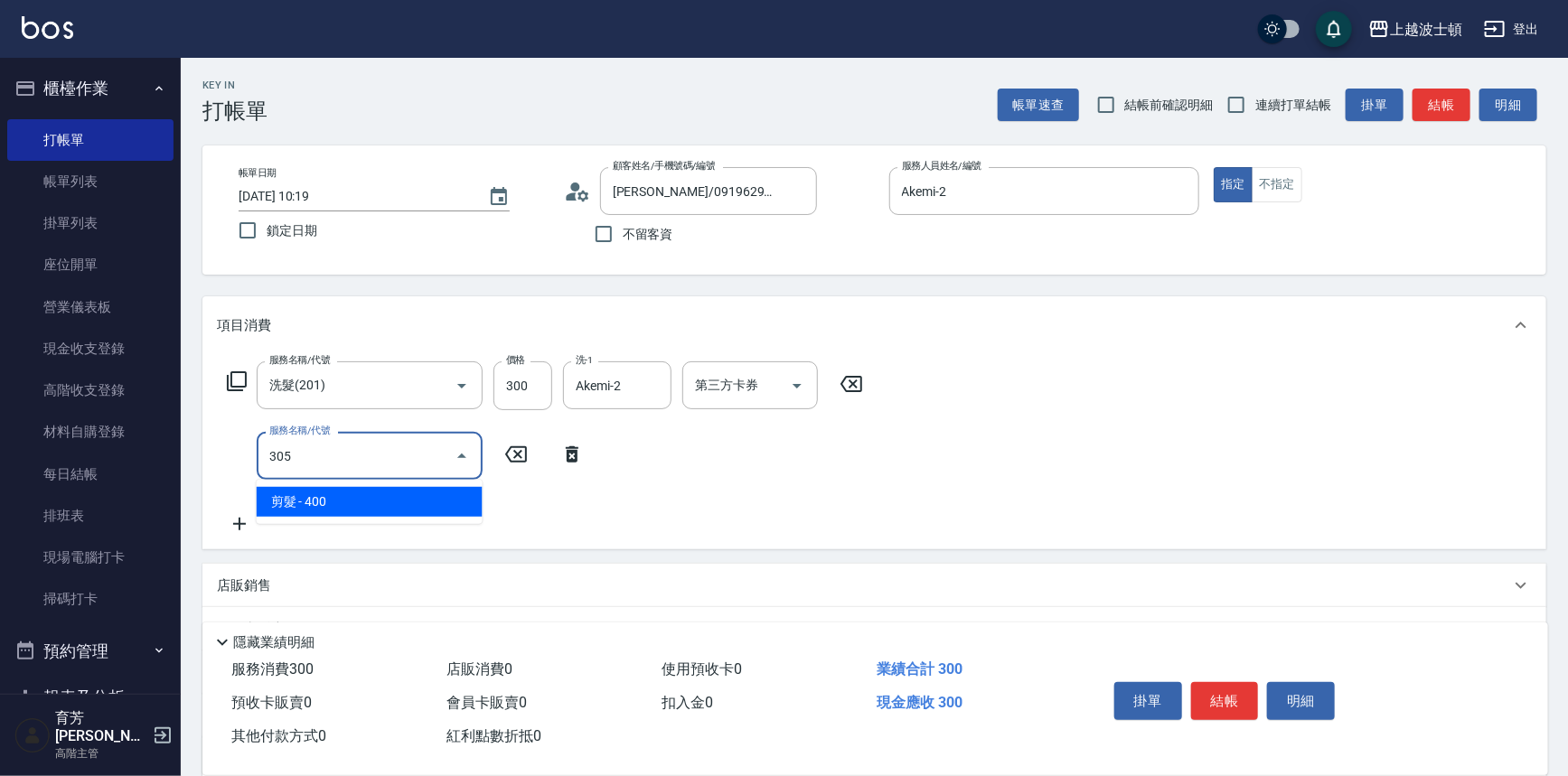
drag, startPoint x: 418, startPoint y: 498, endPoint x: 441, endPoint y: 483, distance: 27.5
click at [418, 497] on span "剪髮 - 400" at bounding box center [369, 502] width 226 height 30
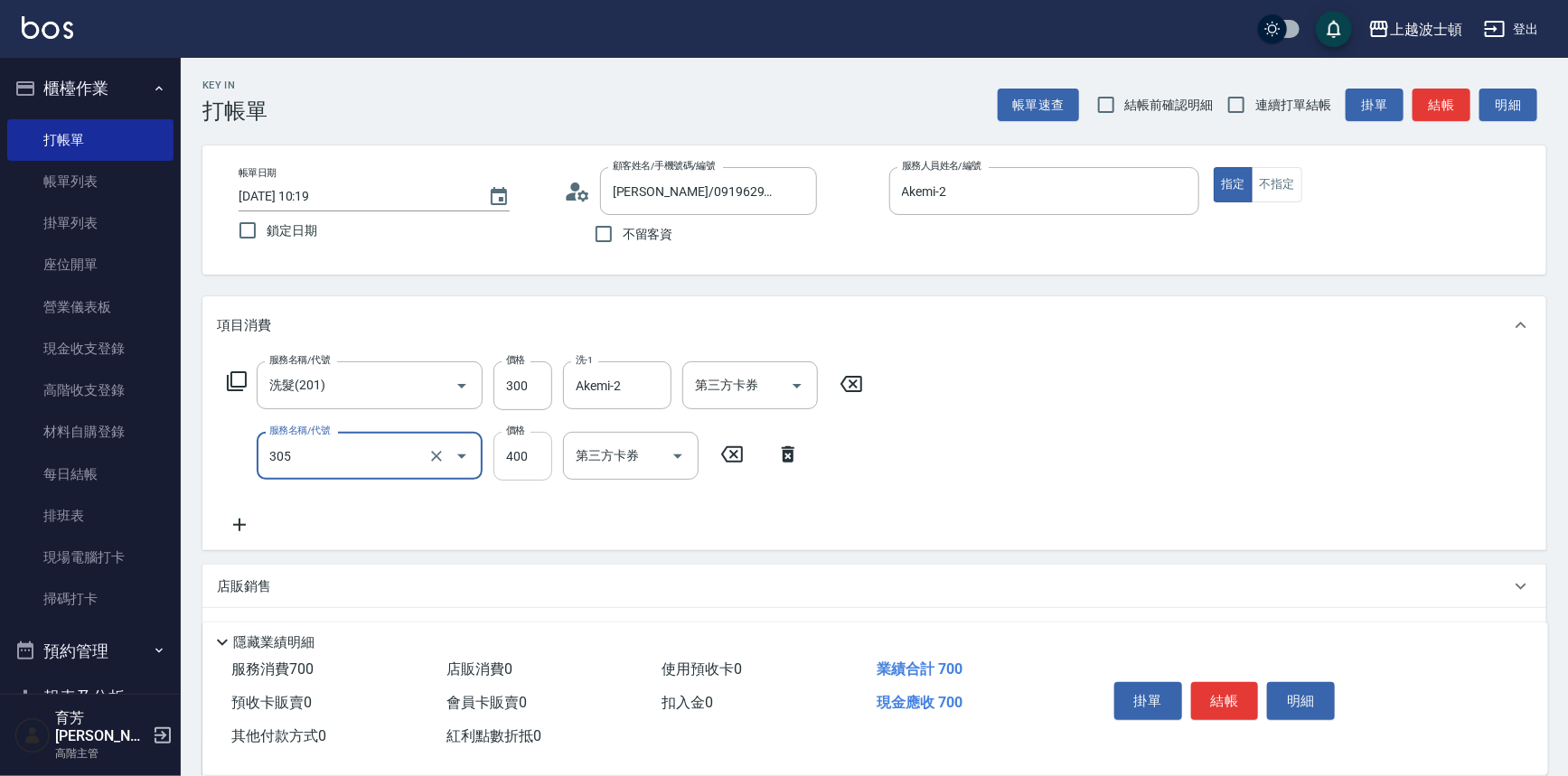
type input "剪髮(305)"
click at [509, 456] on input "400" at bounding box center [522, 457] width 59 height 49
type input "350"
click at [1335, 393] on div "服務名稱/代號 洗髮(201) 服務名稱/代號 價格 300 價格 洗-1 Akemi-2 洗-1 第三方卡券 第三方卡券 服務名稱/代號 剪髮(305) 服…" at bounding box center [874, 452] width 1344 height 197
click at [1235, 688] on button "結帳" at bounding box center [1225, 701] width 67 height 38
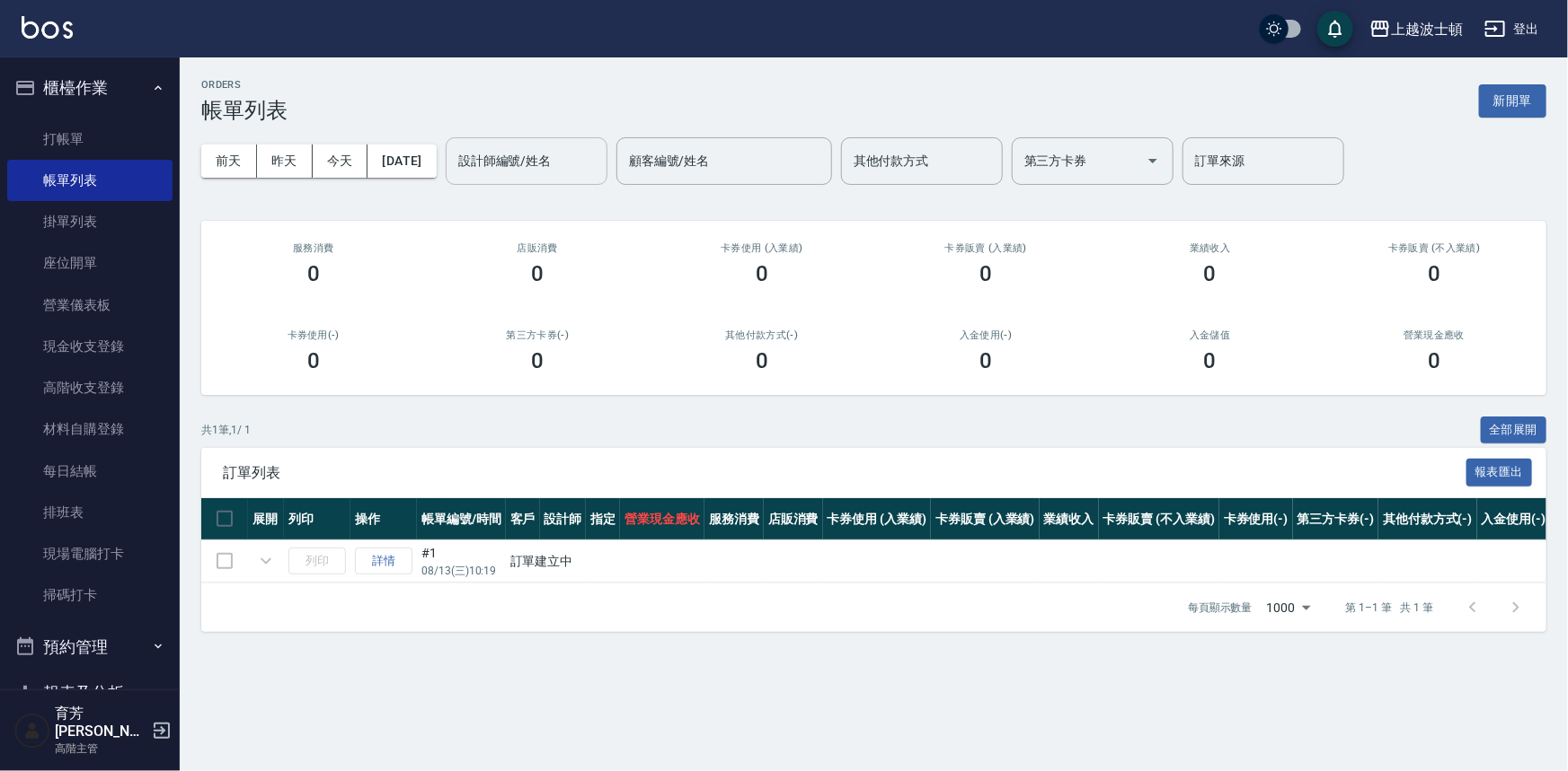
click at [552, 143] on div "設計師編號/姓名" at bounding box center [527, 161] width 162 height 47
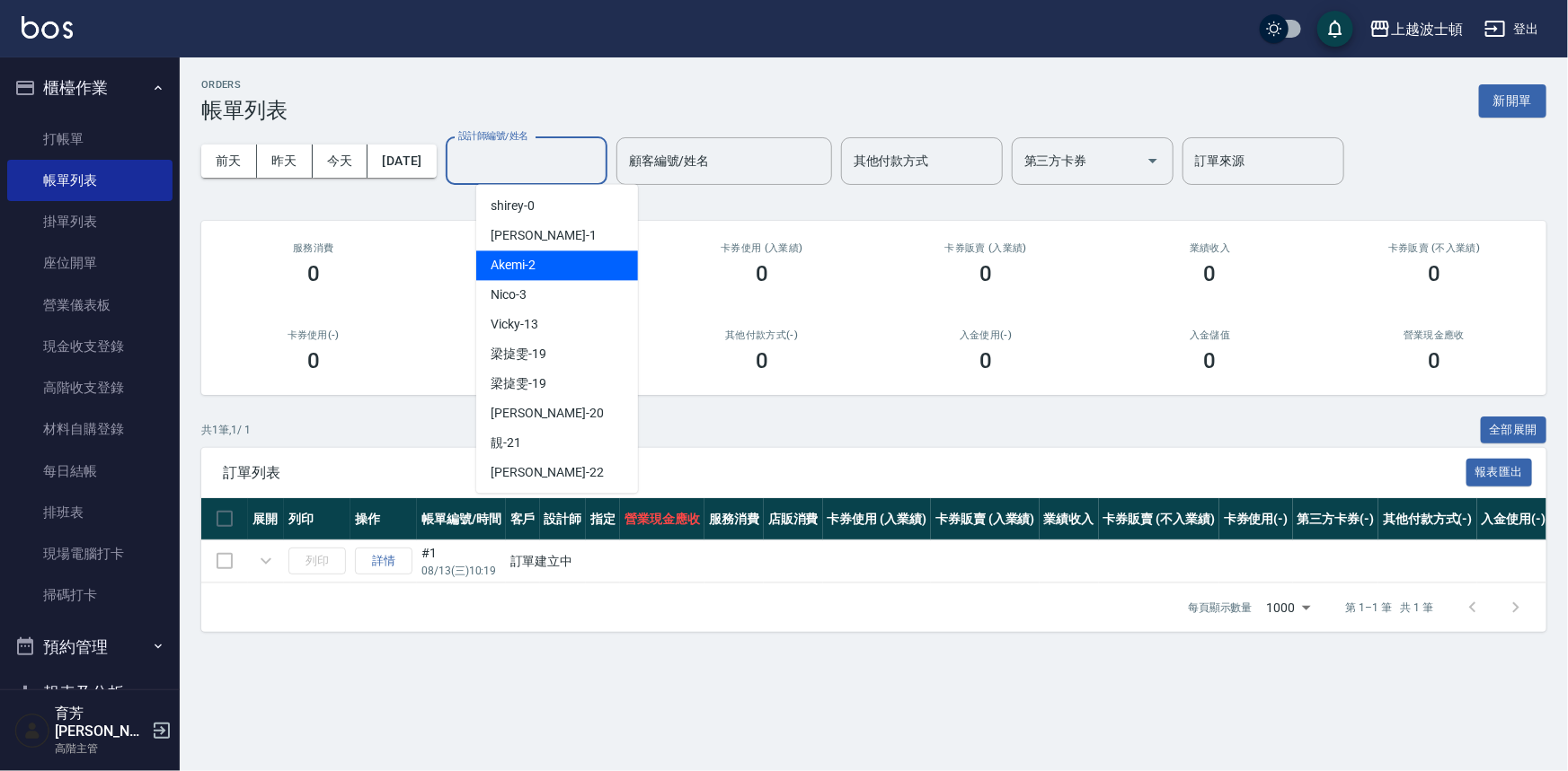
click at [570, 264] on div "Akemi -2" at bounding box center [557, 265] width 162 height 30
type input "Akemi-2"
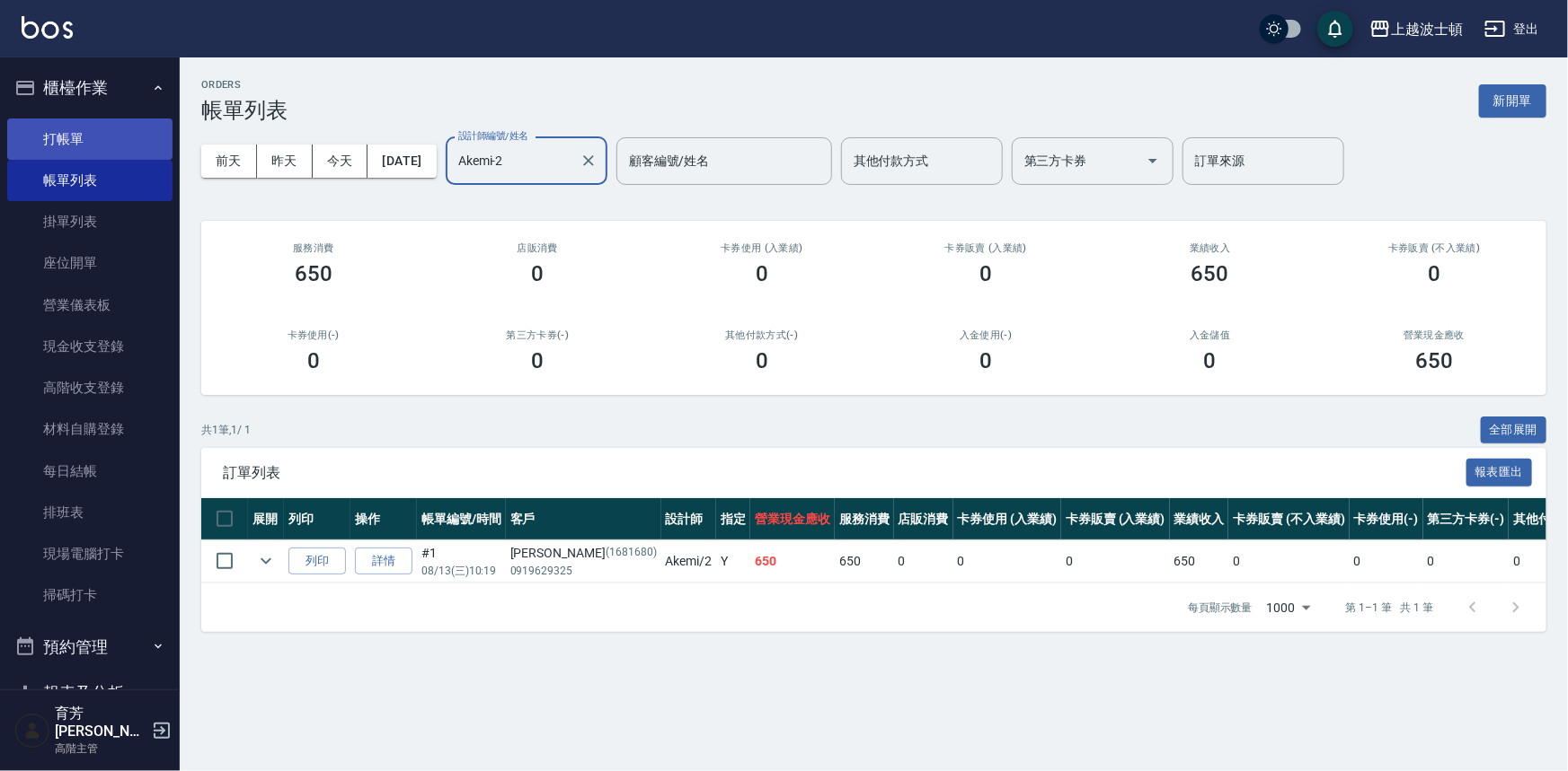
click at [130, 136] on link "打帳單" at bounding box center [90, 139] width 166 height 41
